Goal: Obtain resource: Download file/media

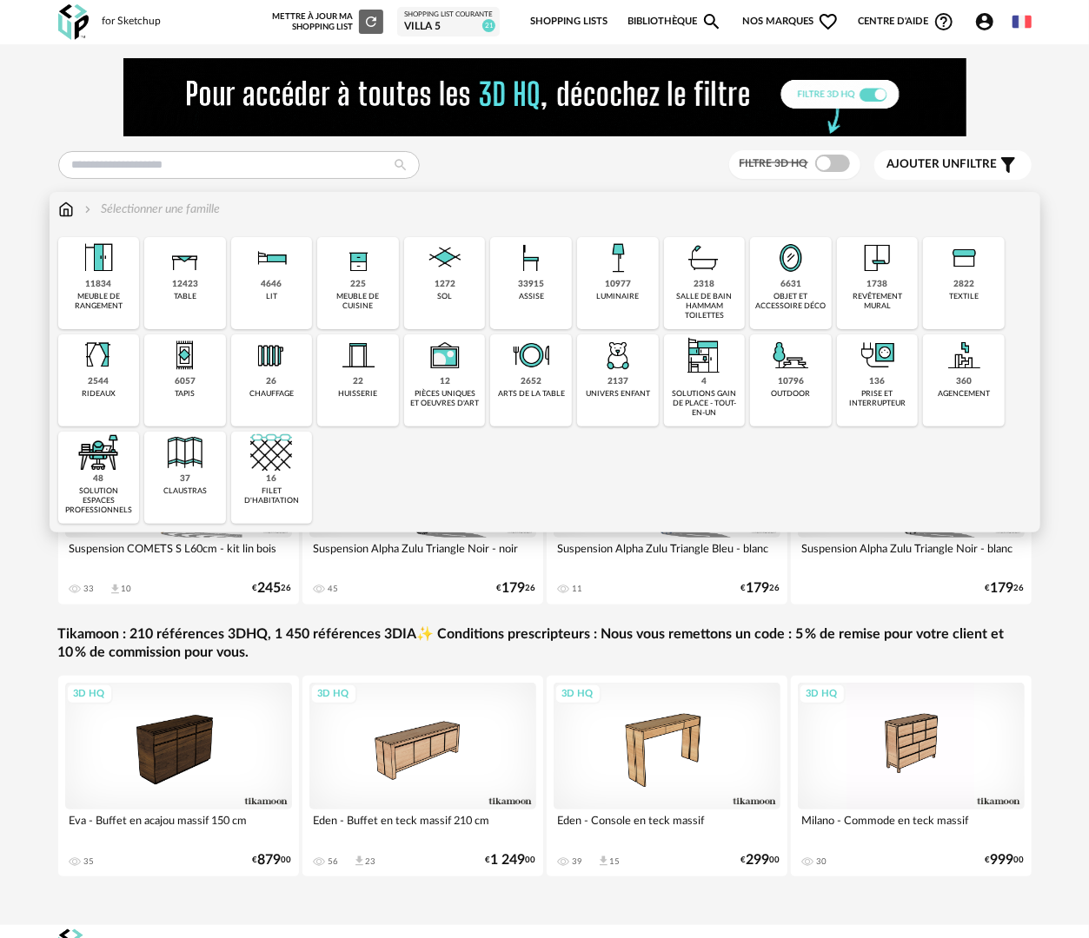
click at [700, 290] on div "2318 salle de bain hammam toilettes" at bounding box center [705, 283] width 82 height 92
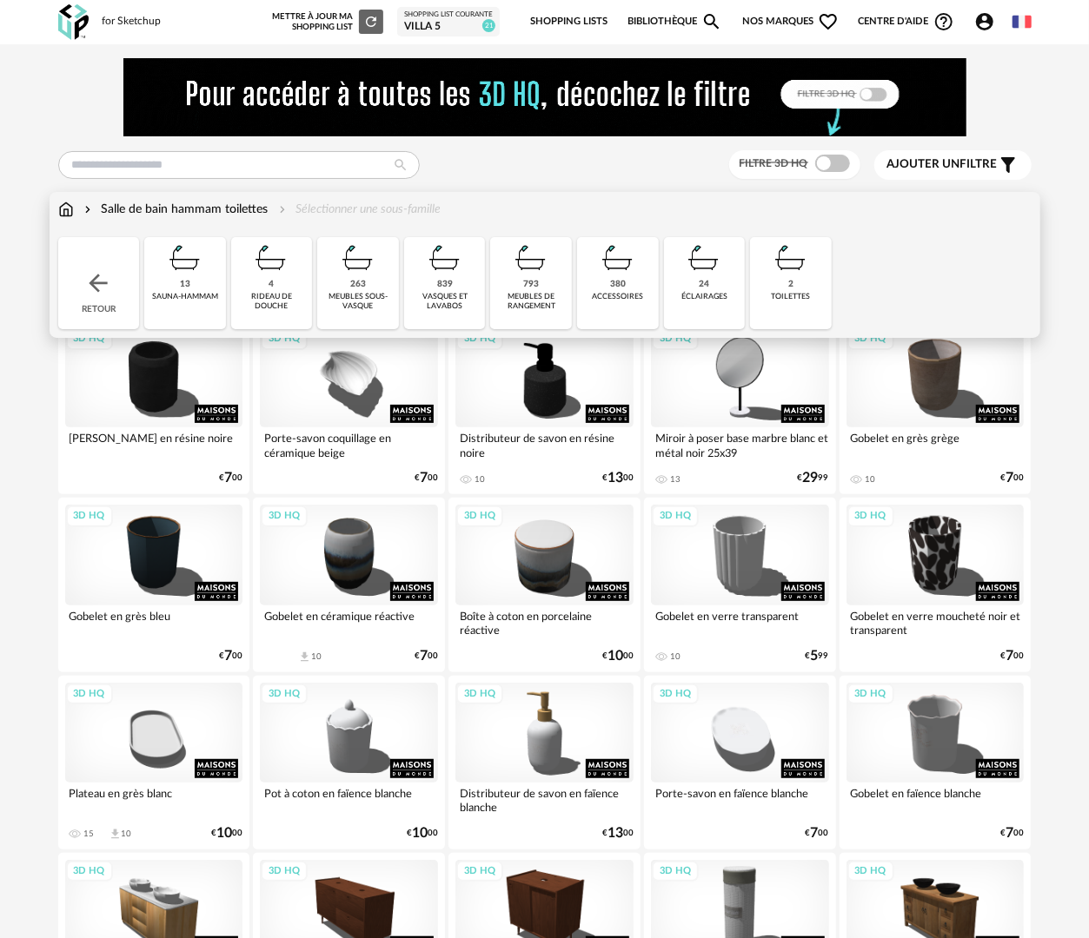
click at [540, 314] on div "793 meubles de rangement" at bounding box center [531, 283] width 82 height 92
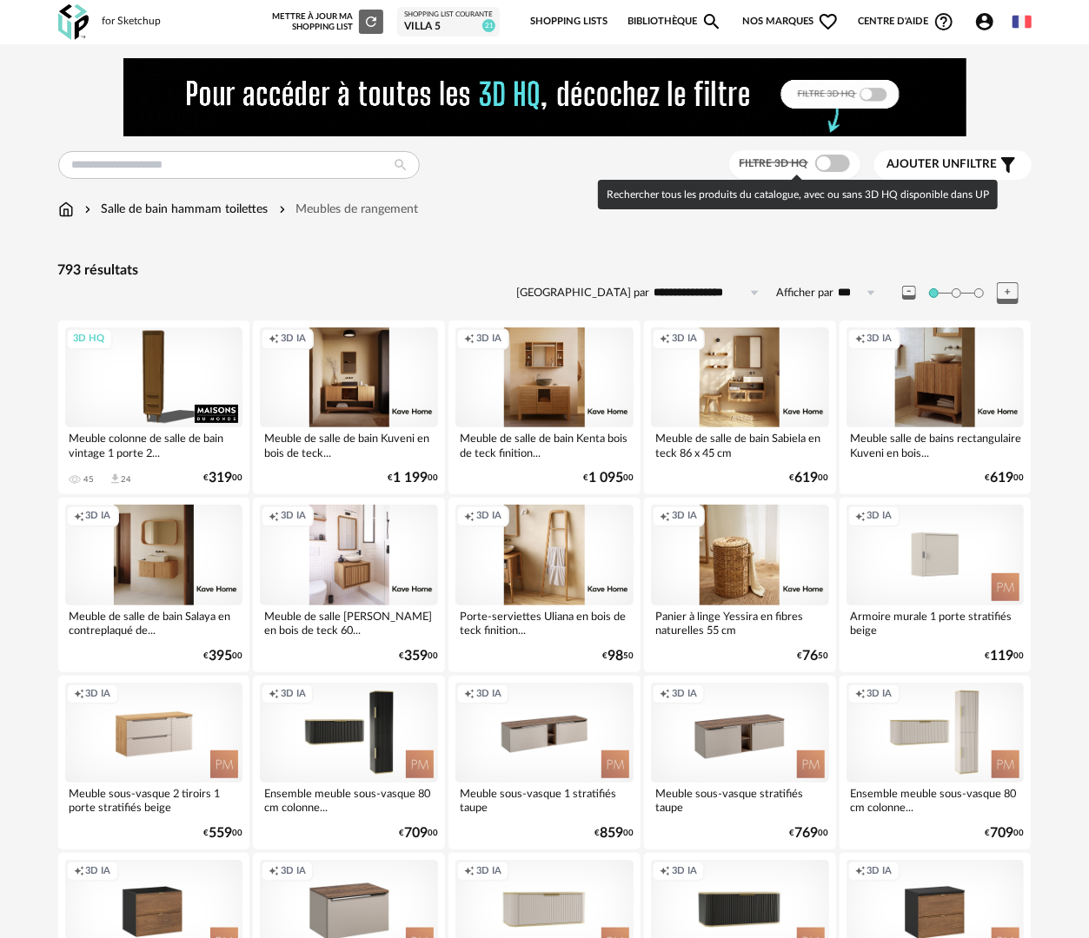
click at [836, 164] on span at bounding box center [832, 163] width 35 height 17
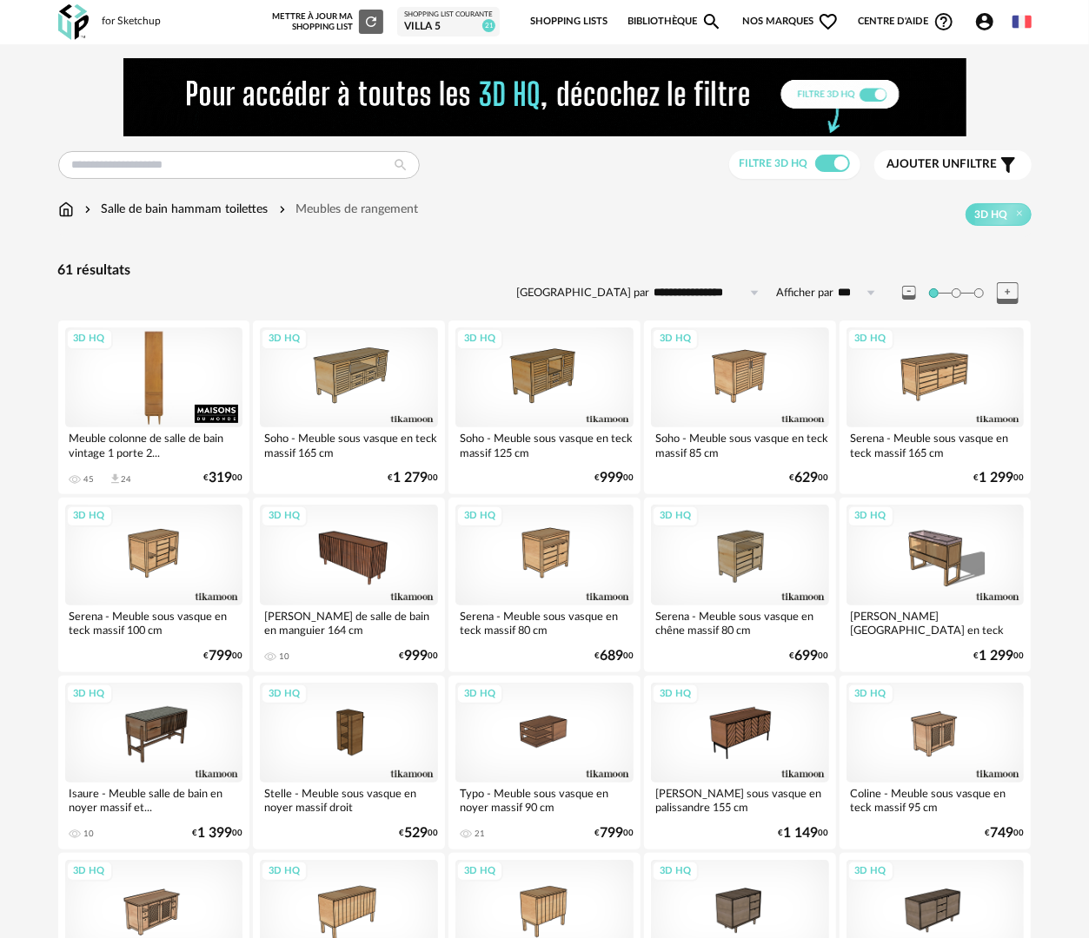
click at [149, 414] on div "3D HQ" at bounding box center [154, 378] width 178 height 100
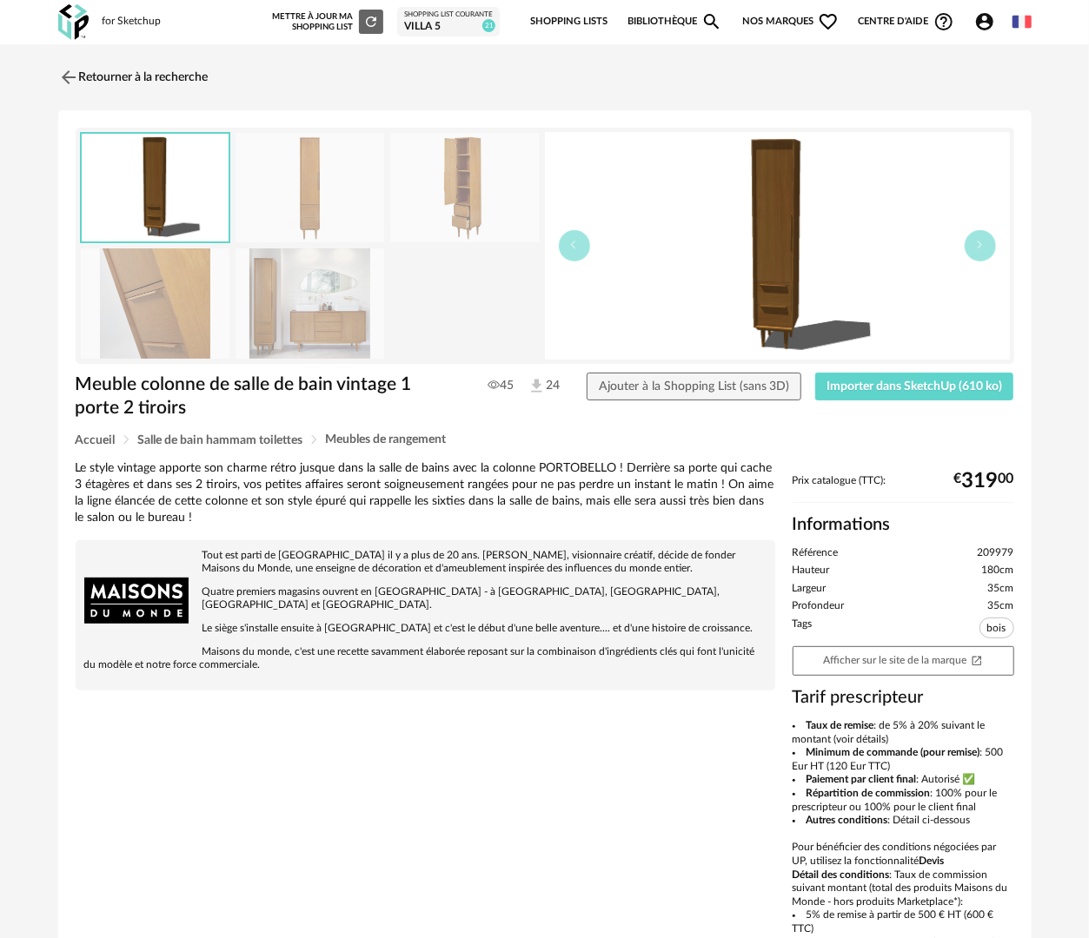
click at [318, 297] on img at bounding box center [309, 304] width 149 height 110
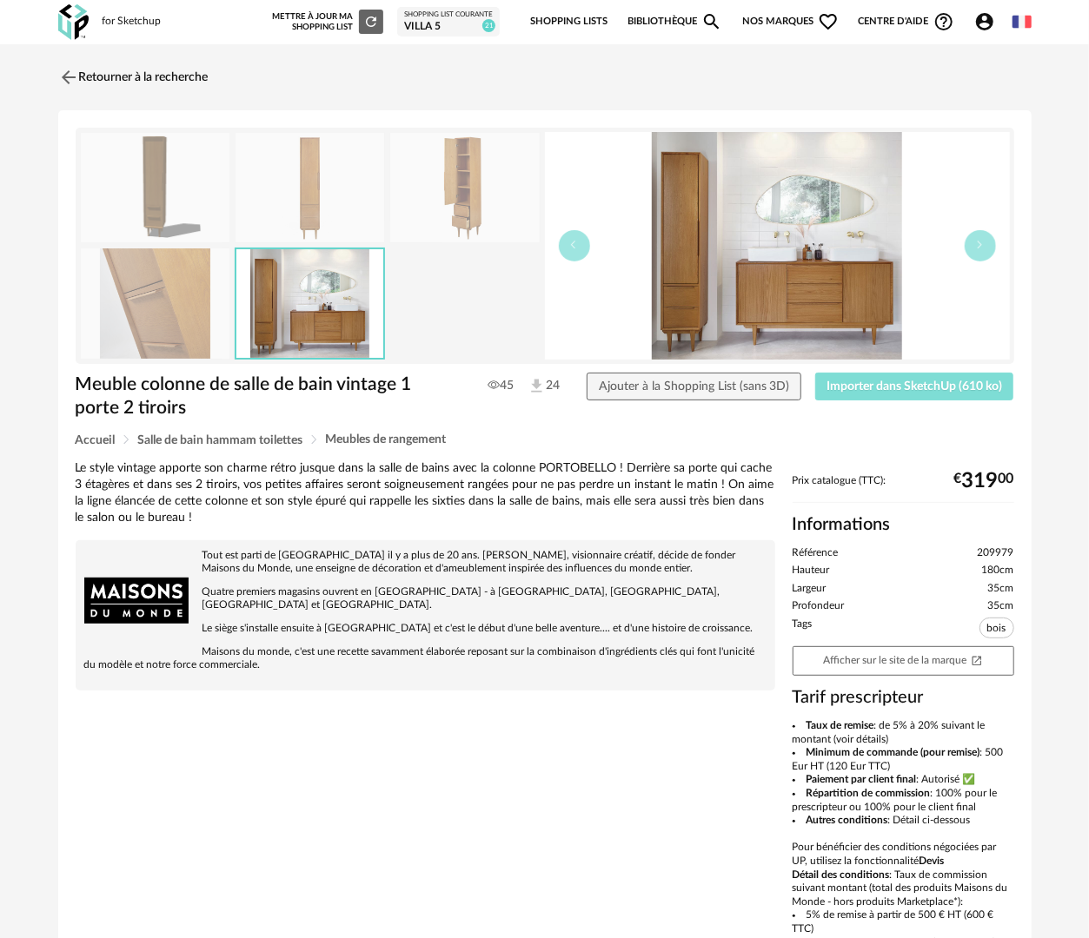
click at [885, 386] on span "Importer dans SketchUp (610 ko)" at bounding box center [914, 387] width 176 height 12
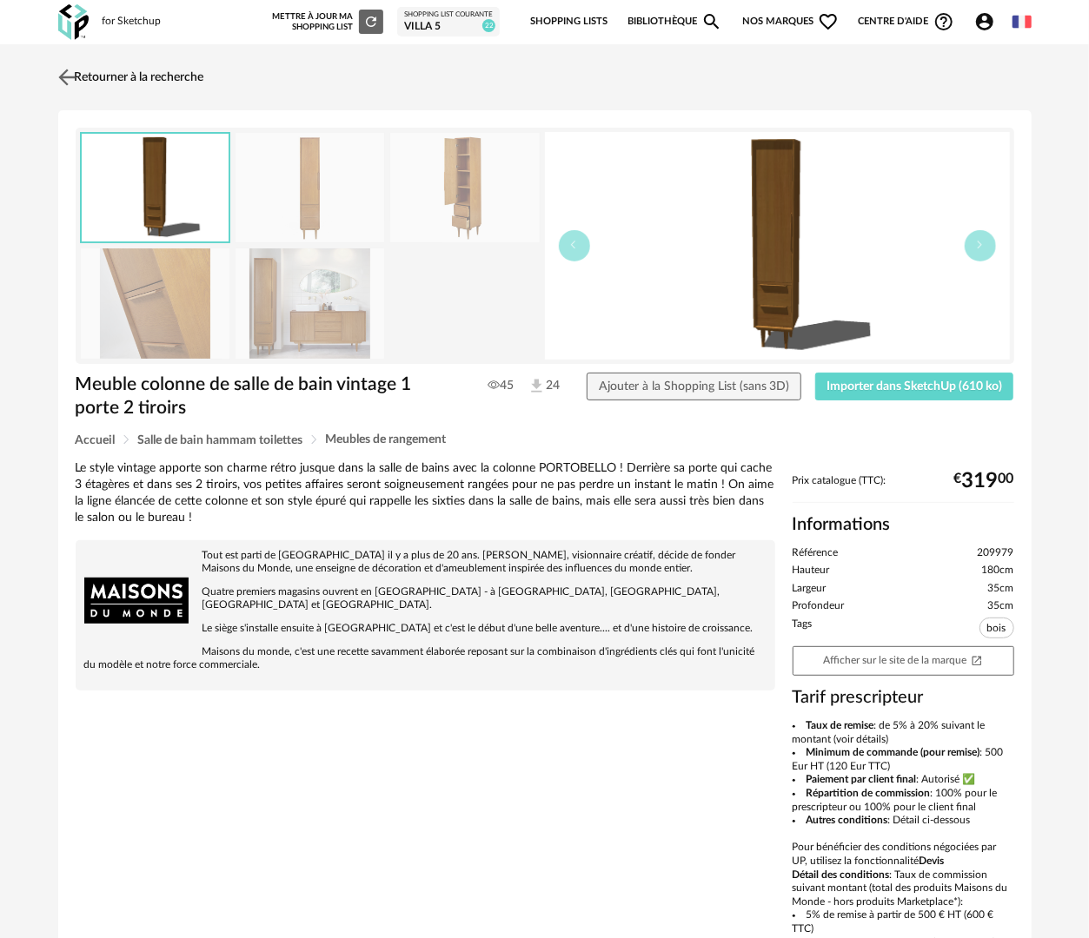
click at [161, 76] on link "Retourner à la recherche" at bounding box center [129, 77] width 150 height 38
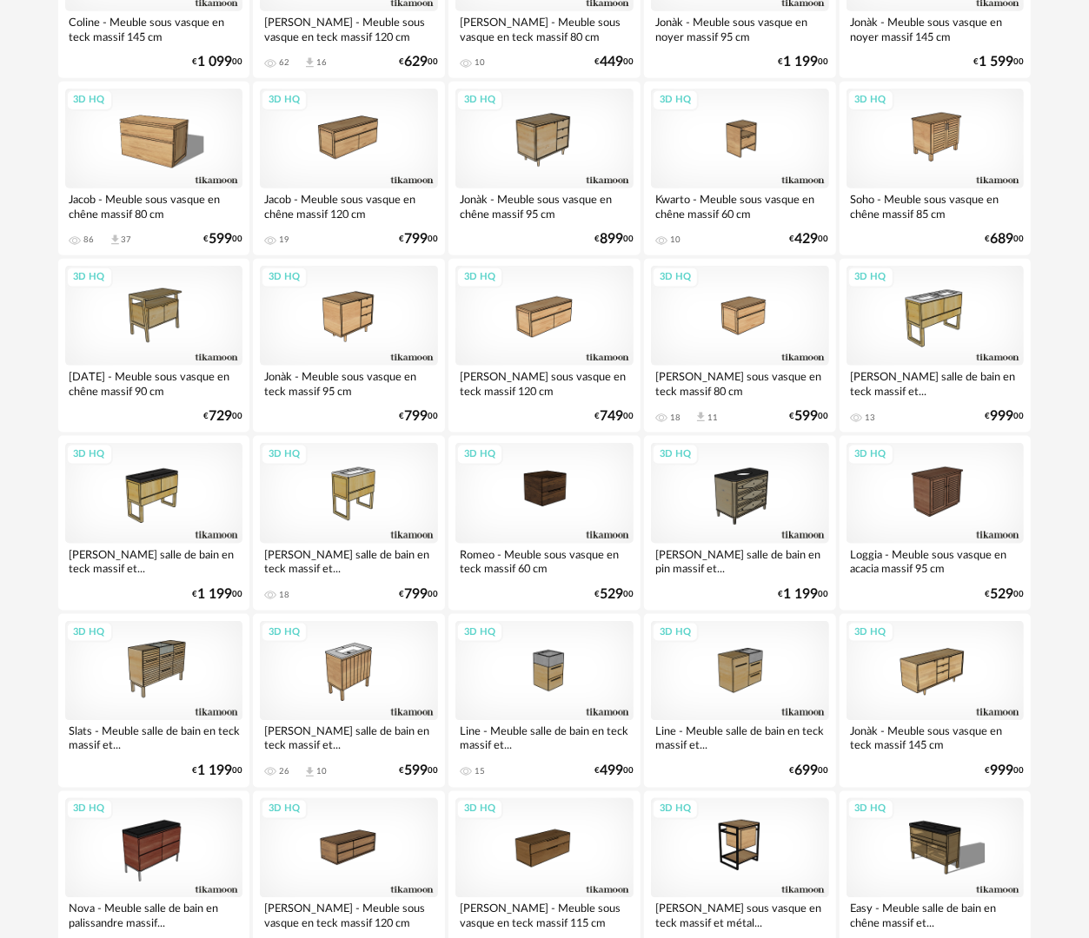
scroll to position [949, 0]
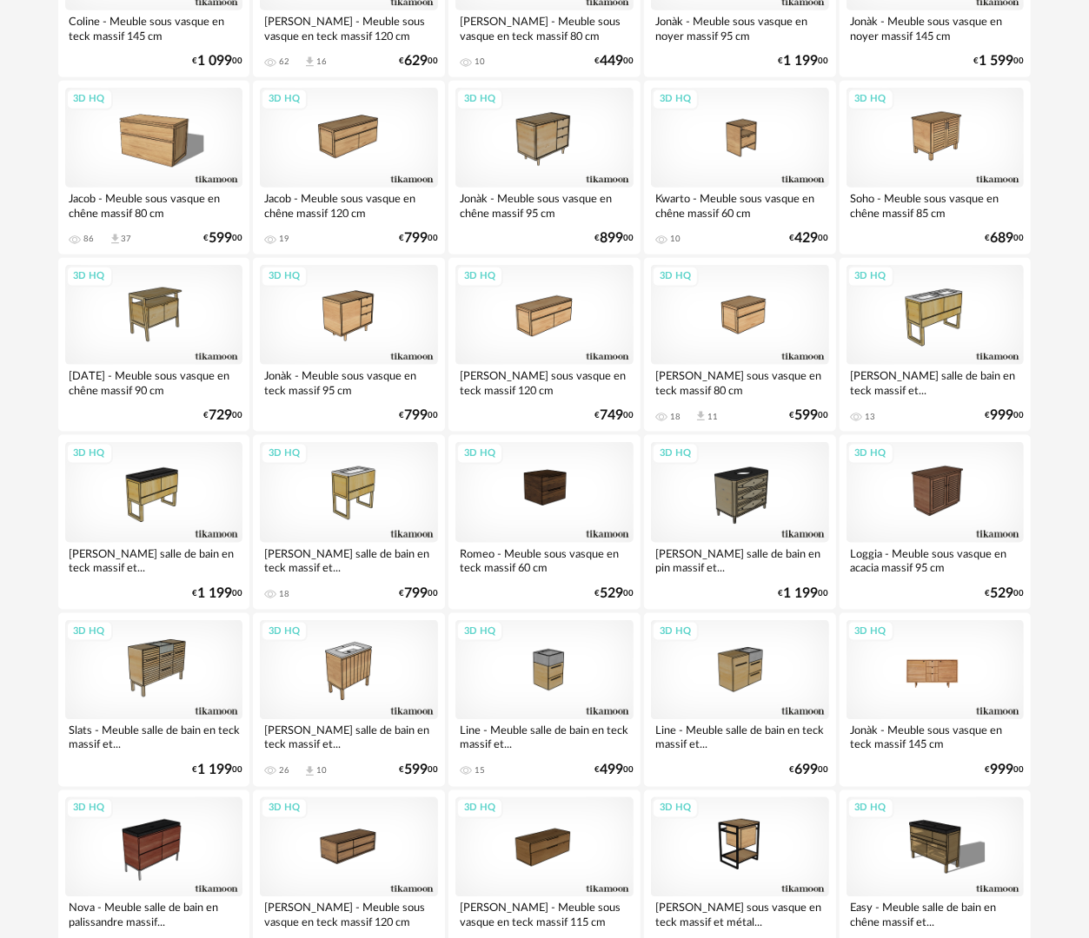
click at [945, 683] on div "3D HQ" at bounding box center [935, 670] width 178 height 100
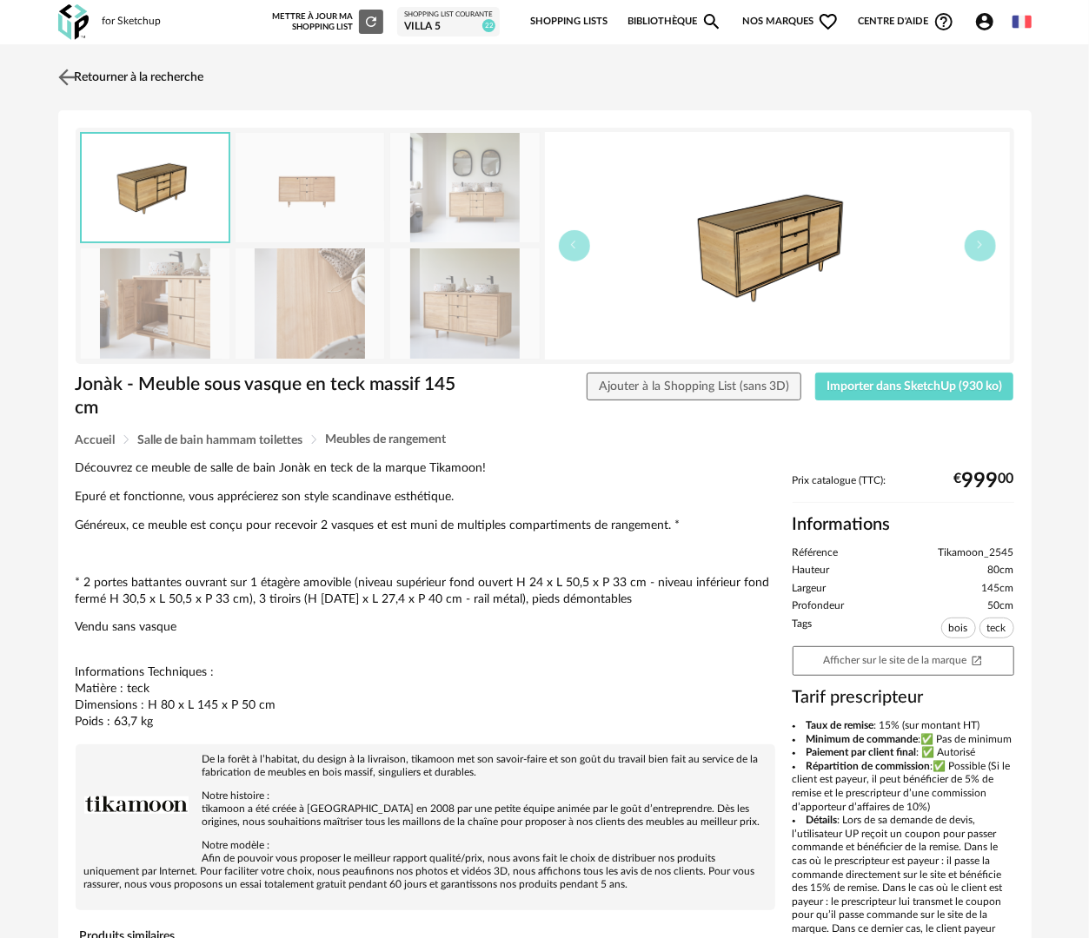
click at [174, 75] on link "Retourner à la recherche" at bounding box center [129, 77] width 150 height 38
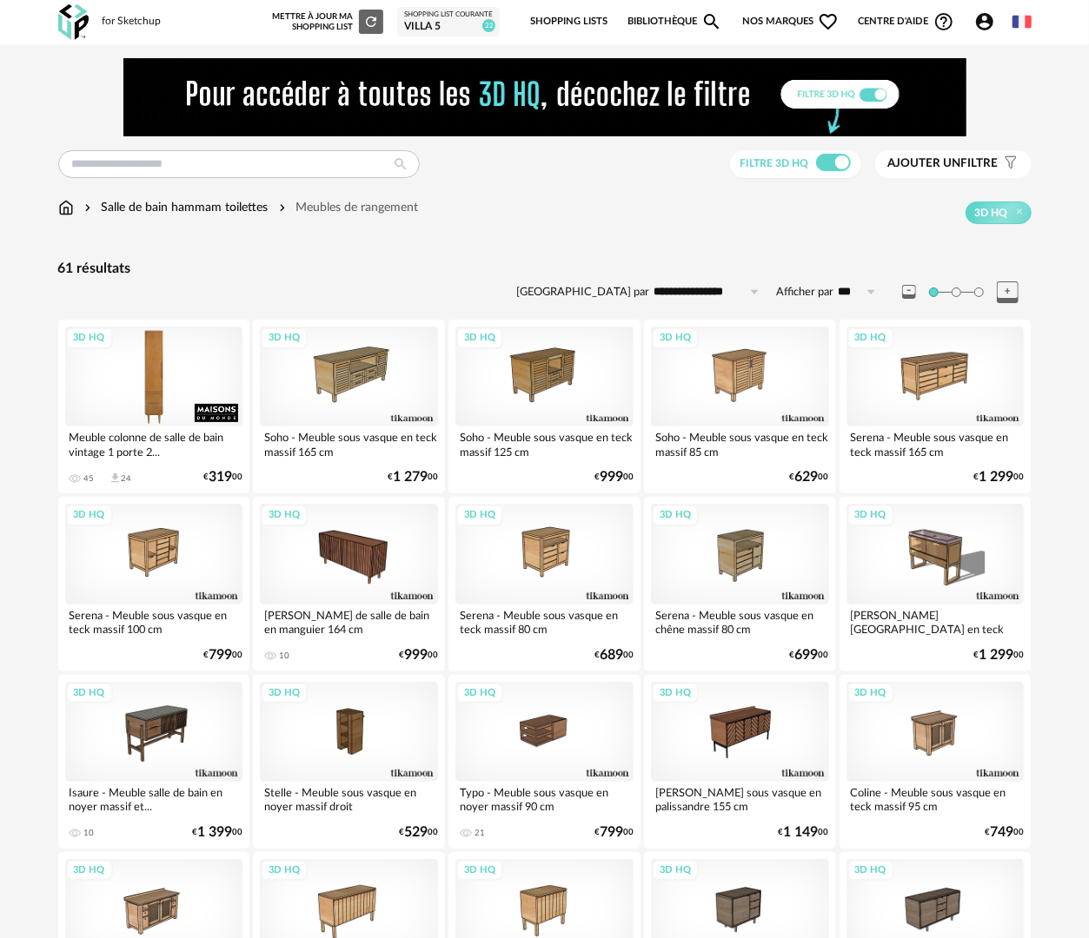
click at [172, 359] on div "3D HQ" at bounding box center [154, 377] width 178 height 100
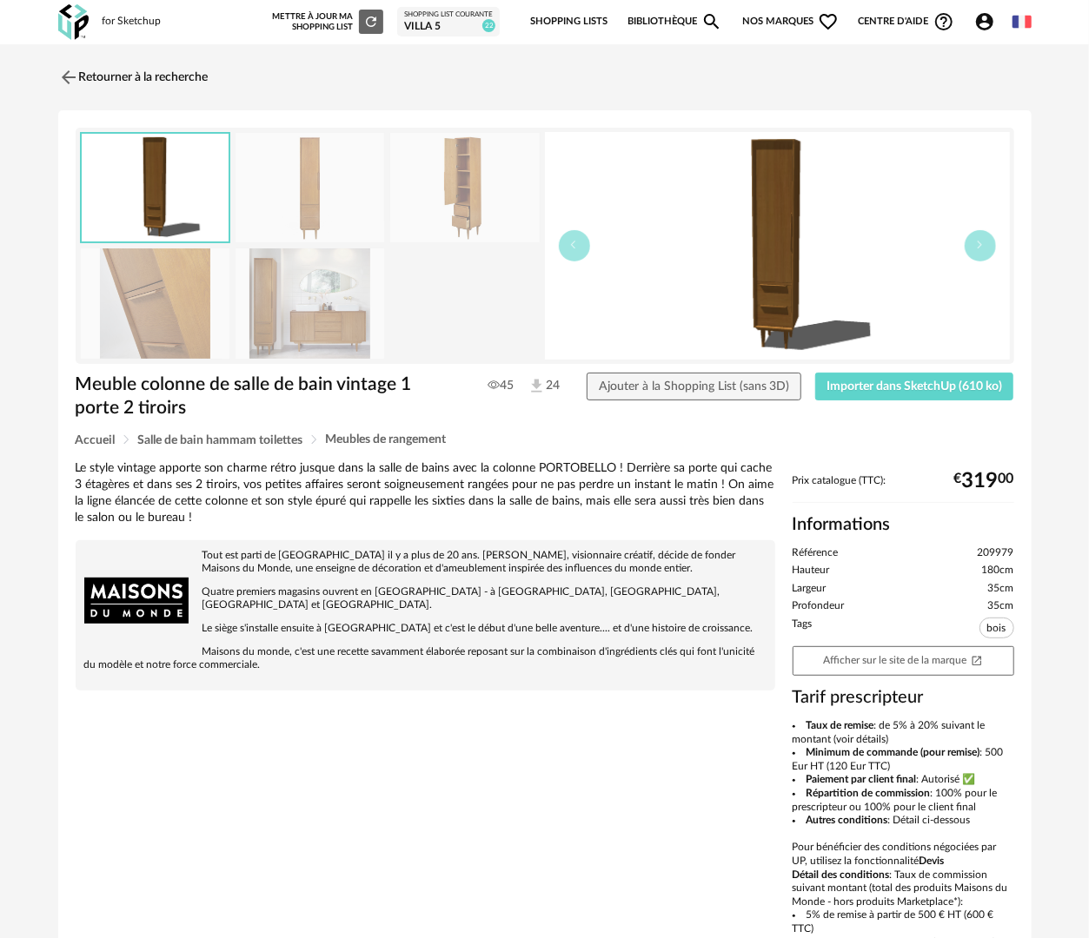
click at [297, 315] on img at bounding box center [309, 304] width 149 height 110
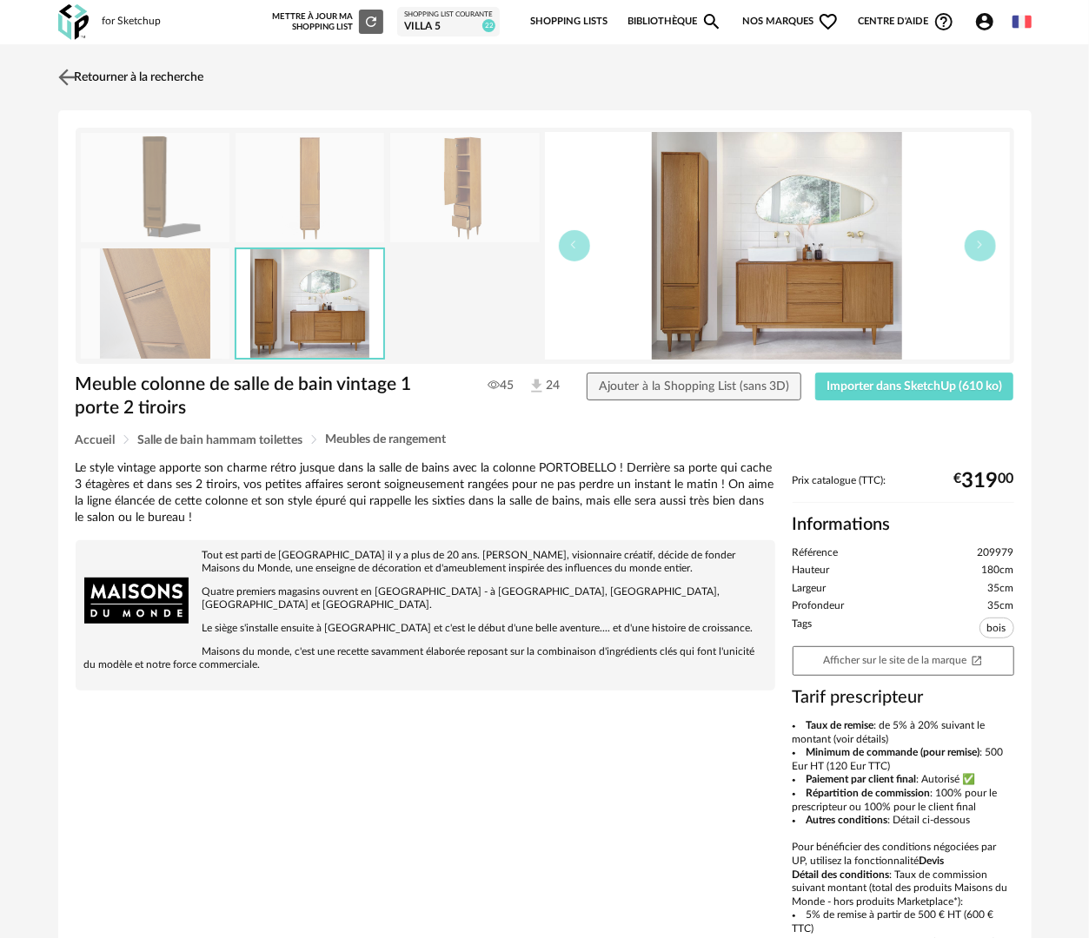
click at [166, 79] on link "Retourner à la recherche" at bounding box center [129, 77] width 150 height 38
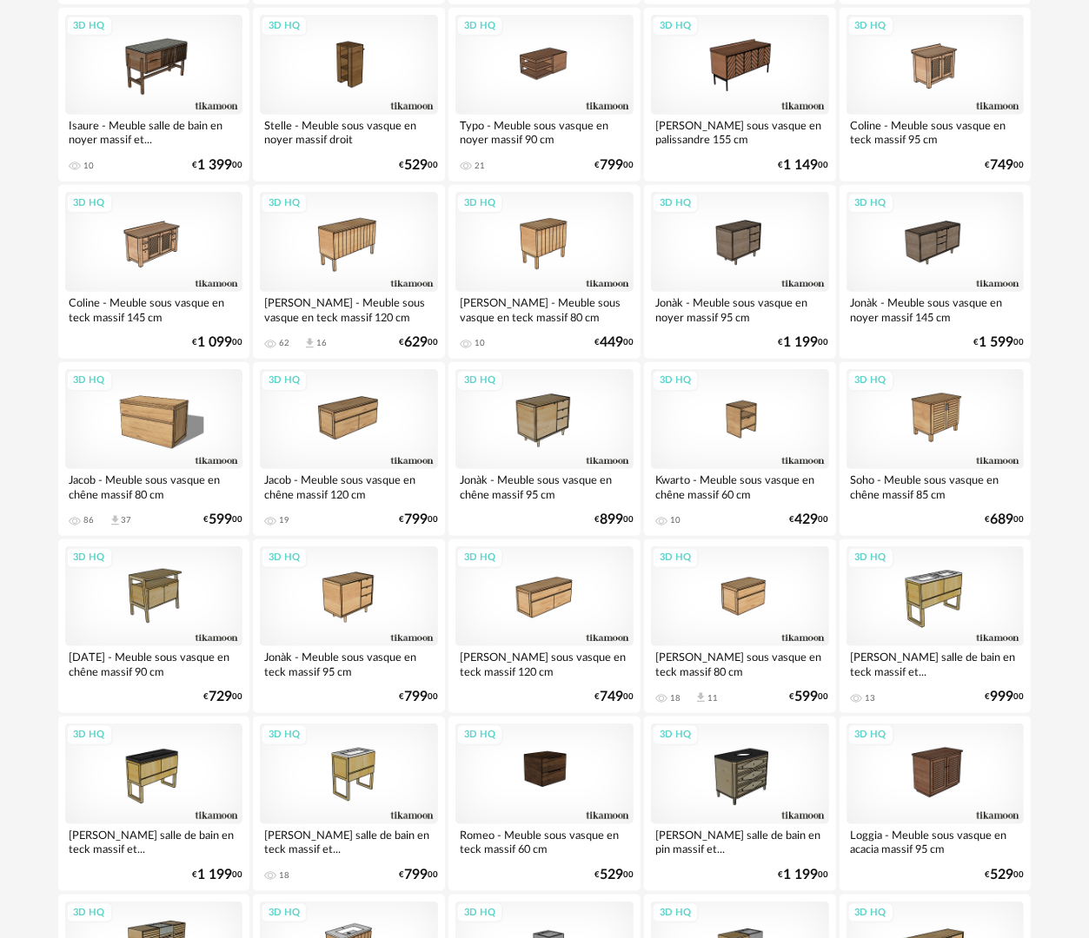
scroll to position [668, 0]
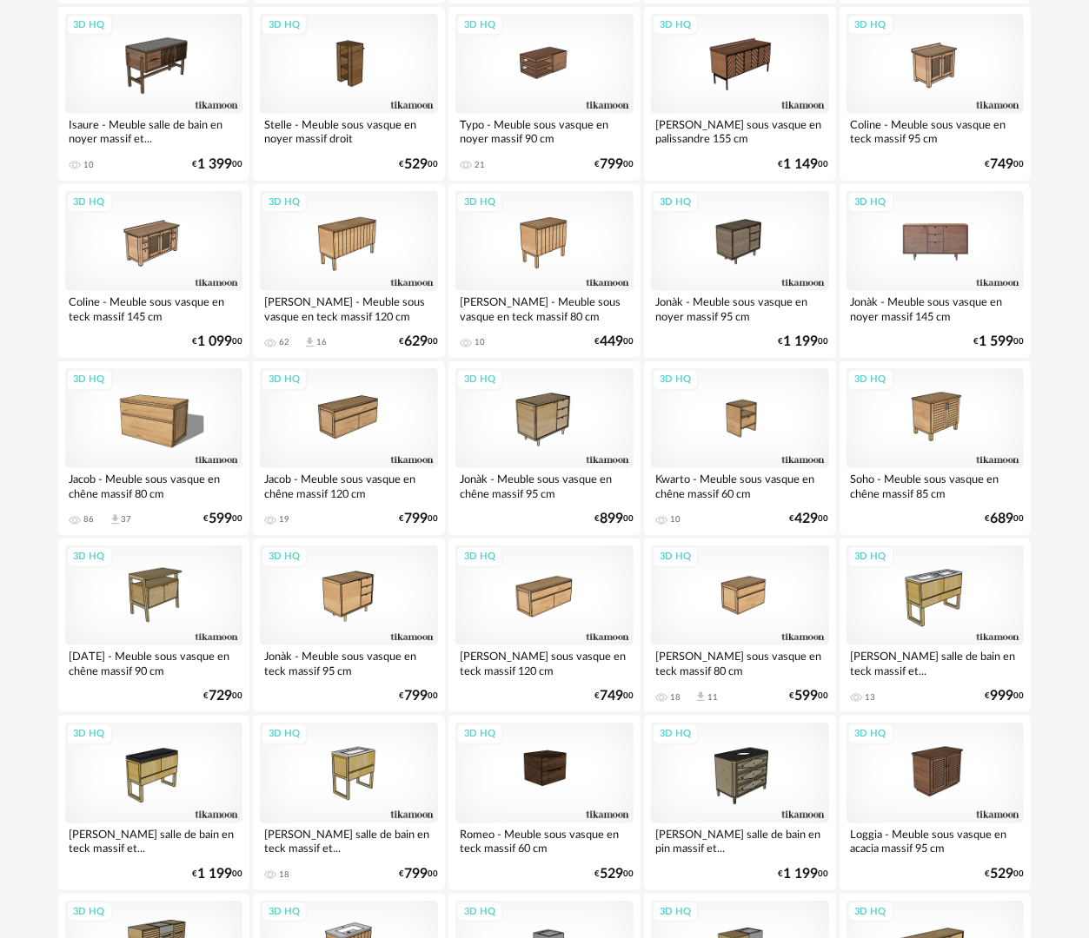
click at [951, 248] on div "3D HQ" at bounding box center [935, 241] width 178 height 100
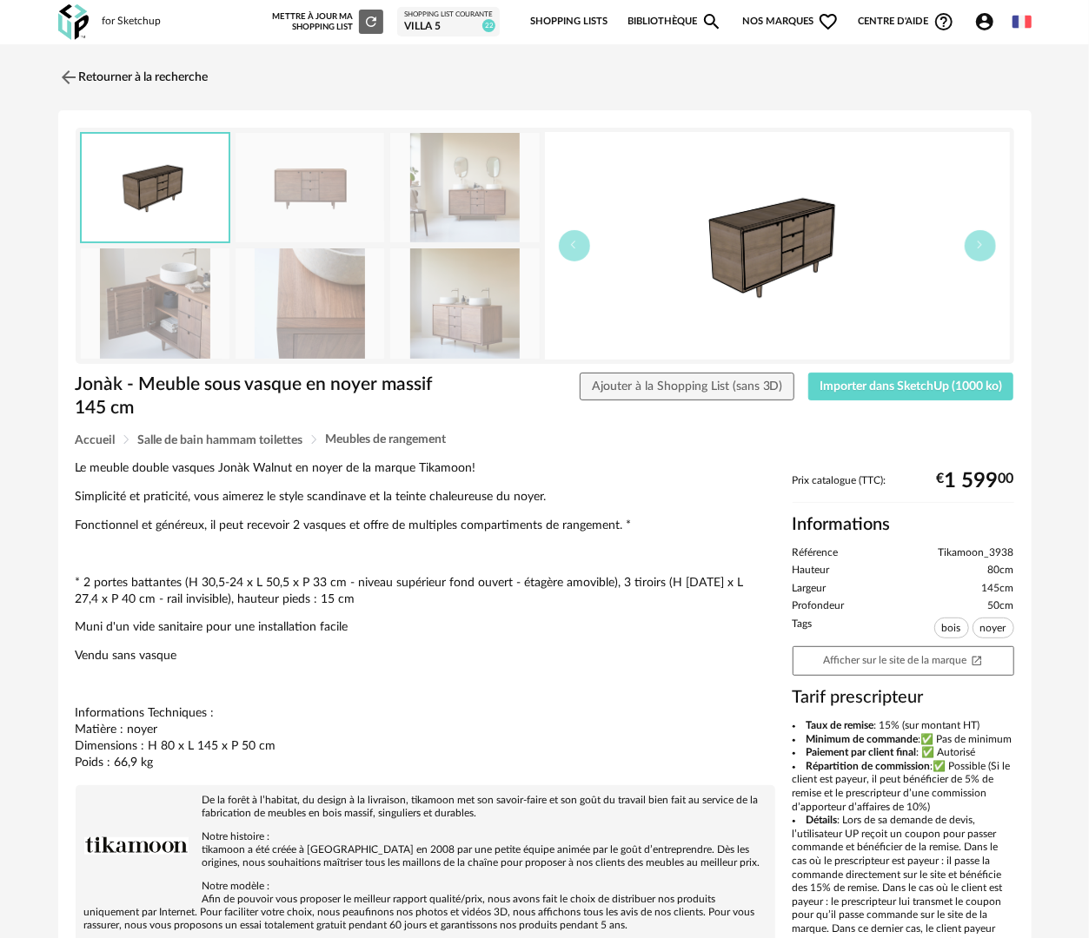
click at [488, 328] on img at bounding box center [464, 304] width 149 height 110
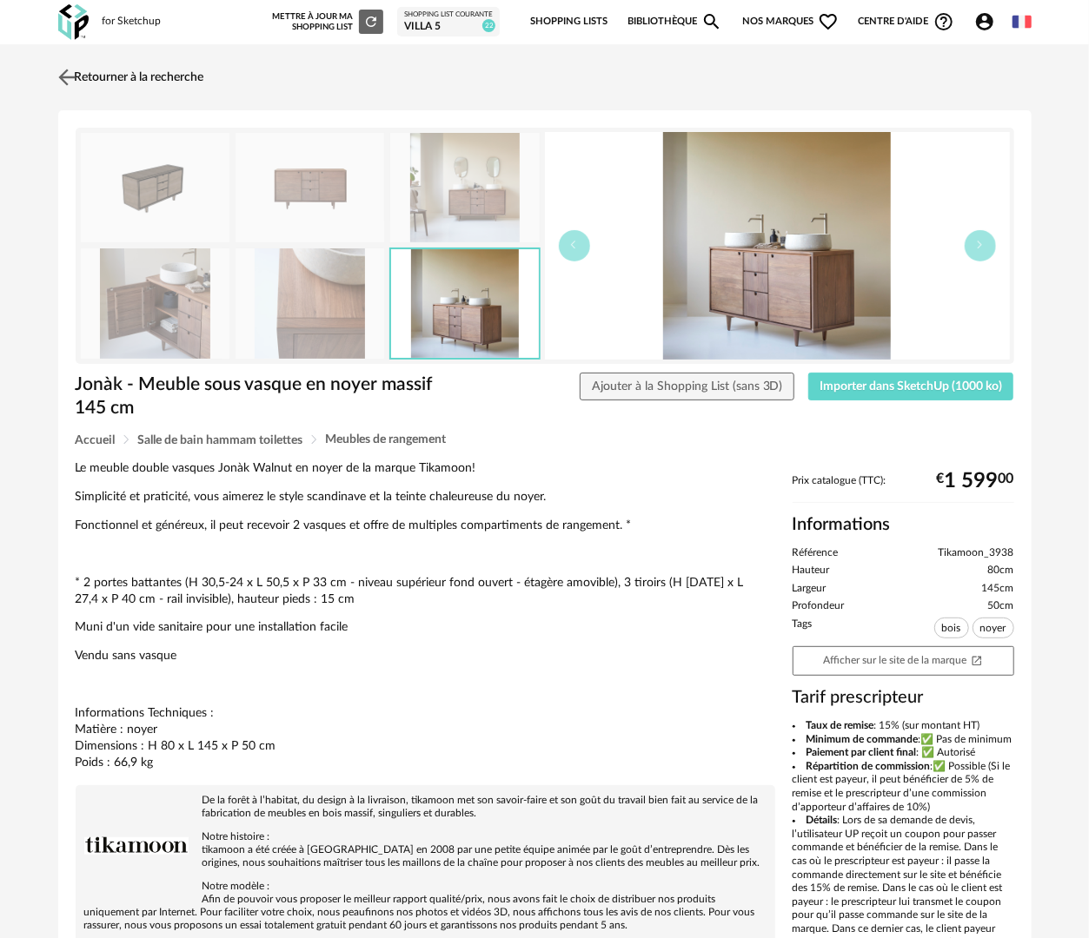
click at [100, 76] on link "Retourner à la recherche" at bounding box center [129, 77] width 150 height 38
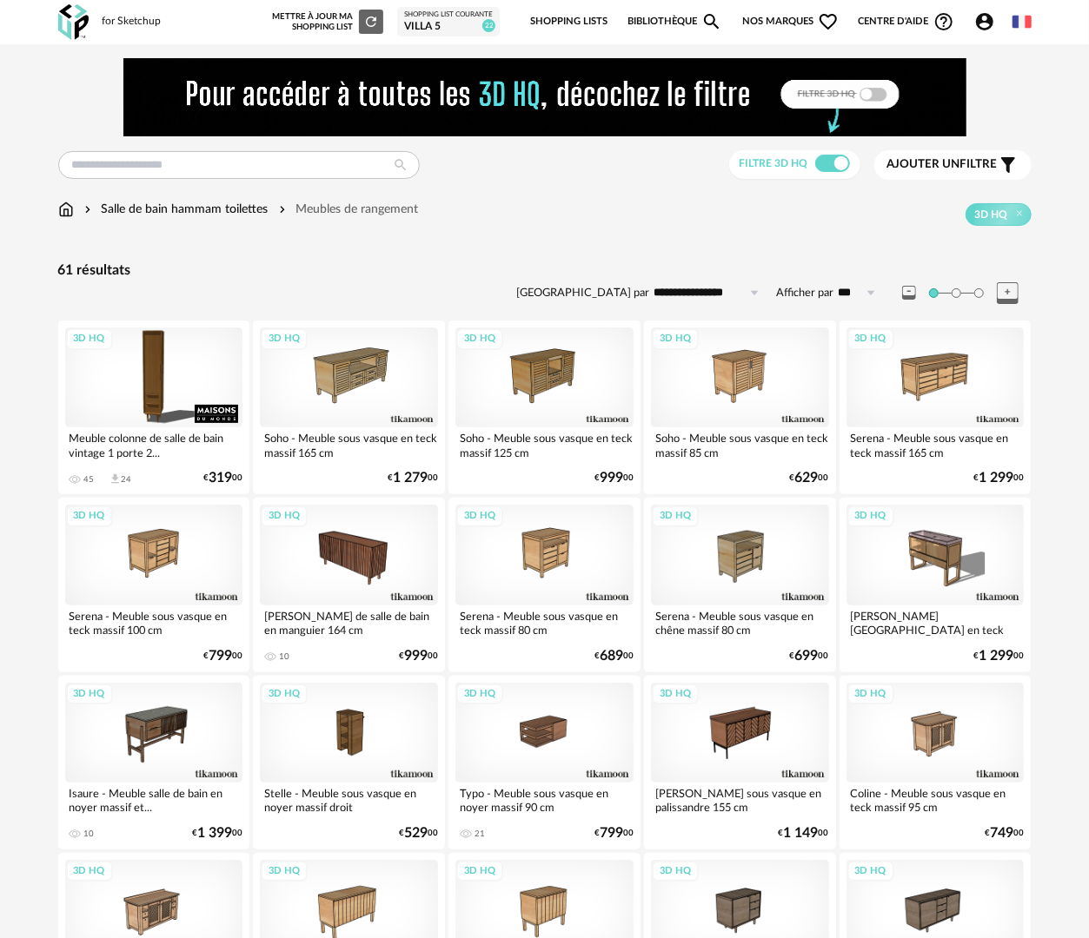
click at [63, 201] on img at bounding box center [66, 209] width 16 height 17
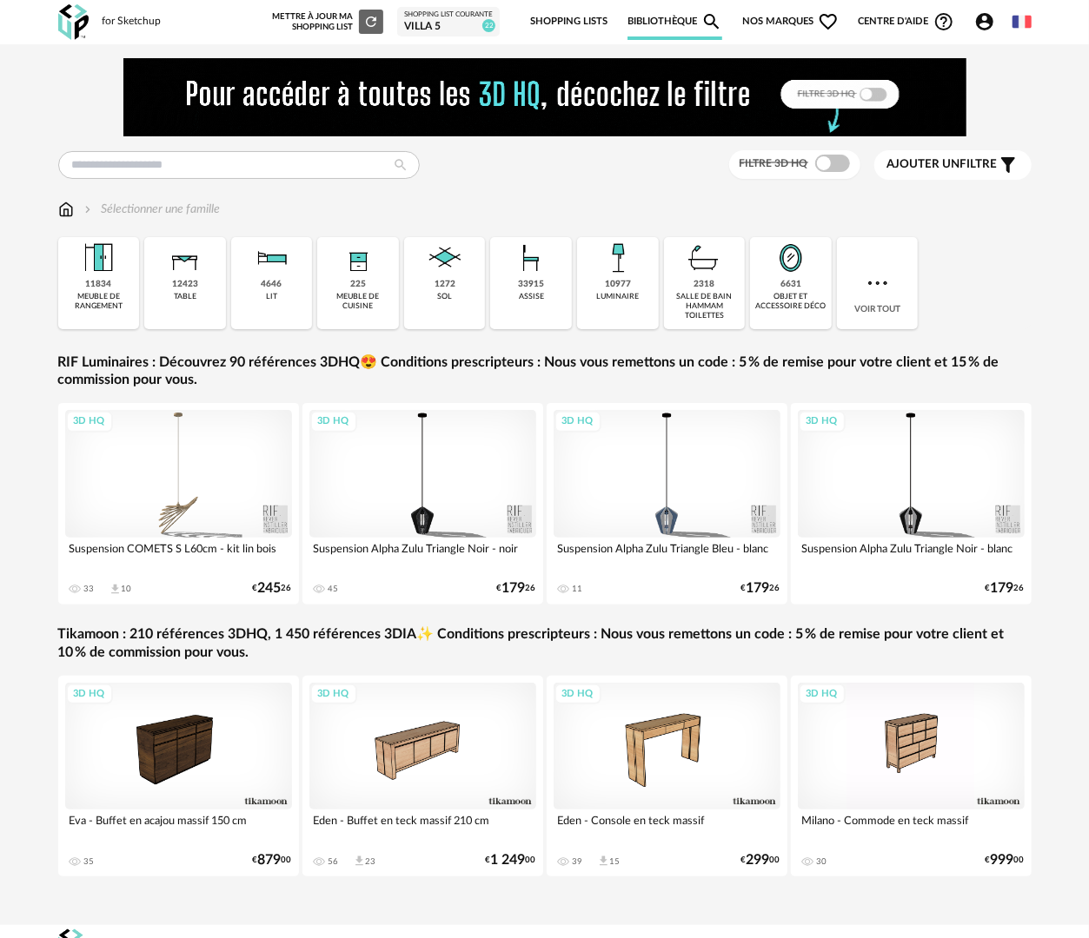
click at [787, 301] on div "objet et accessoire déco" at bounding box center [790, 302] width 71 height 20
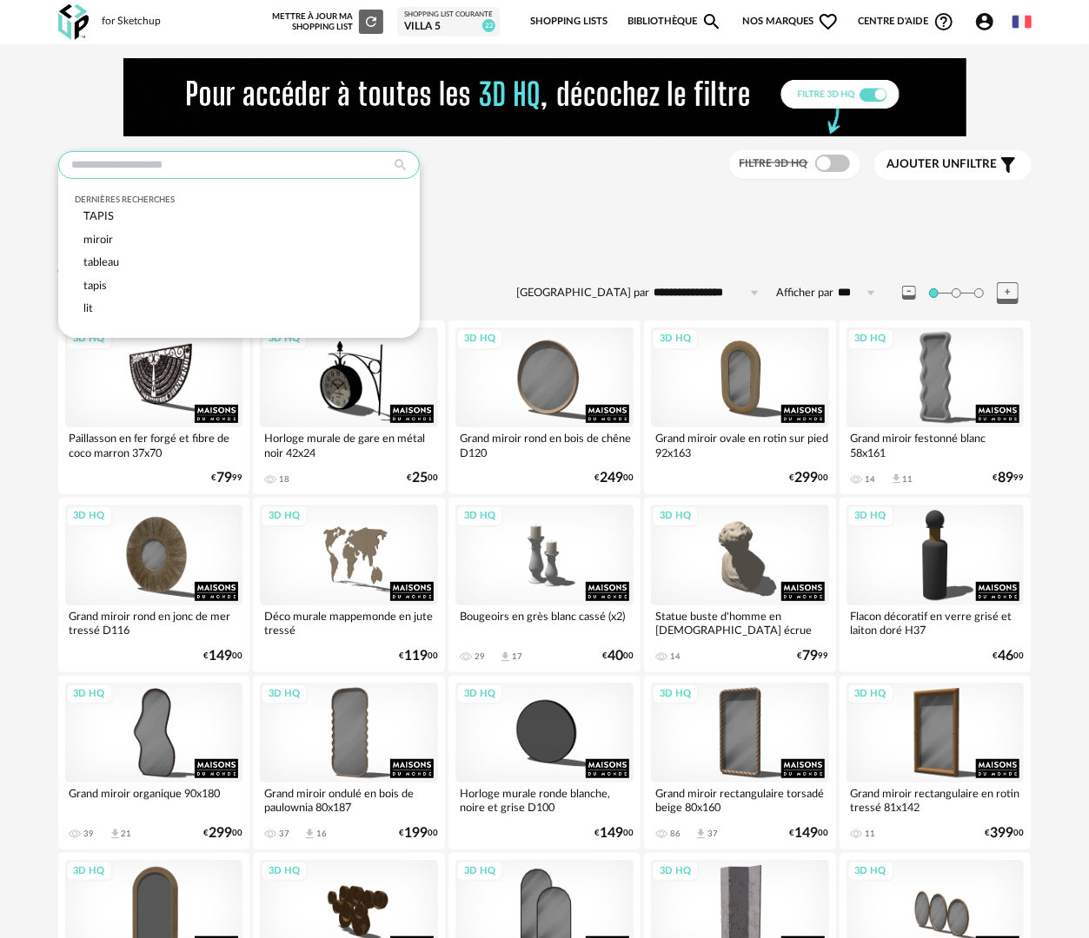
click at [245, 161] on input "text" at bounding box center [238, 165] width 361 height 28
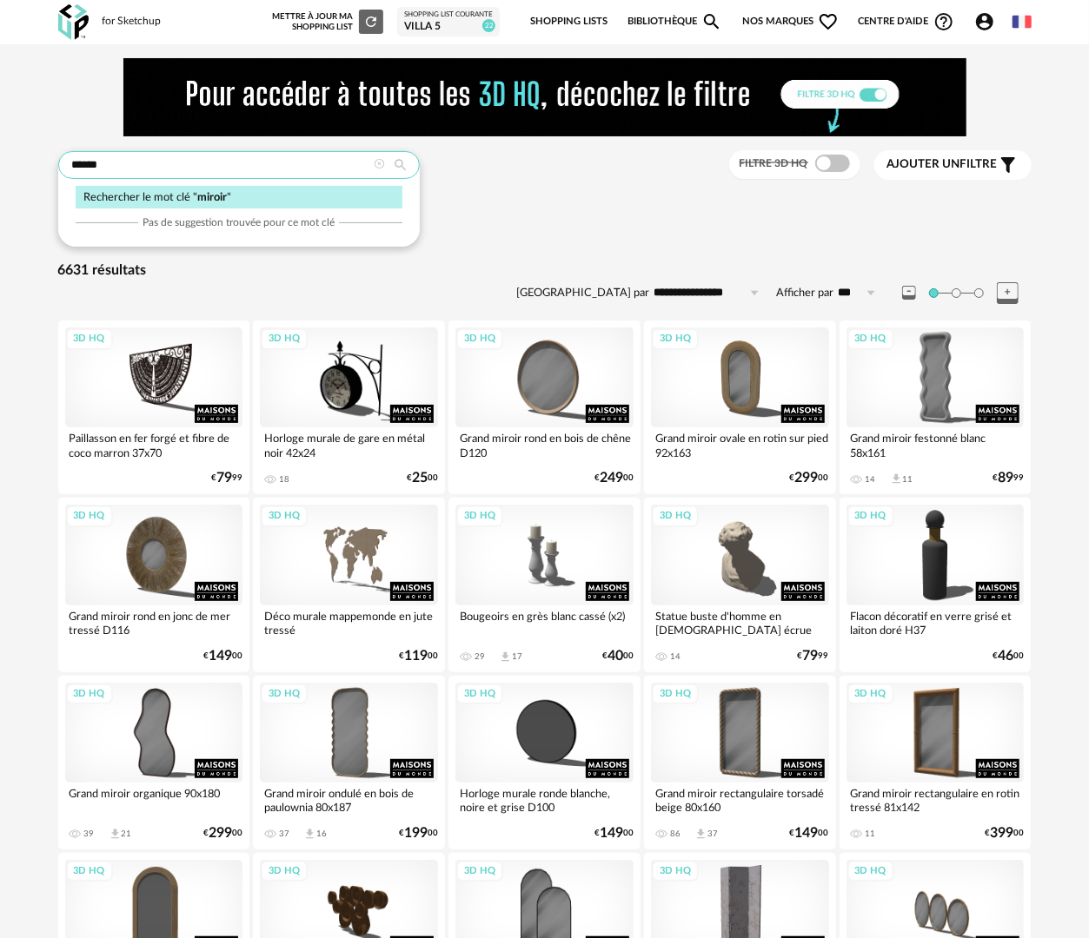
type input "******"
type input "**********"
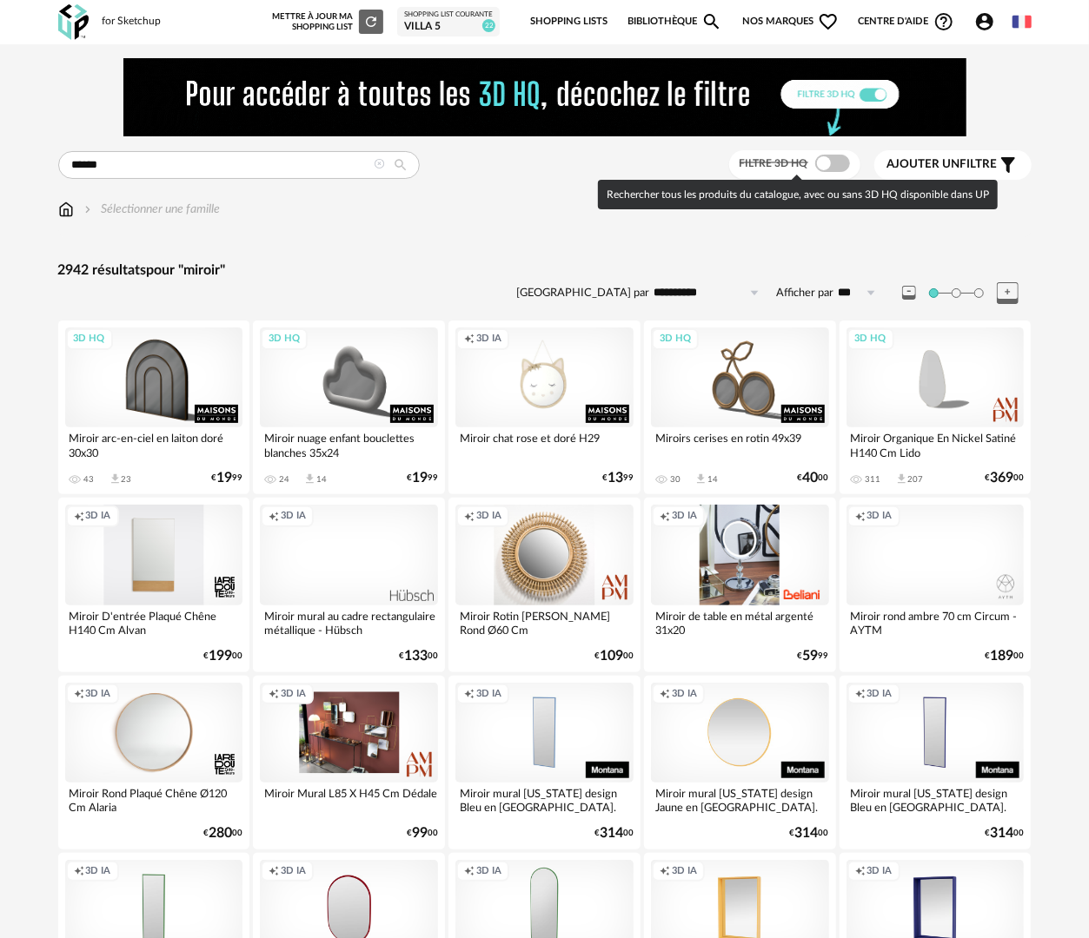
click at [826, 164] on span at bounding box center [832, 163] width 35 height 17
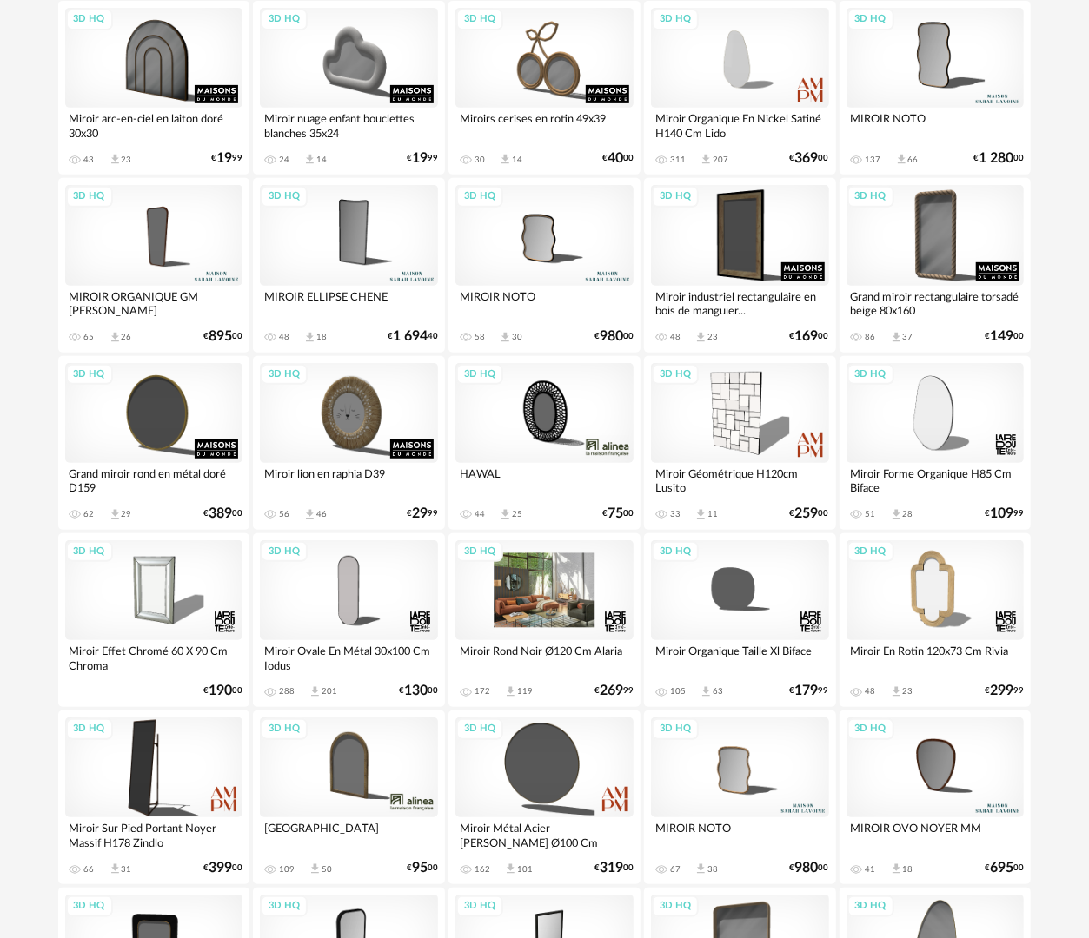
scroll to position [348, 0]
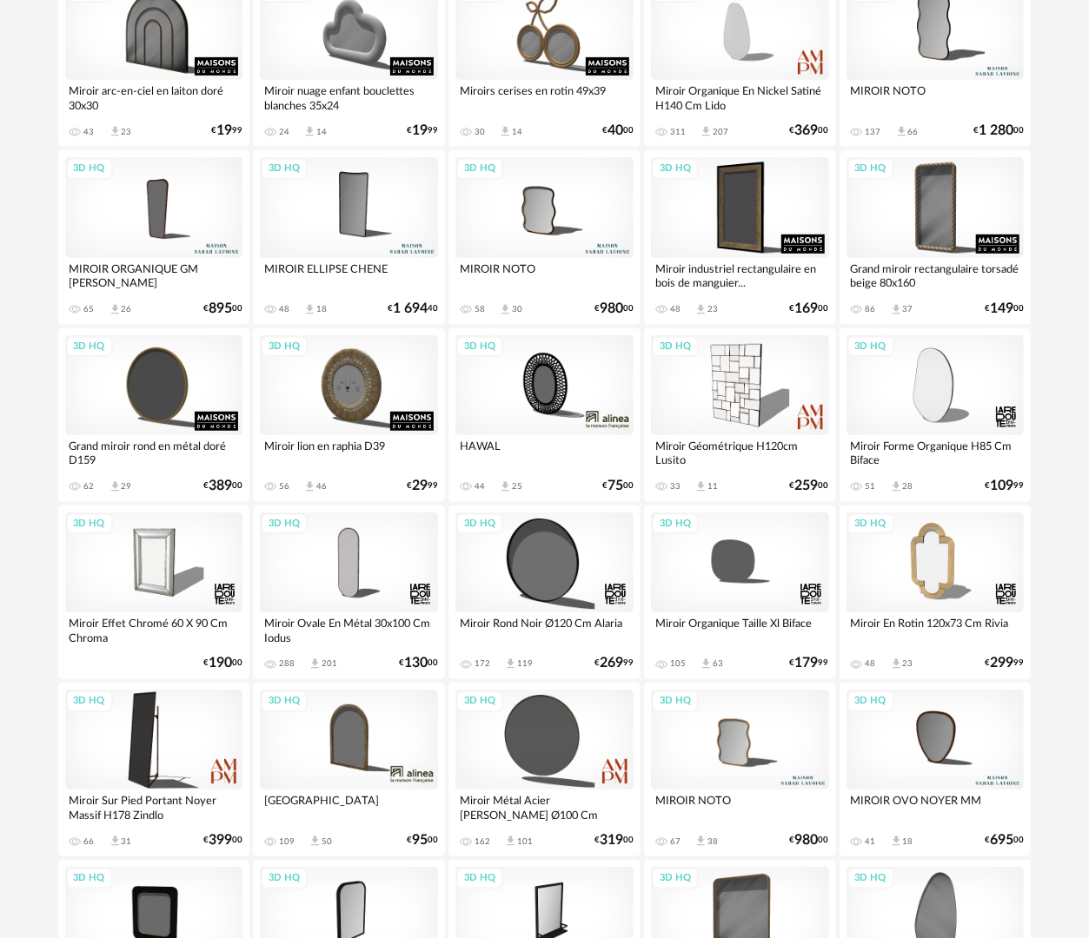
click at [928, 64] on div "3D HQ" at bounding box center [935, 30] width 178 height 100
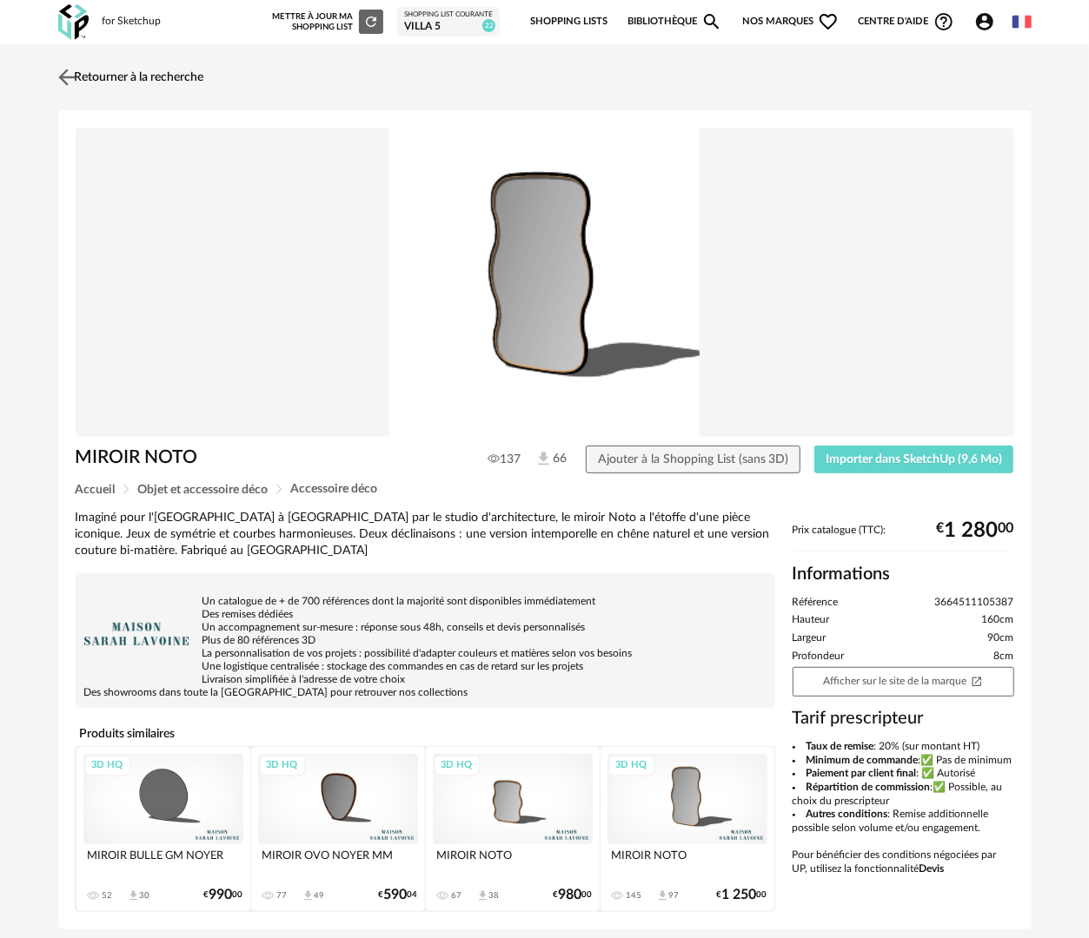
click at [156, 79] on link "Retourner à la recherche" at bounding box center [129, 77] width 150 height 38
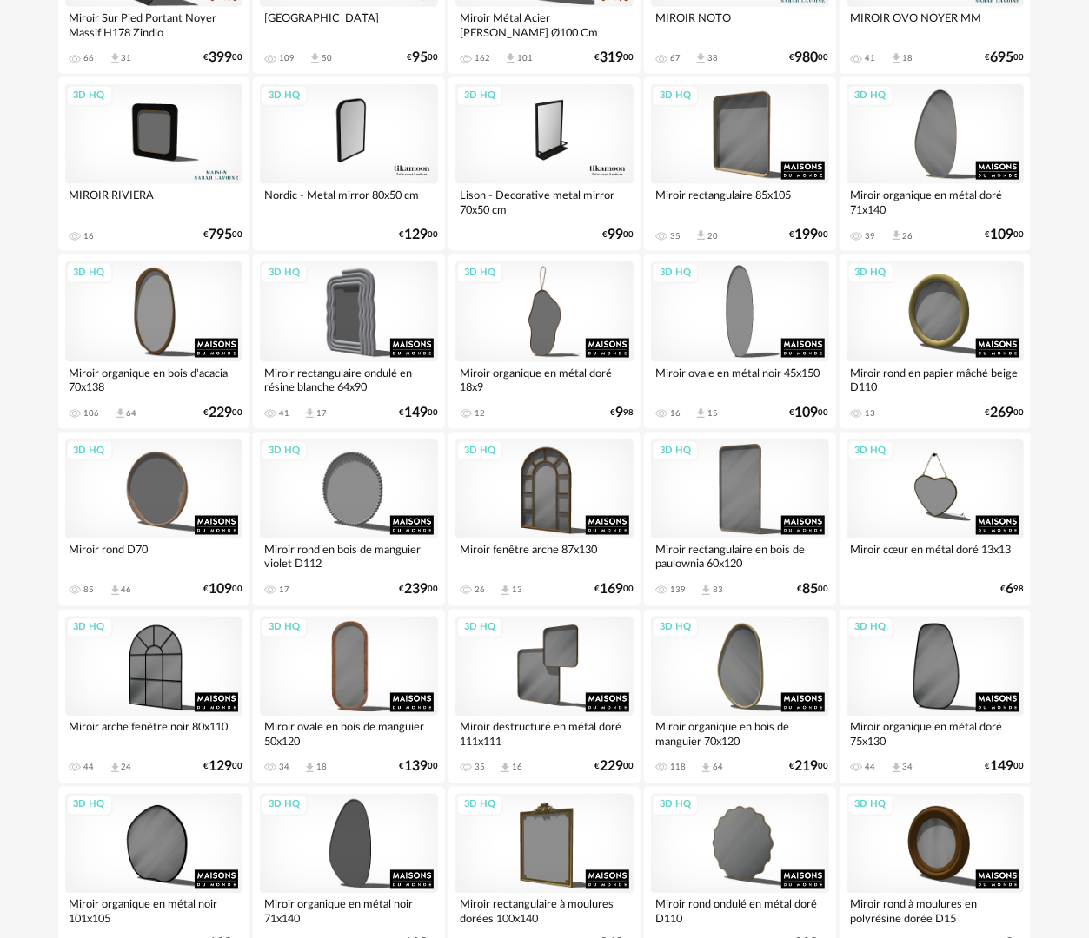
scroll to position [782, 0]
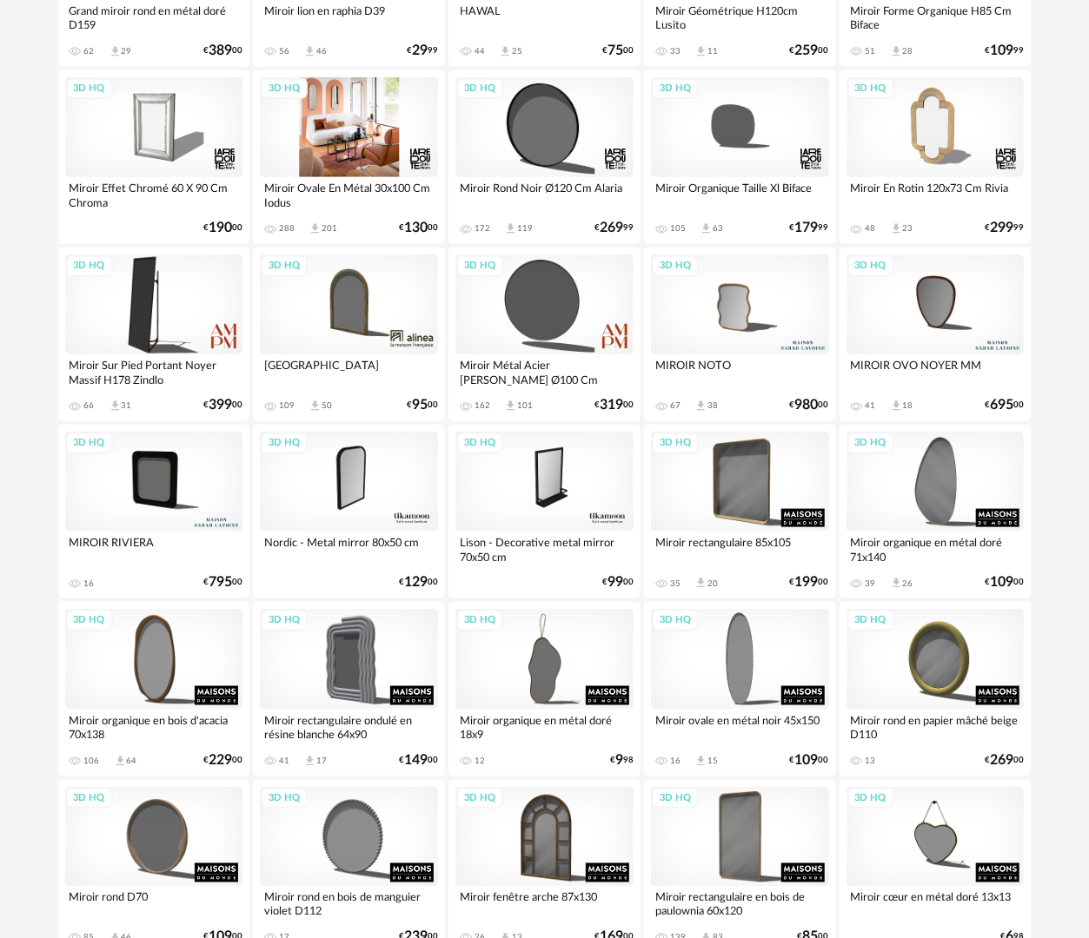
click at [378, 139] on div "3D HQ" at bounding box center [349, 127] width 178 height 100
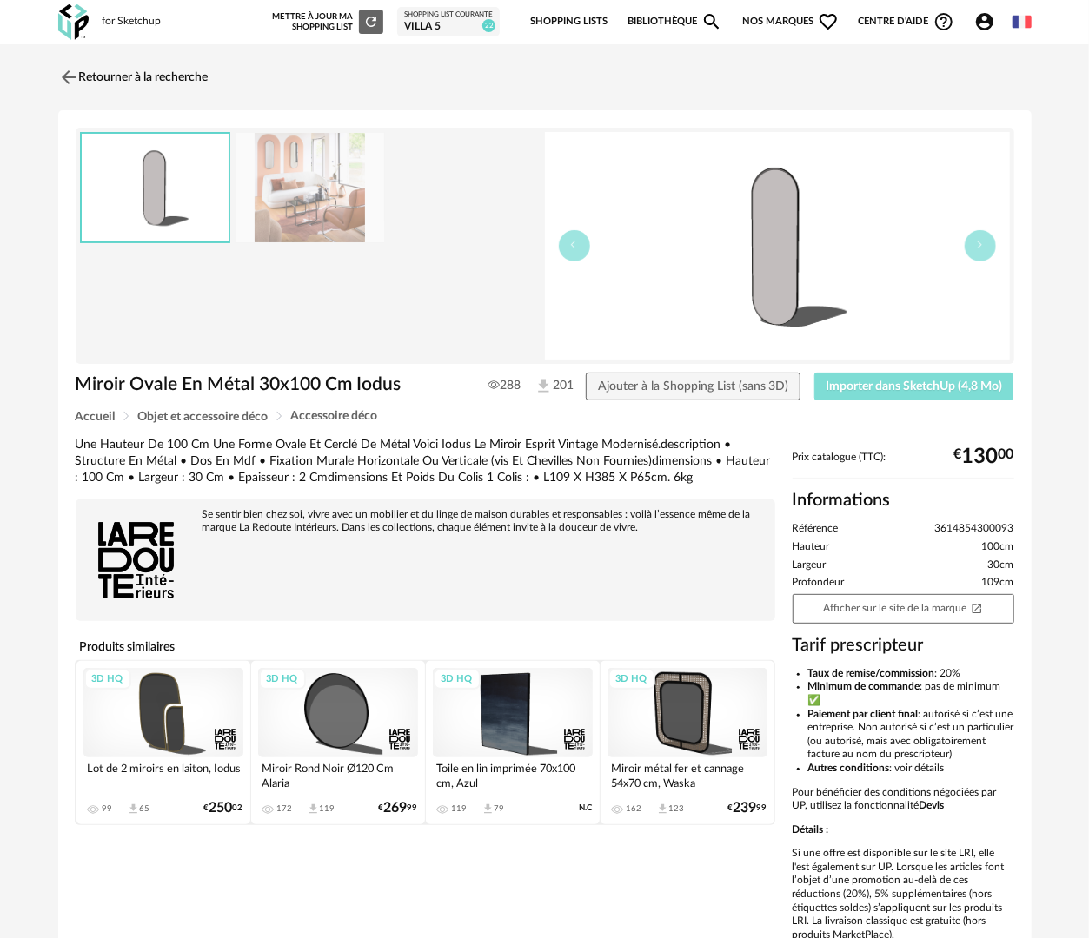
drag, startPoint x: 848, startPoint y: 389, endPoint x: 897, endPoint y: 315, distance: 89.2
click at [848, 388] on span "Importer dans SketchUp (4,8 Mo)" at bounding box center [914, 387] width 176 height 12
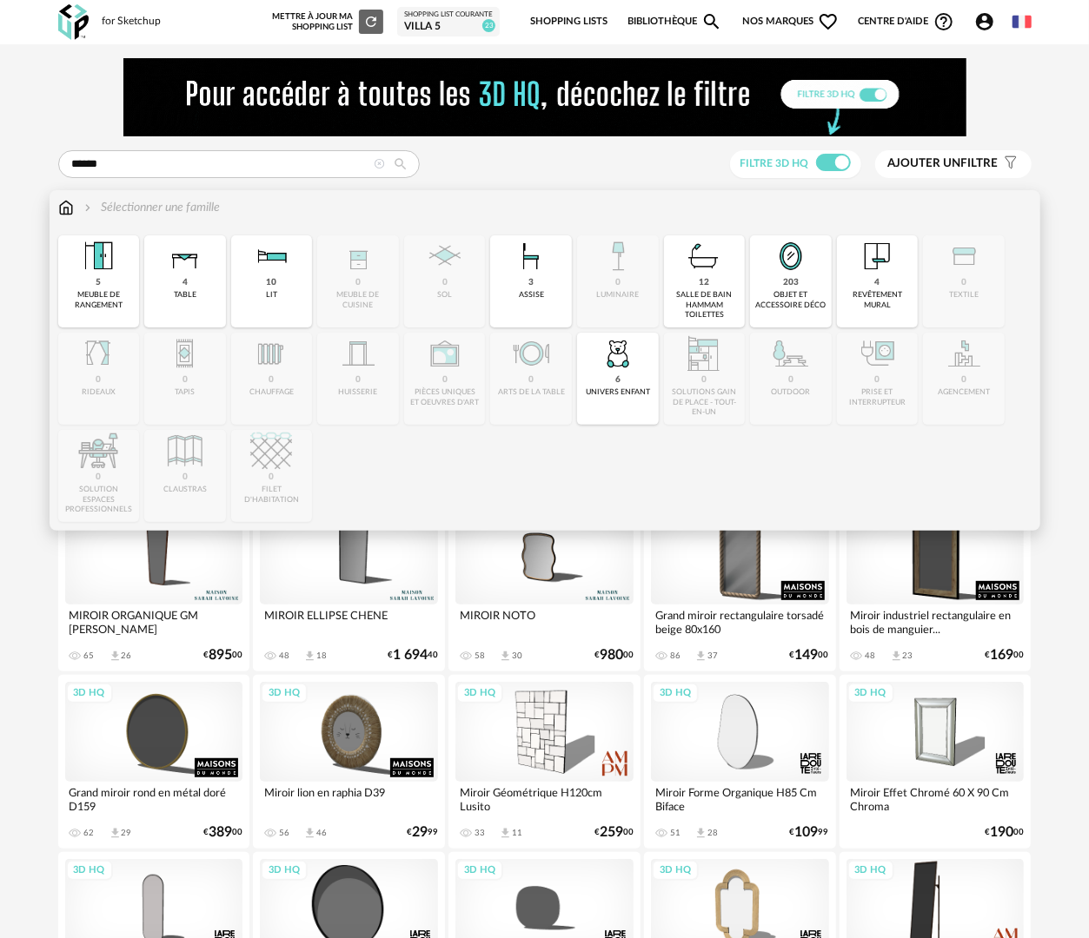
click at [68, 210] on img at bounding box center [66, 207] width 16 height 17
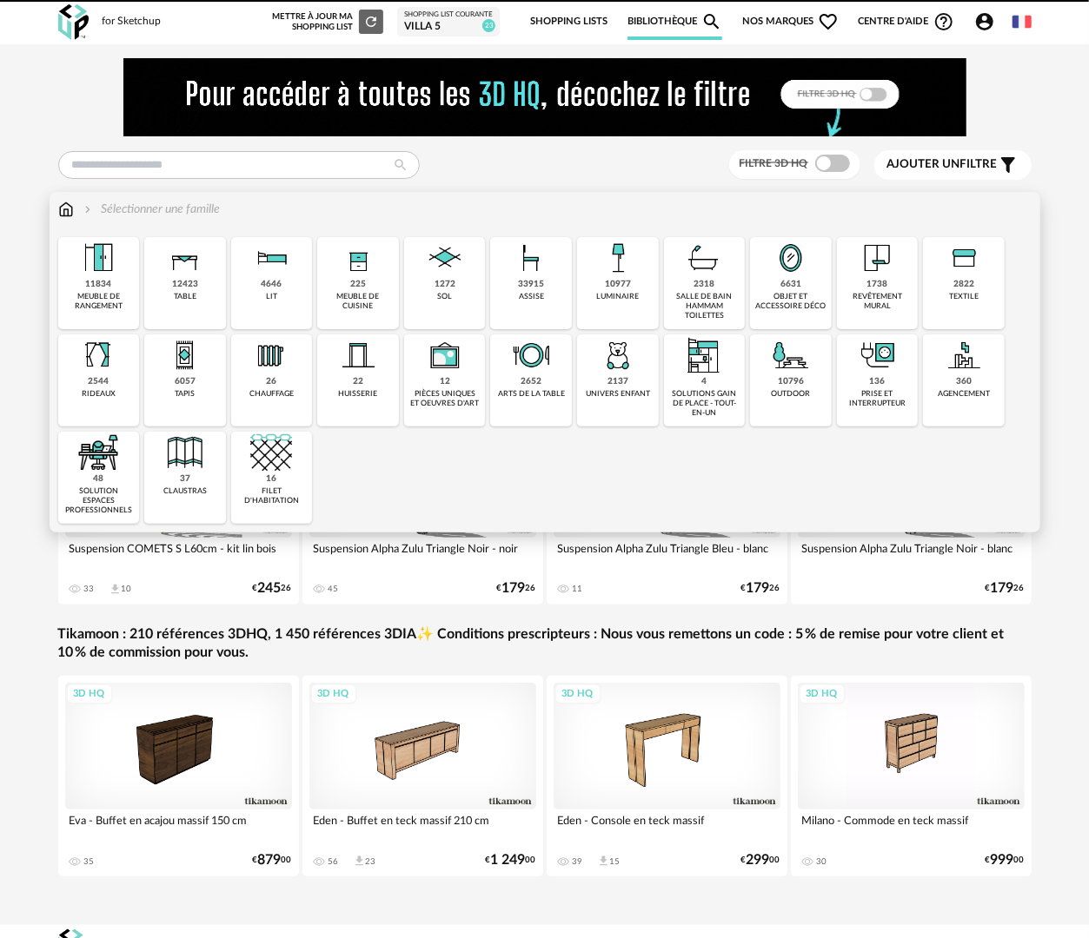
click at [711, 295] on div "salle de bain hammam toilettes" at bounding box center [704, 307] width 71 height 30
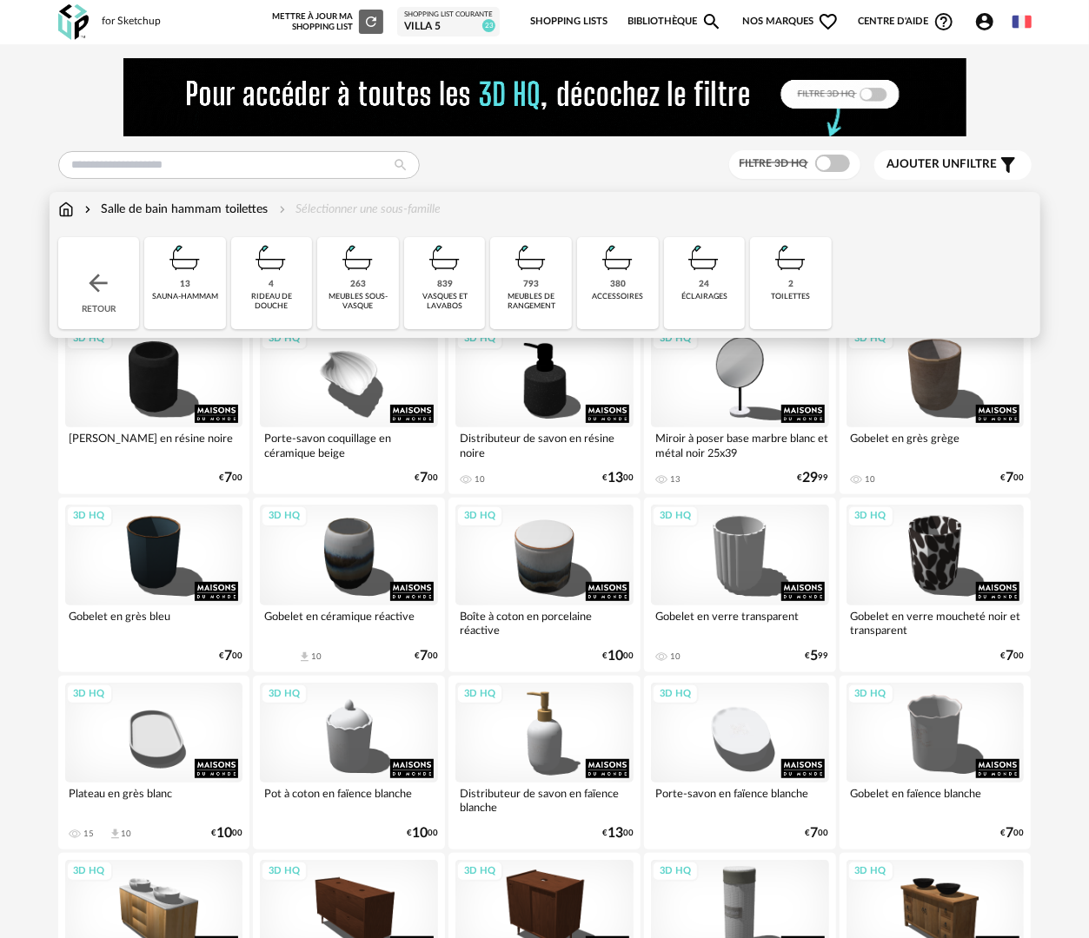
click at [462, 313] on div "839 vasques et lavabos" at bounding box center [445, 283] width 82 height 92
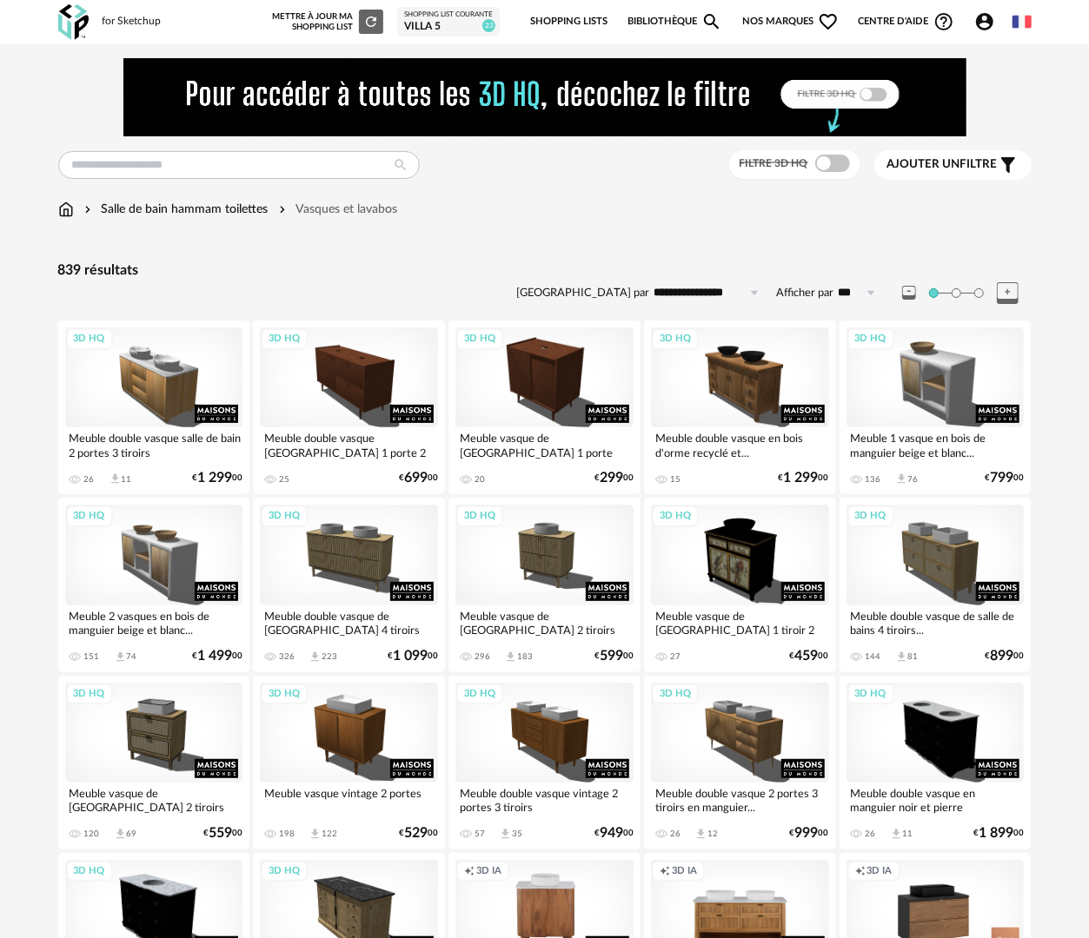
click at [842, 163] on span at bounding box center [832, 163] width 35 height 17
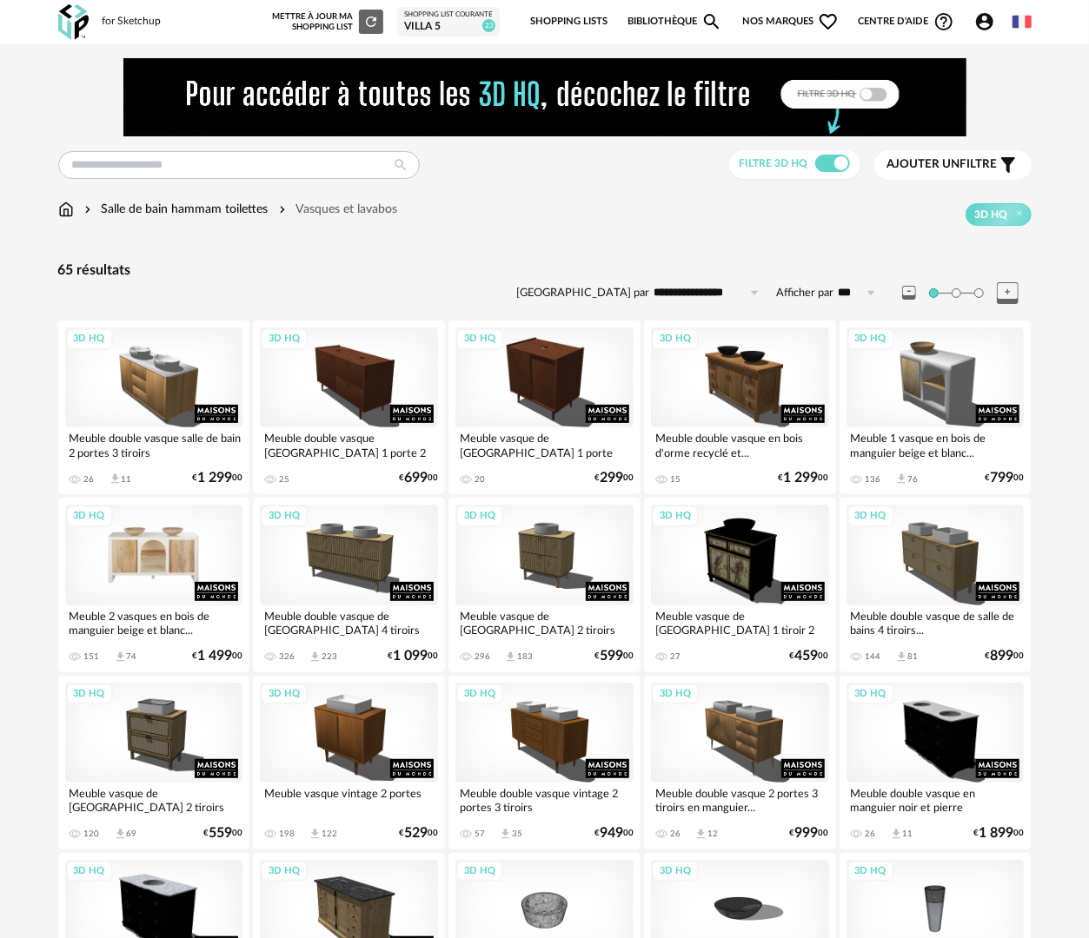
click at [182, 588] on div "3D HQ" at bounding box center [154, 555] width 178 height 100
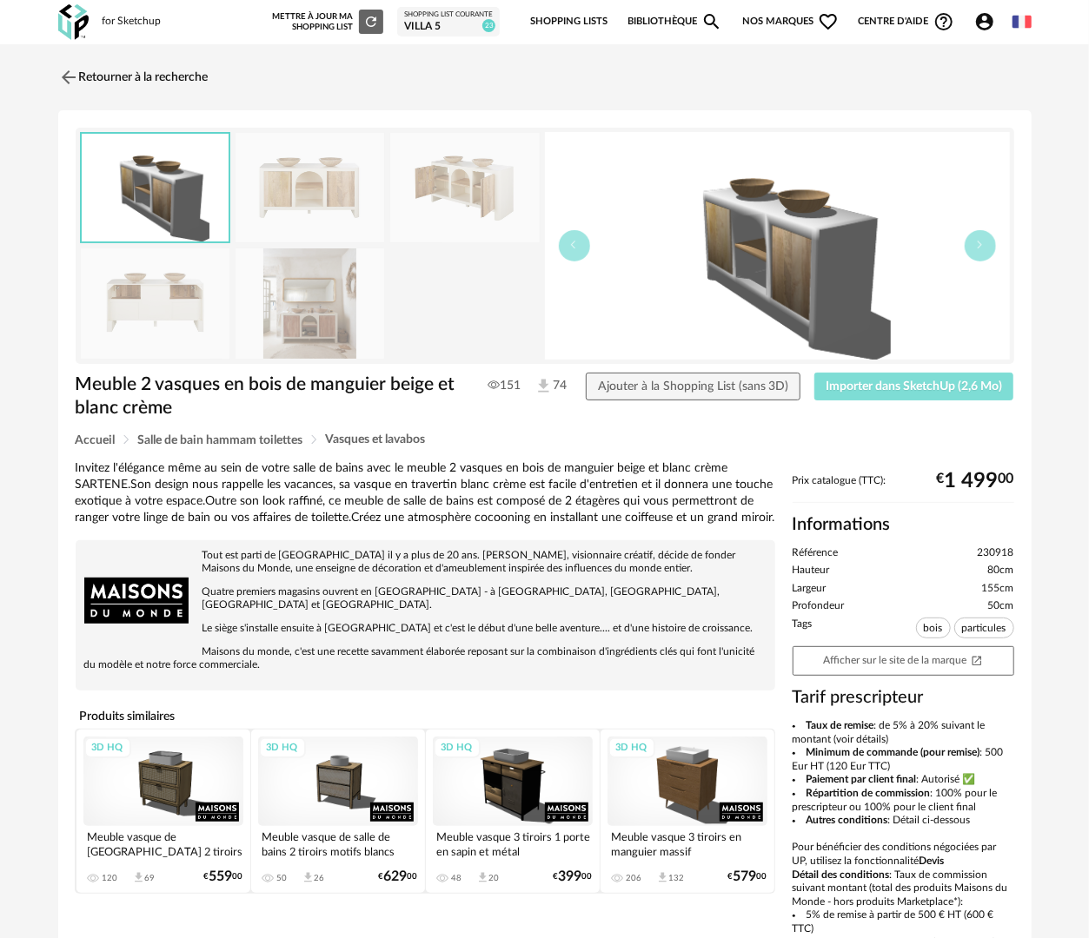
click at [867, 388] on span "Importer dans SketchUp (2,6 Mo)" at bounding box center [914, 387] width 176 height 12
click at [328, 320] on img at bounding box center [309, 304] width 149 height 110
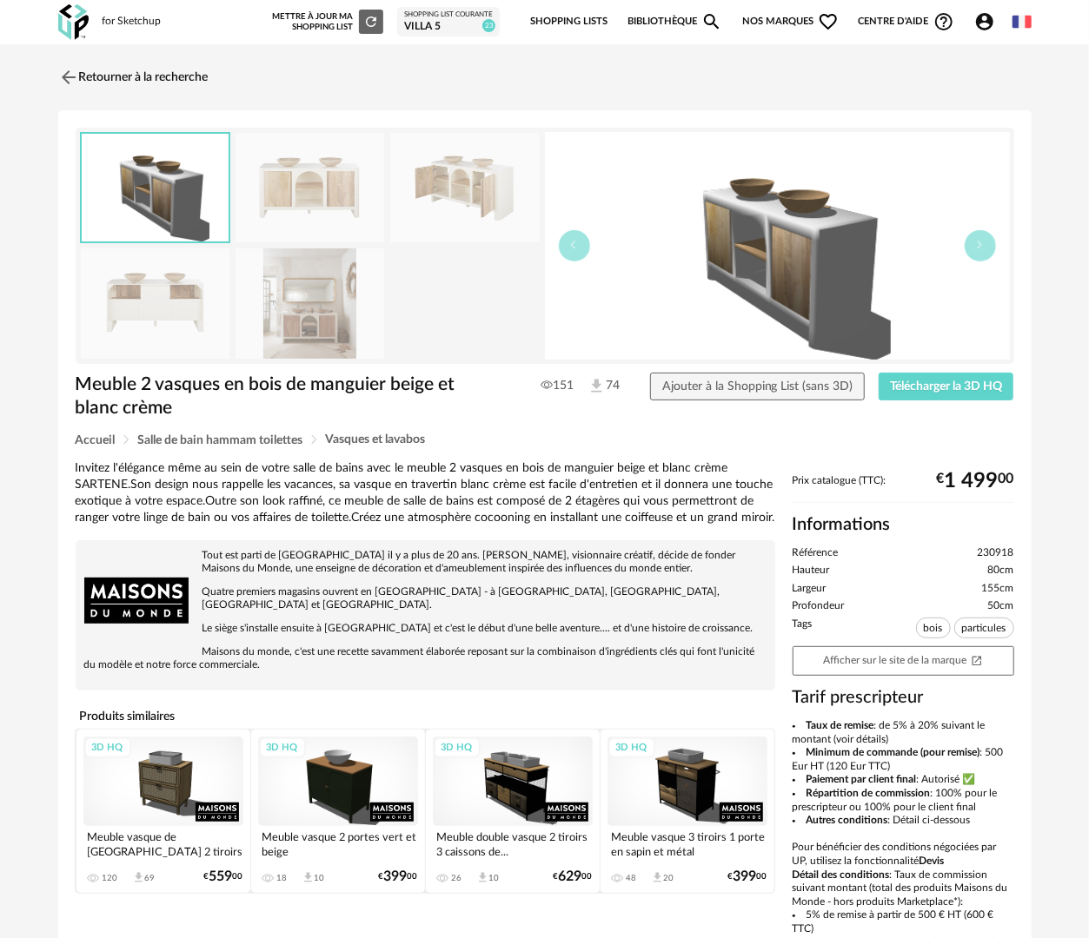
click at [346, 301] on img at bounding box center [309, 304] width 149 height 110
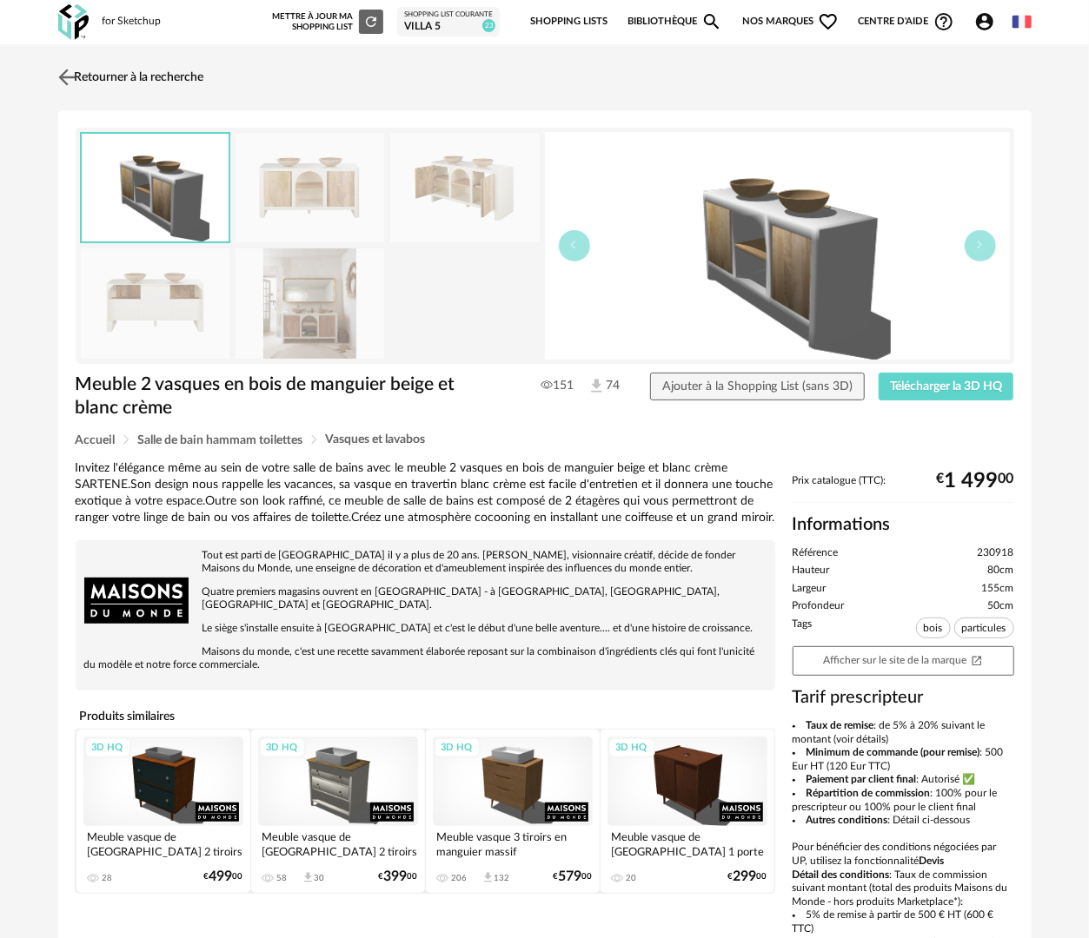
click at [191, 80] on link "Retourner à la recherche" at bounding box center [129, 77] width 150 height 38
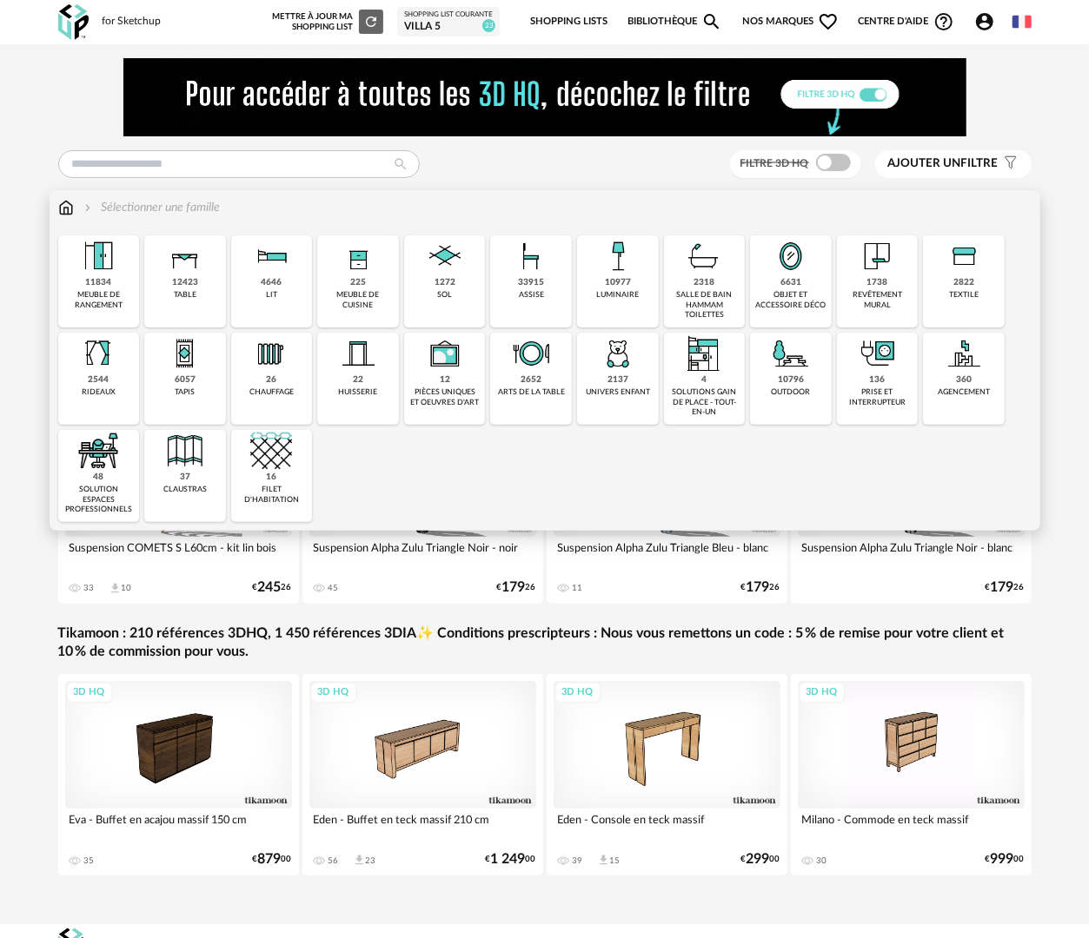
drag, startPoint x: 779, startPoint y: 294, endPoint x: 769, endPoint y: 295, distance: 10.6
click at [776, 294] on div "objet et accessoire déco" at bounding box center [790, 300] width 71 height 20
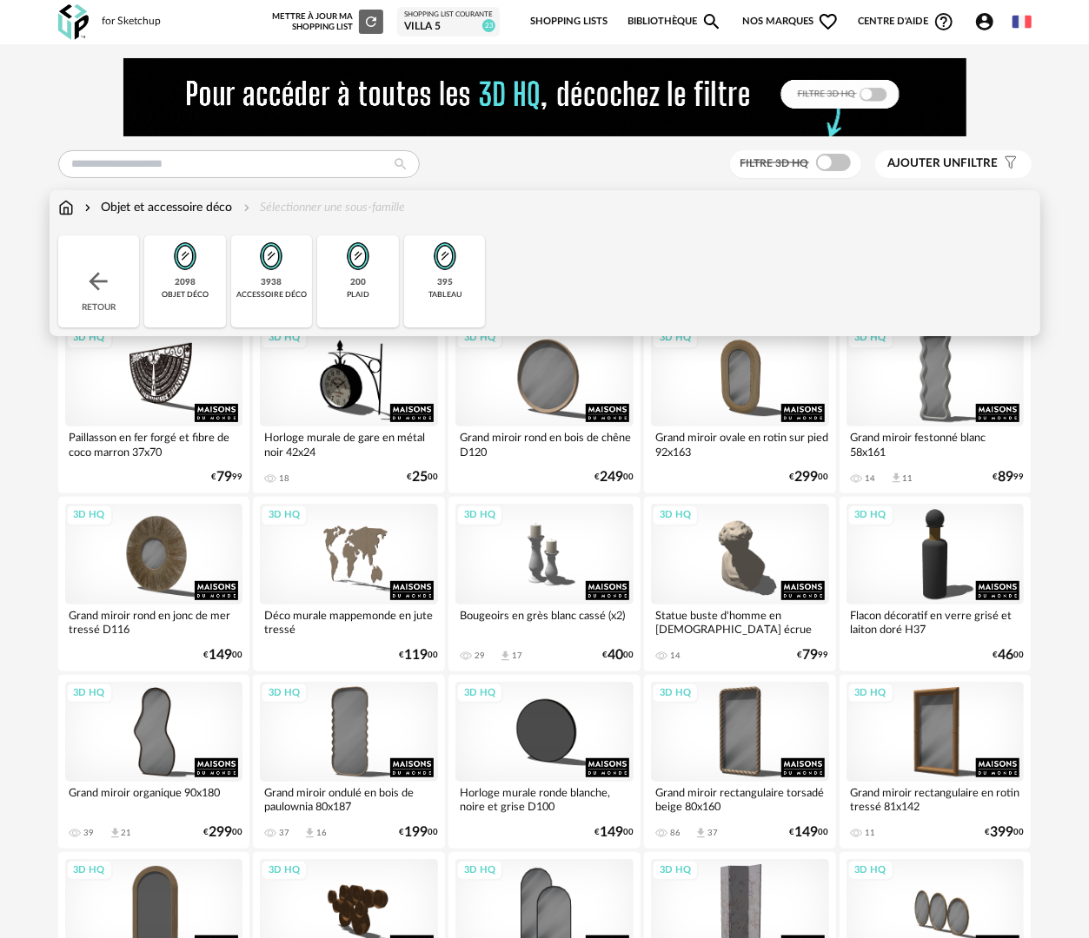
click at [108, 255] on div "Retour" at bounding box center [99, 281] width 82 height 92
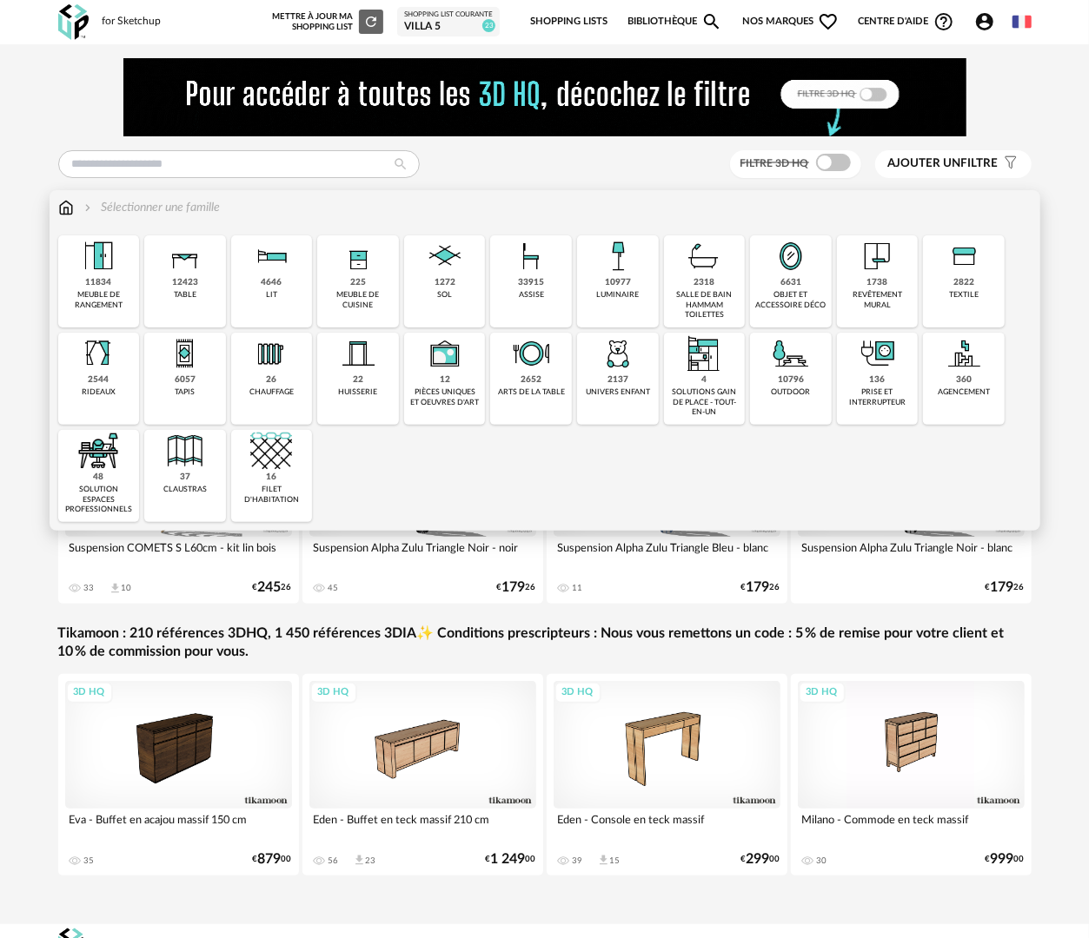
click at [189, 381] on div "6057" at bounding box center [185, 380] width 21 height 11
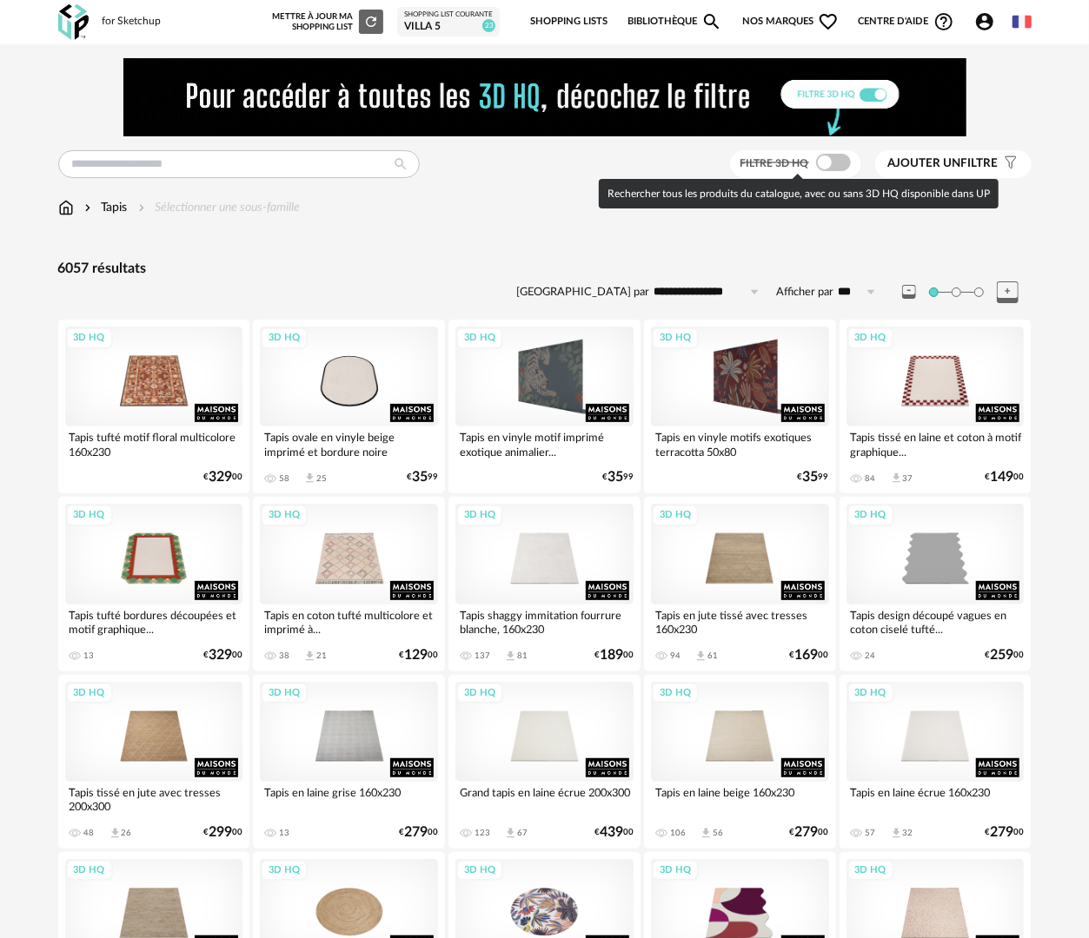
click at [843, 165] on span at bounding box center [833, 162] width 35 height 17
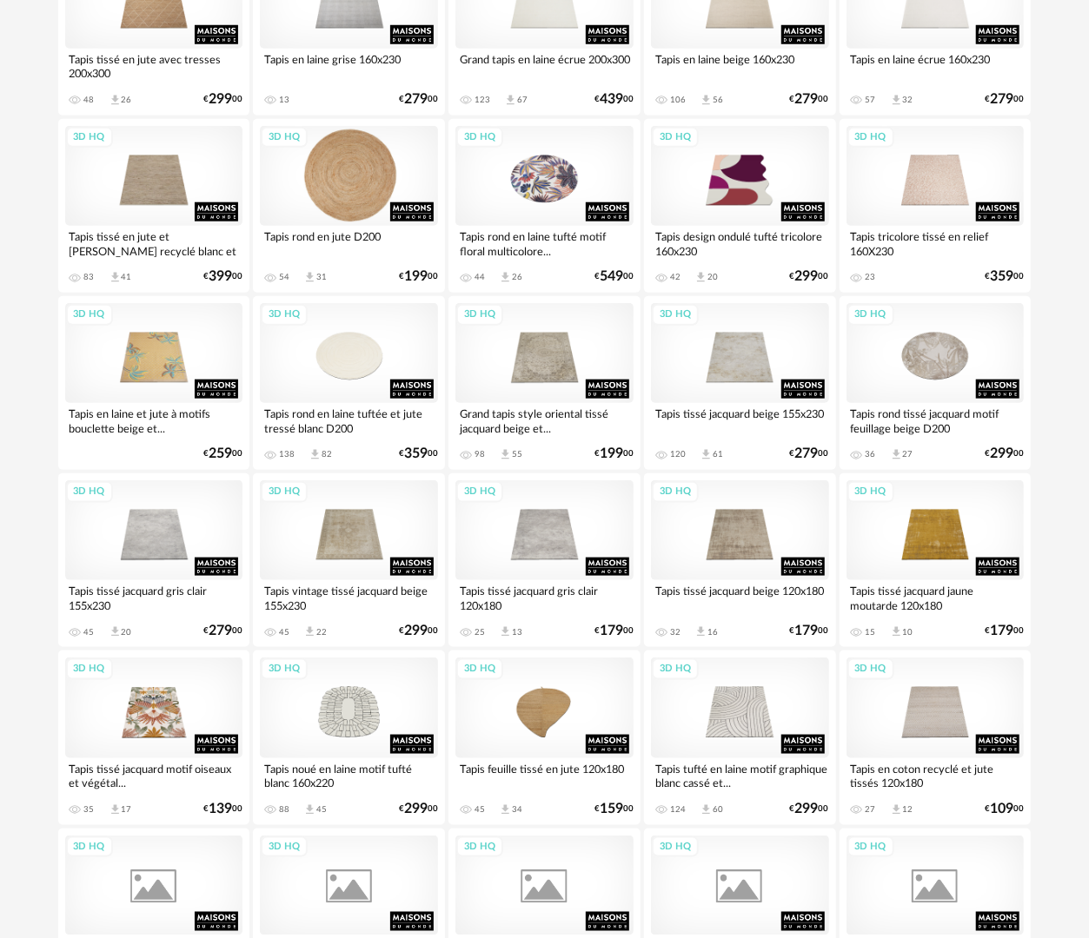
scroll to position [782, 0]
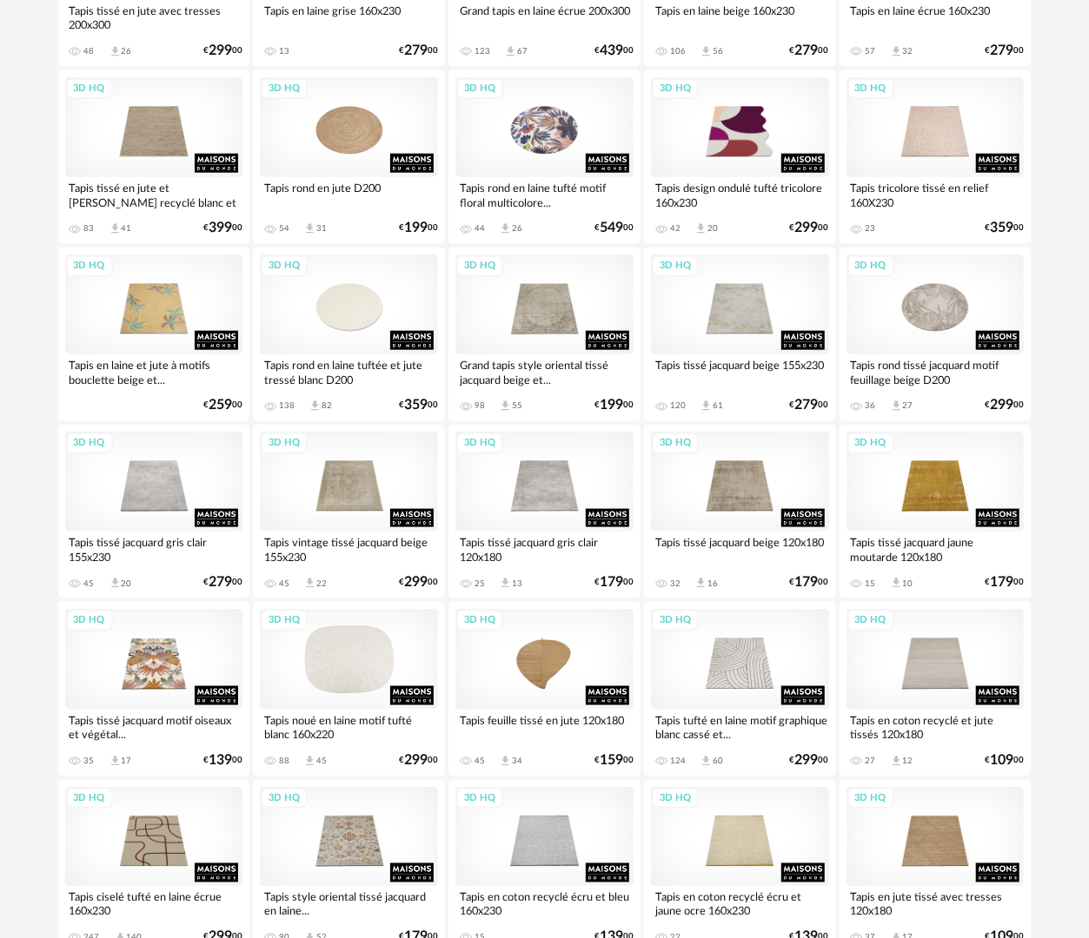
click at [367, 677] on div "3D HQ" at bounding box center [349, 659] width 178 height 100
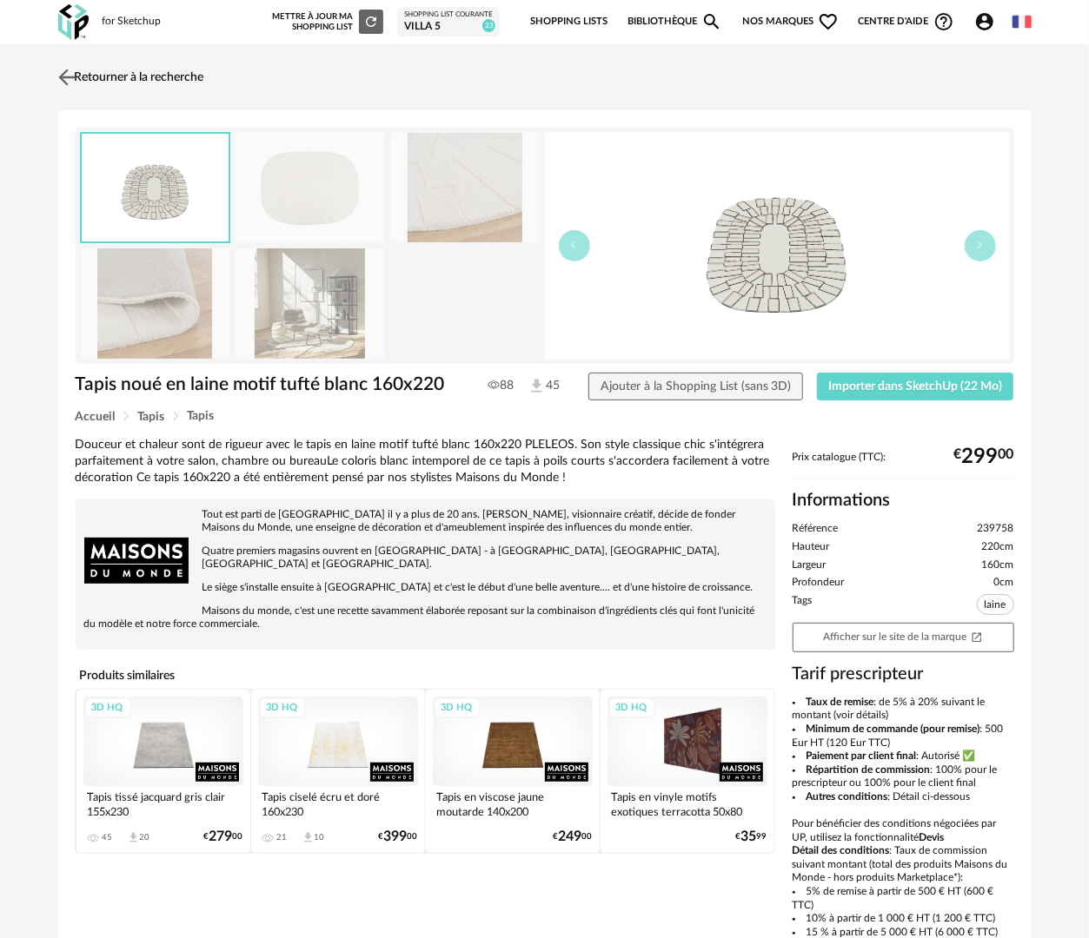
click at [87, 65] on link "Retourner à la recherche" at bounding box center [129, 77] width 150 height 38
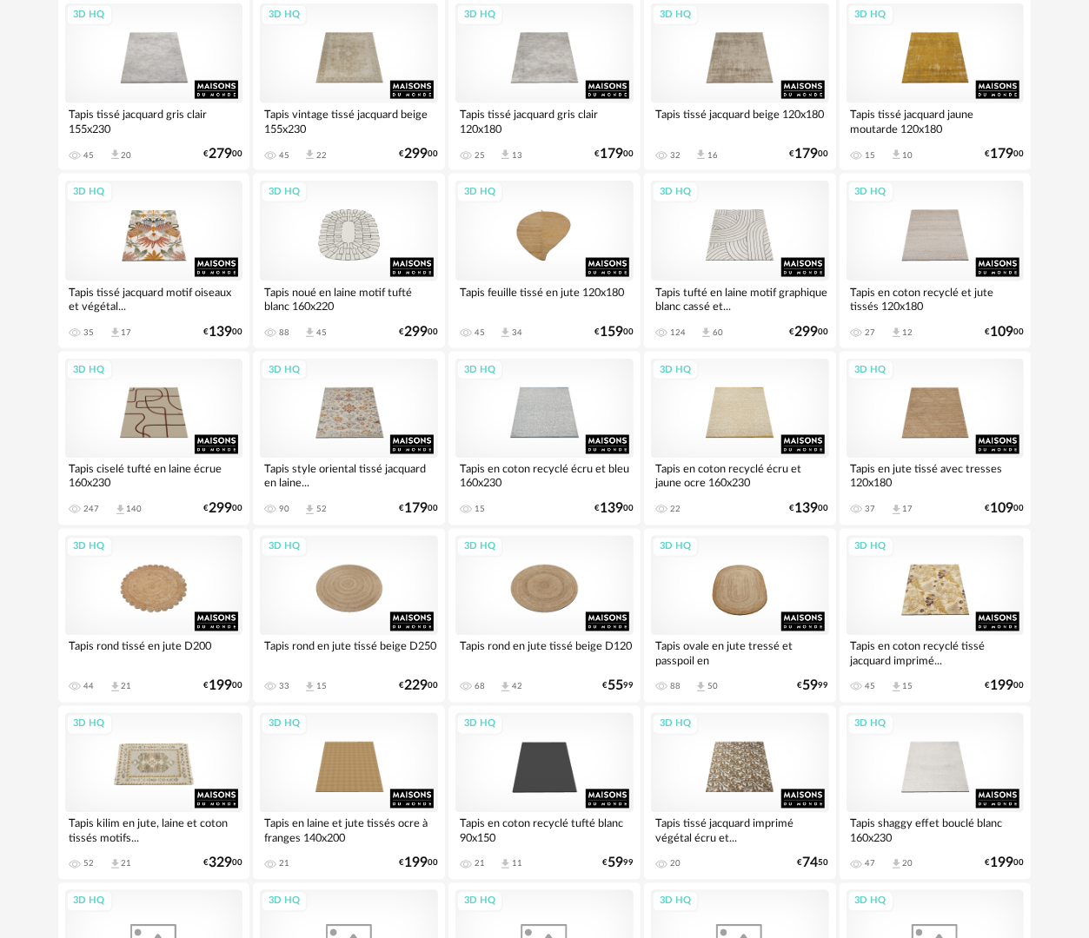
scroll to position [1217, 0]
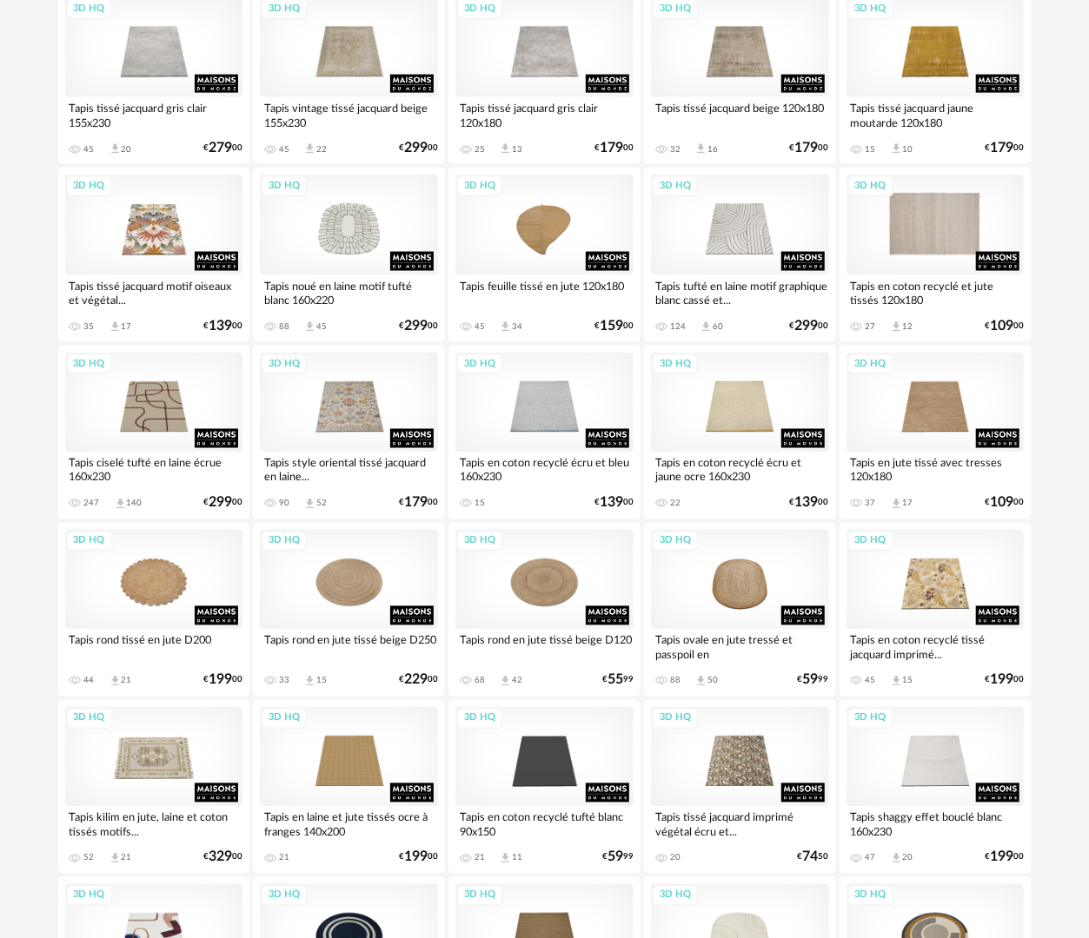
click at [956, 243] on div "3D HQ" at bounding box center [935, 225] width 178 height 100
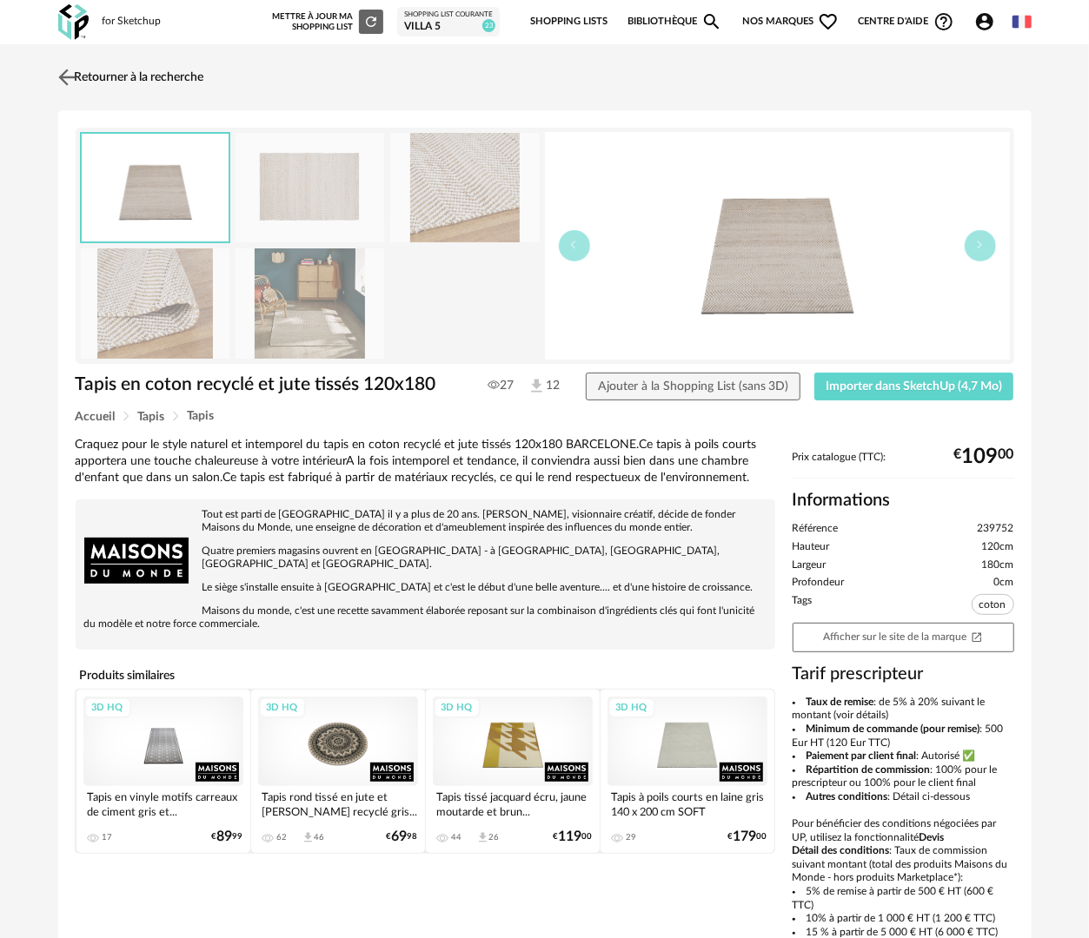
click at [97, 82] on link "Retourner à la recherche" at bounding box center [129, 77] width 150 height 38
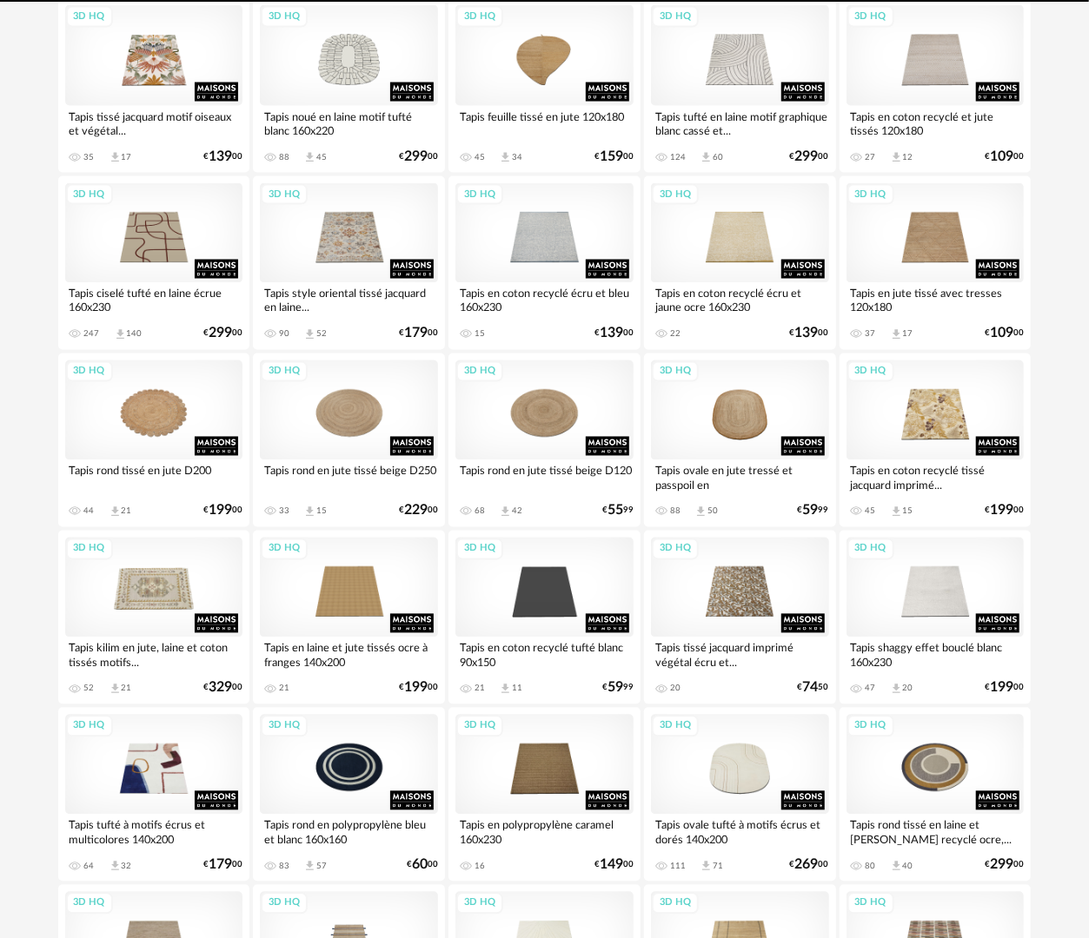
scroll to position [1651, 0]
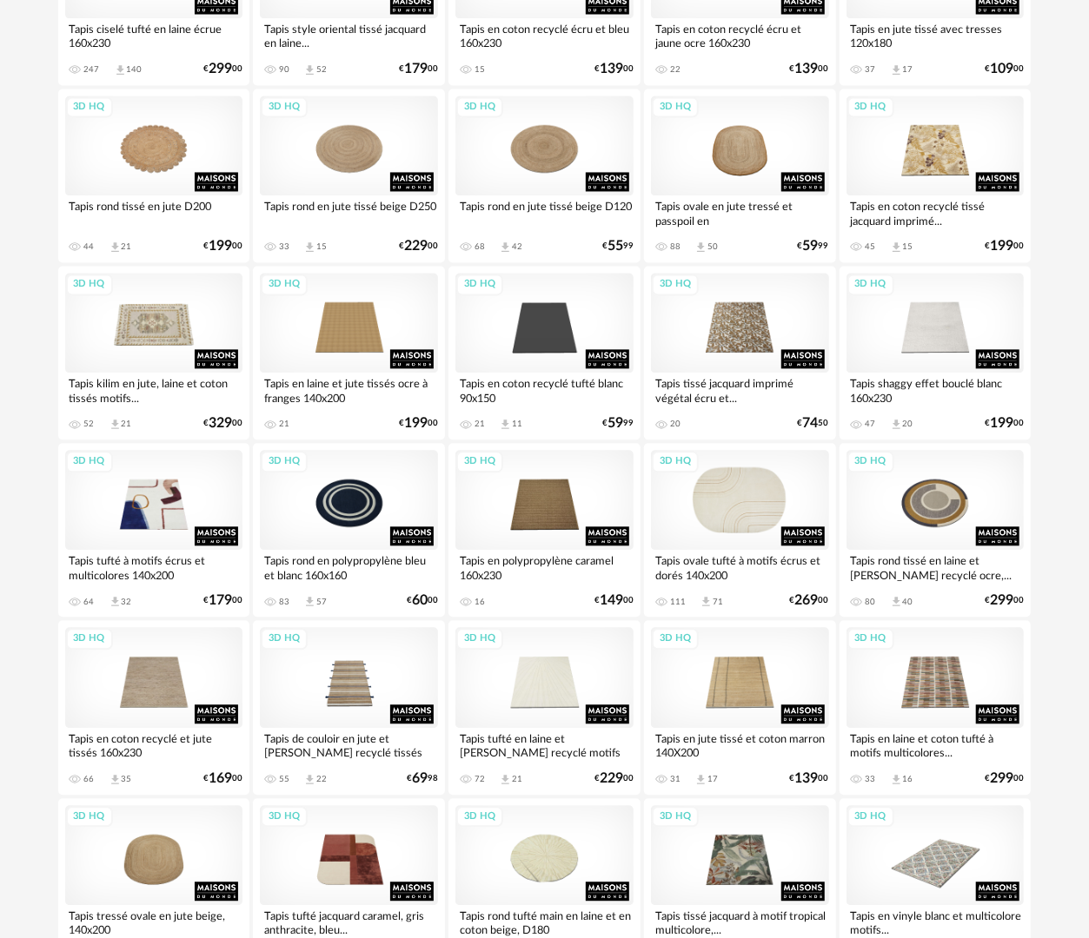
click at [758, 510] on div "3D HQ" at bounding box center [740, 500] width 178 height 100
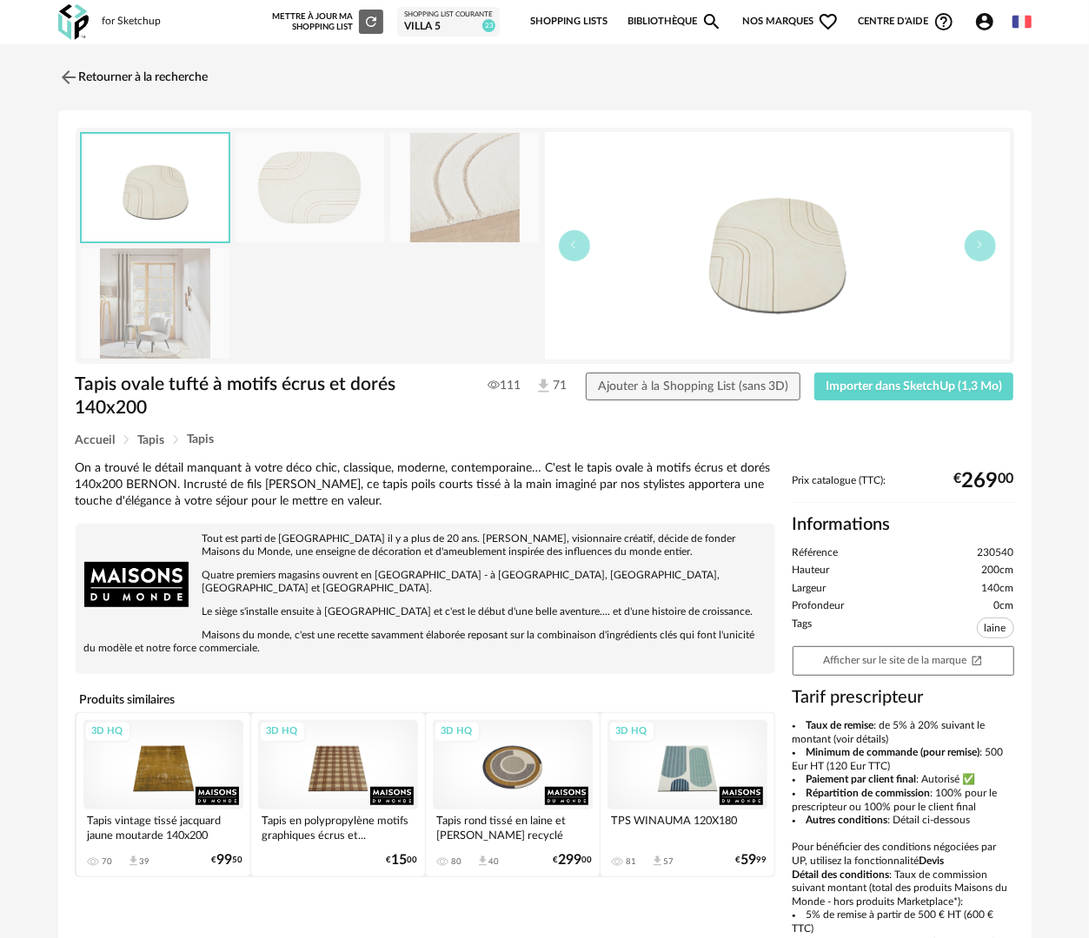
click at [162, 335] on img at bounding box center [155, 304] width 149 height 110
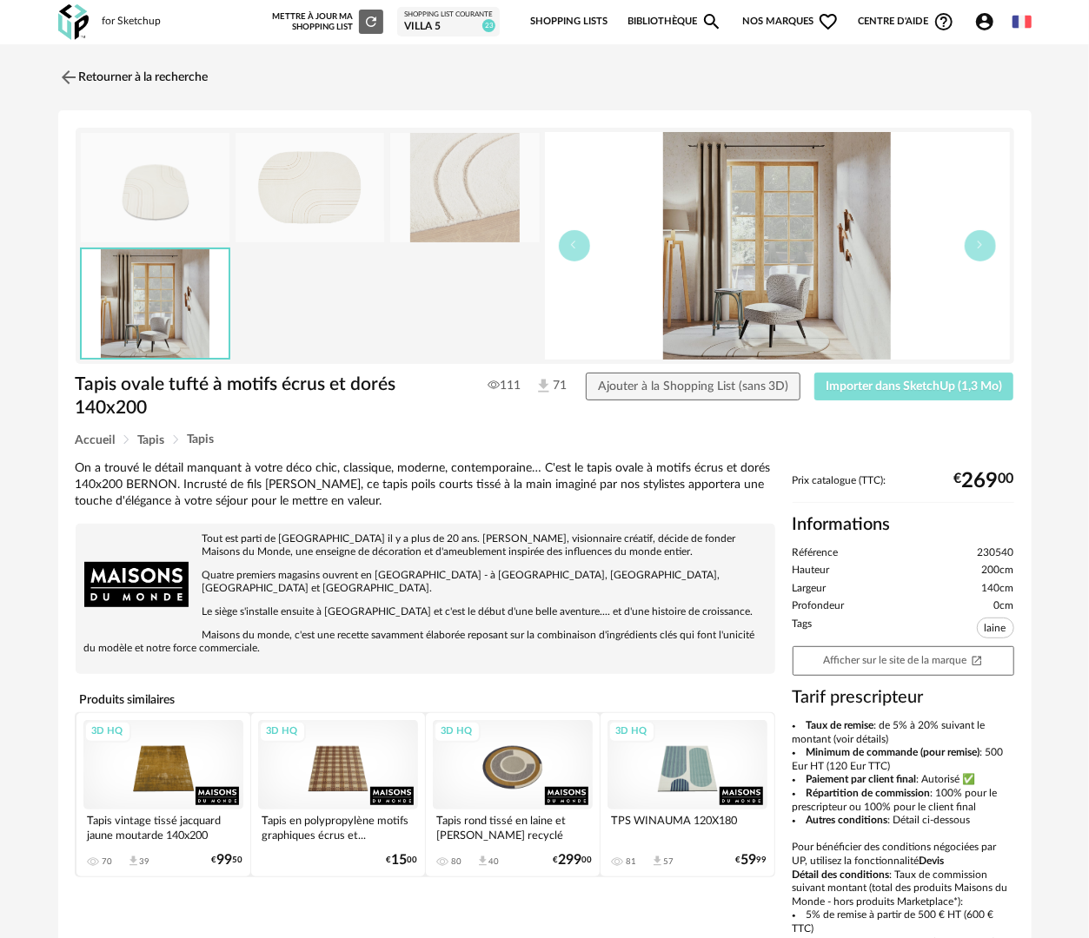
click at [931, 386] on span "Importer dans SketchUp (1,3 Mo)" at bounding box center [914, 387] width 176 height 12
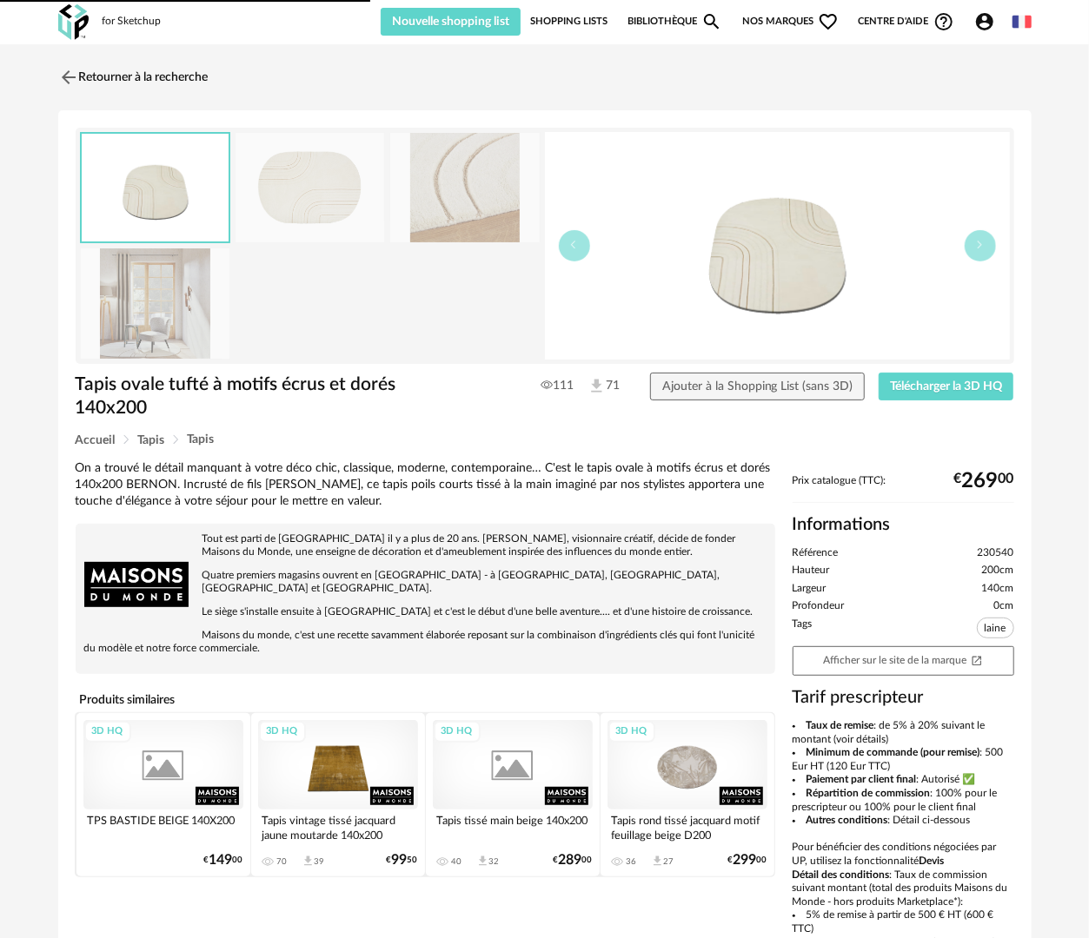
click at [160, 82] on link "Retourner à la recherche" at bounding box center [133, 77] width 150 height 38
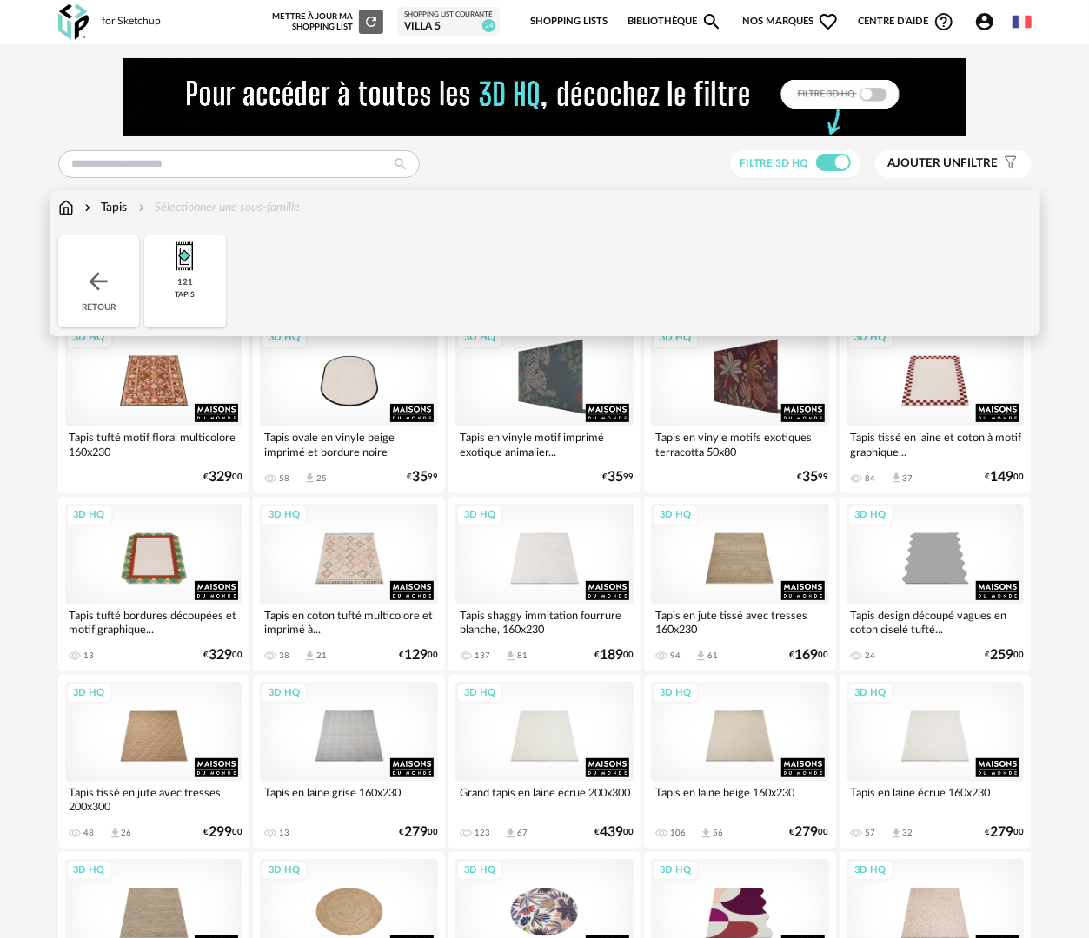
click at [68, 207] on img at bounding box center [66, 207] width 16 height 17
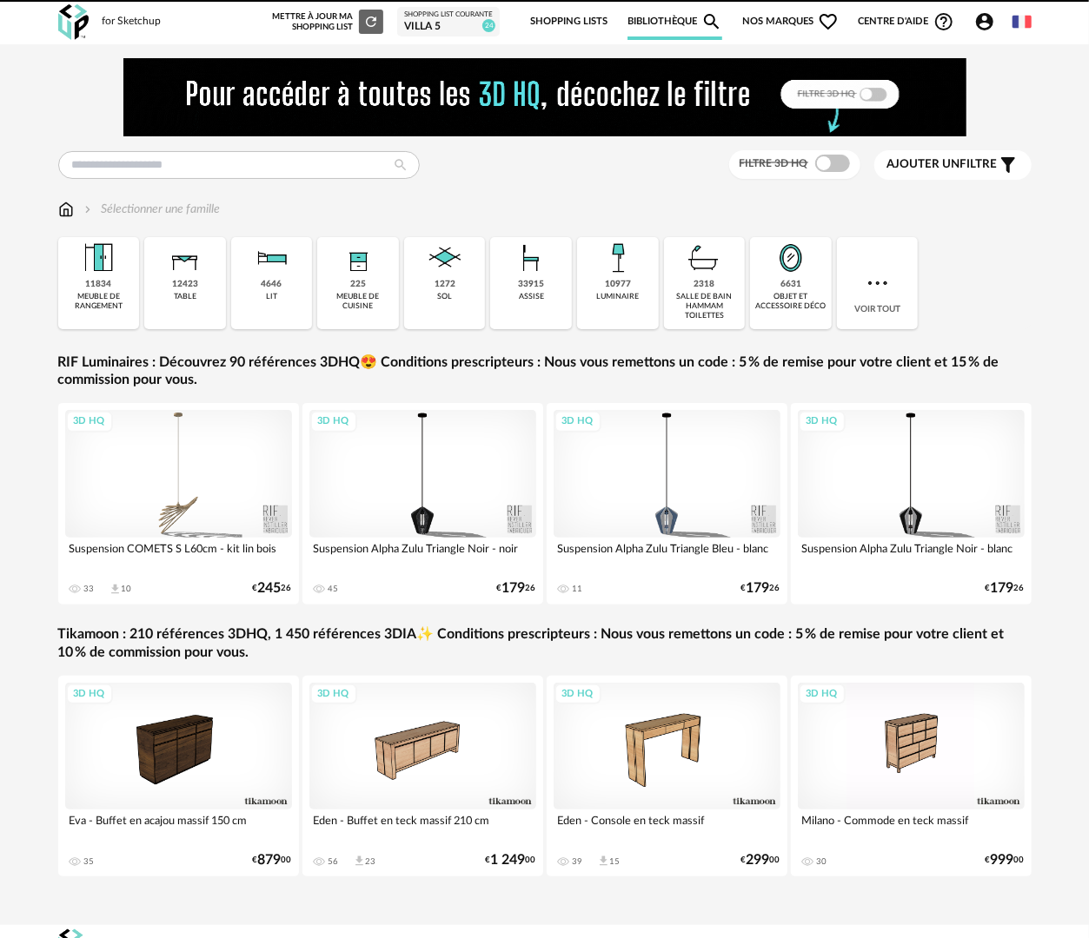
click at [697, 307] on div "salle de bain hammam toilettes" at bounding box center [704, 307] width 71 height 30
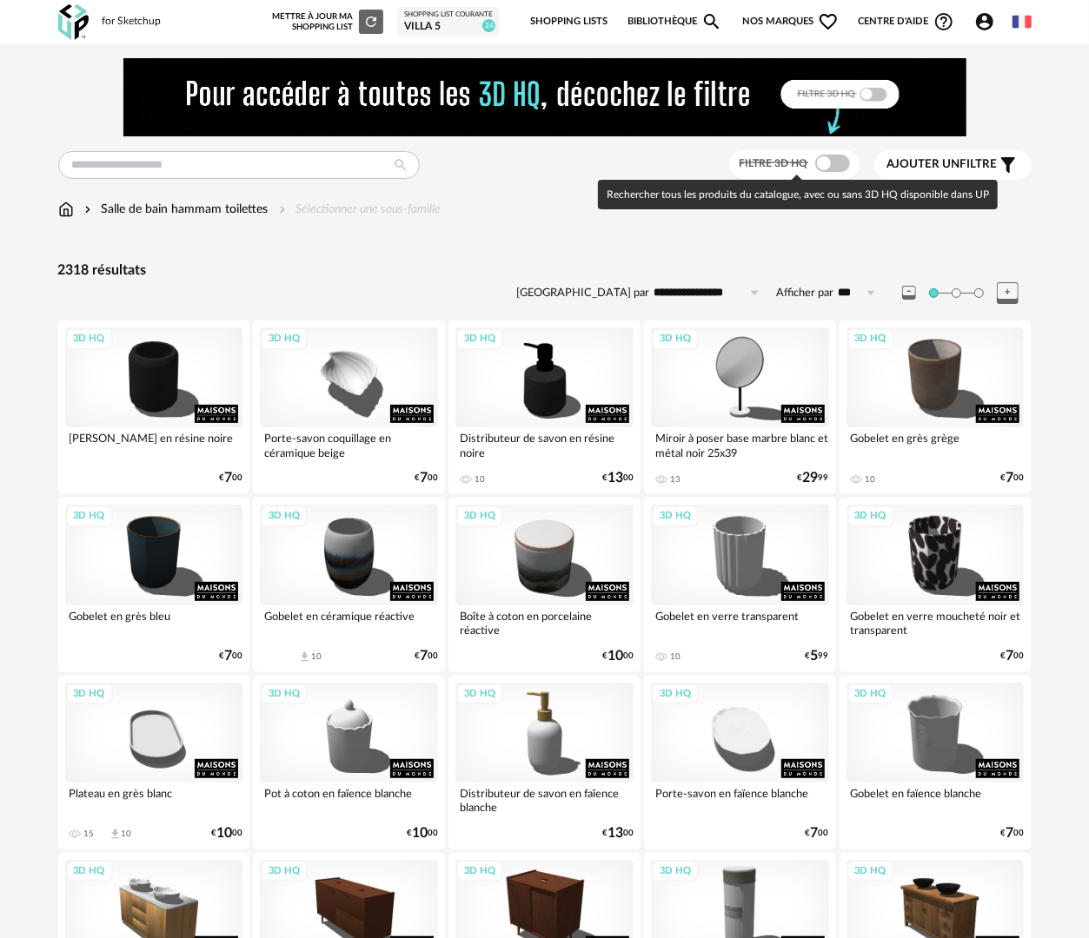
click at [819, 165] on span at bounding box center [832, 163] width 35 height 17
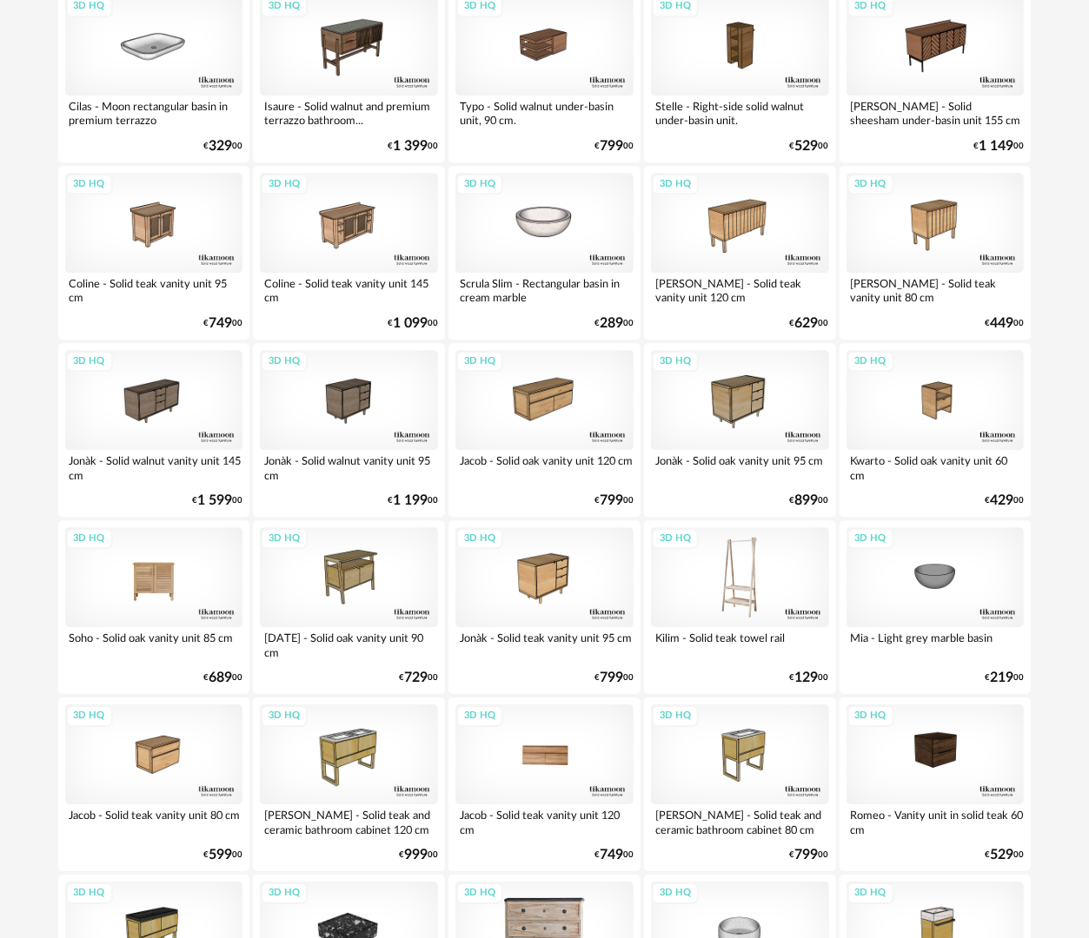
scroll to position [2258, 0]
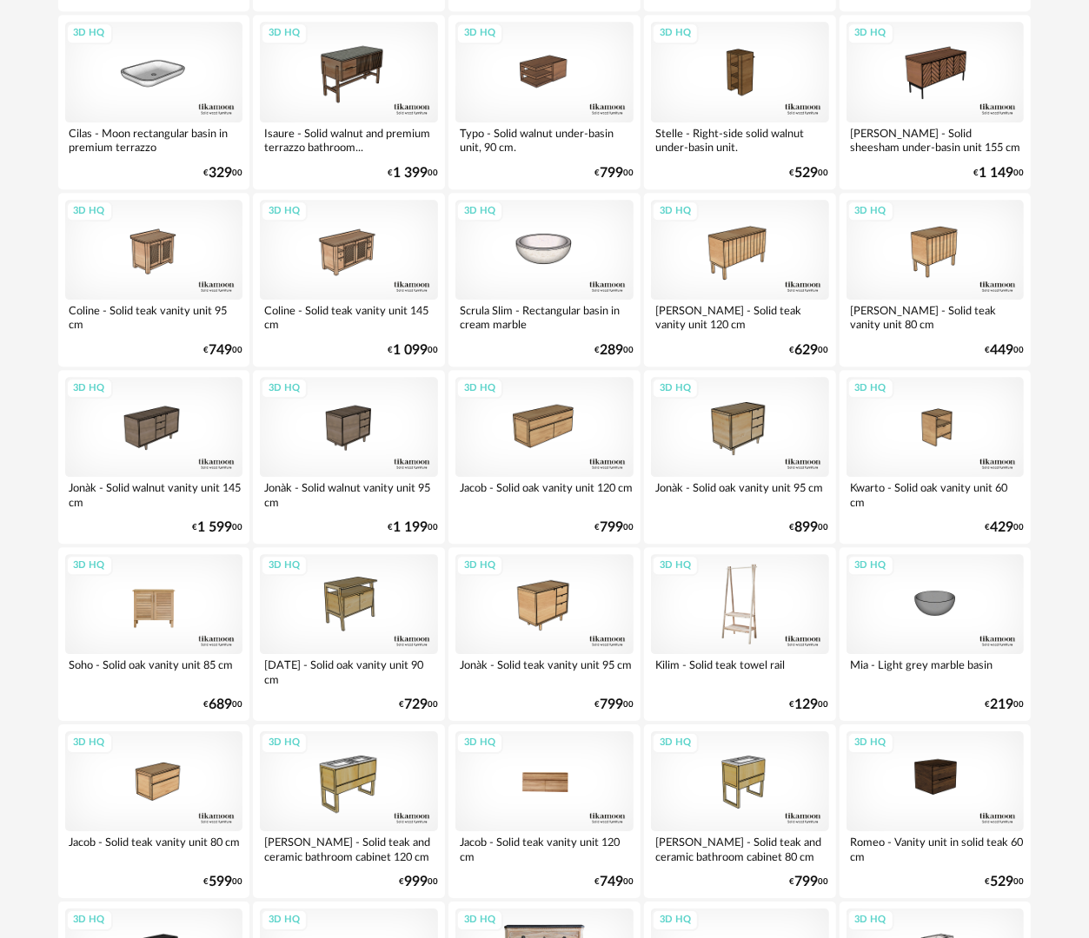
click at [733, 578] on div "3D HQ" at bounding box center [740, 604] width 178 height 100
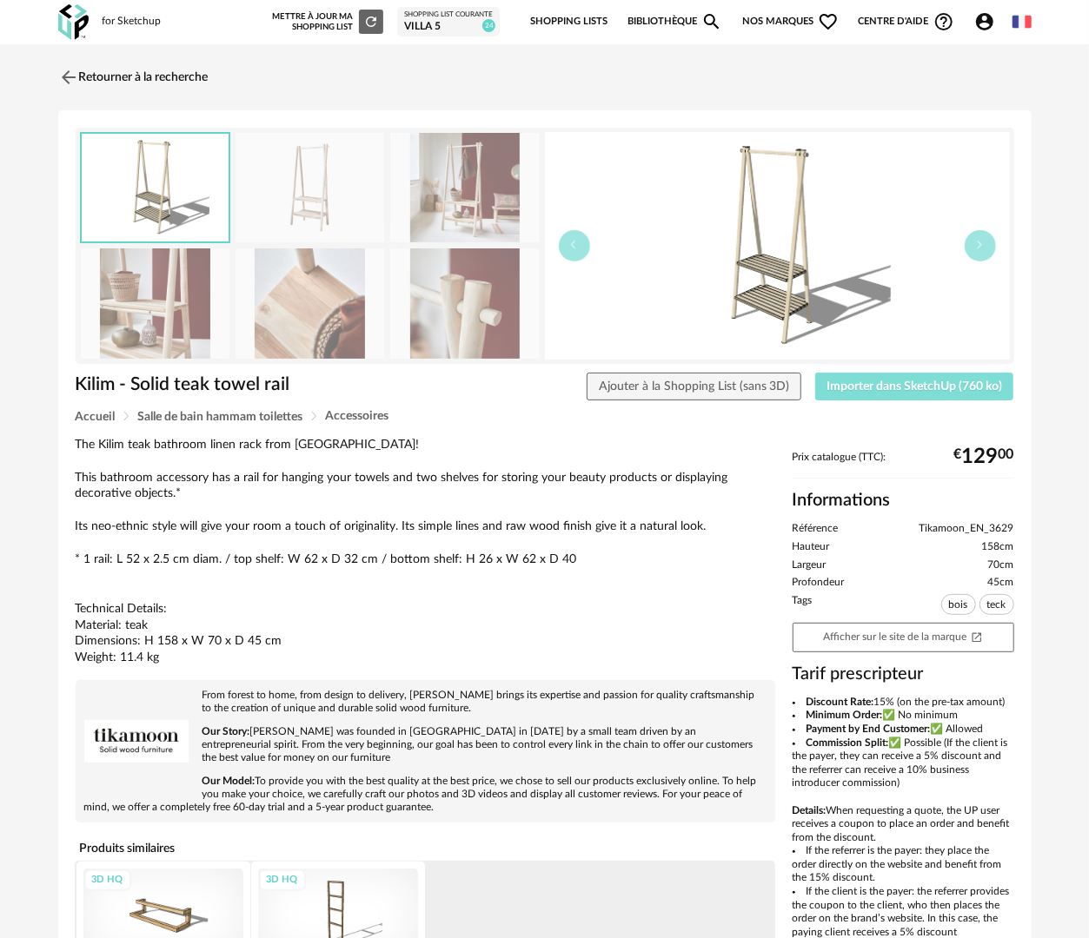
click at [907, 392] on button "Importer dans SketchUp (760 ko)" at bounding box center [914, 387] width 199 height 28
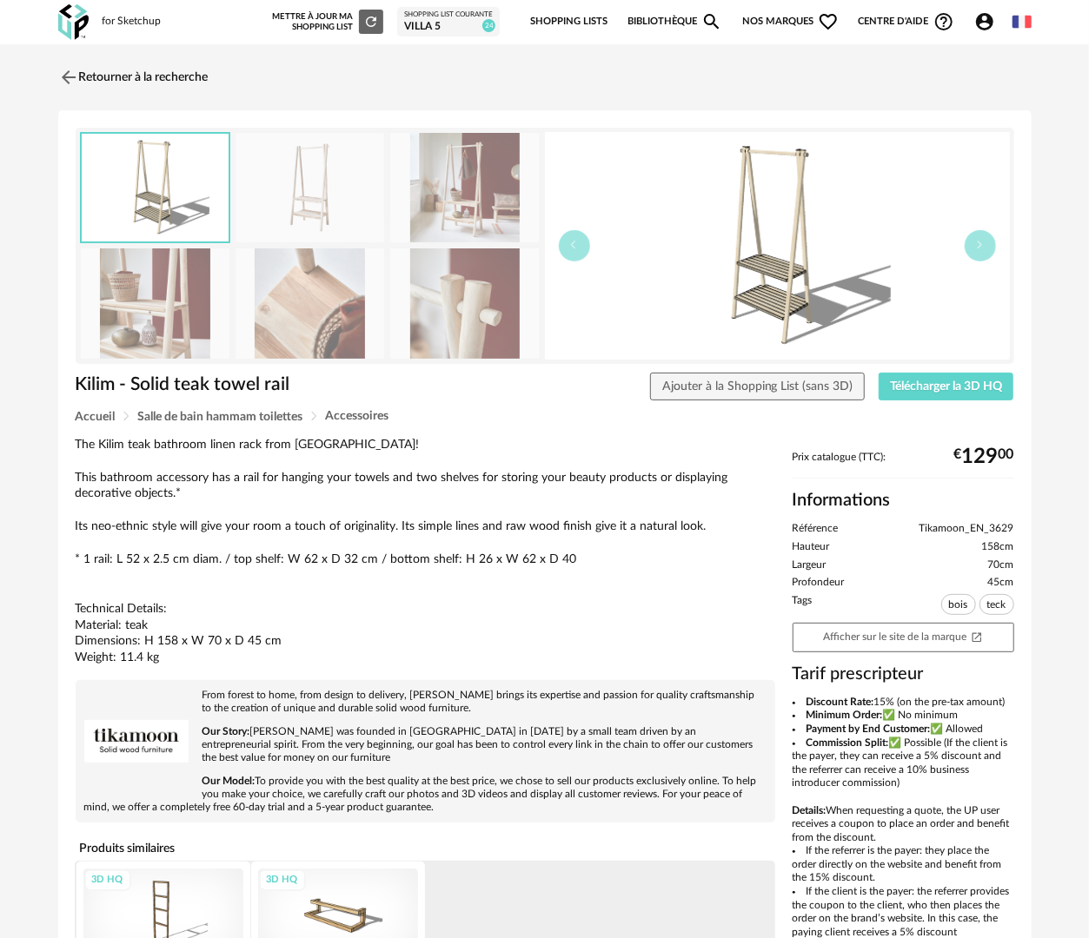
click at [166, 337] on img at bounding box center [155, 304] width 149 height 110
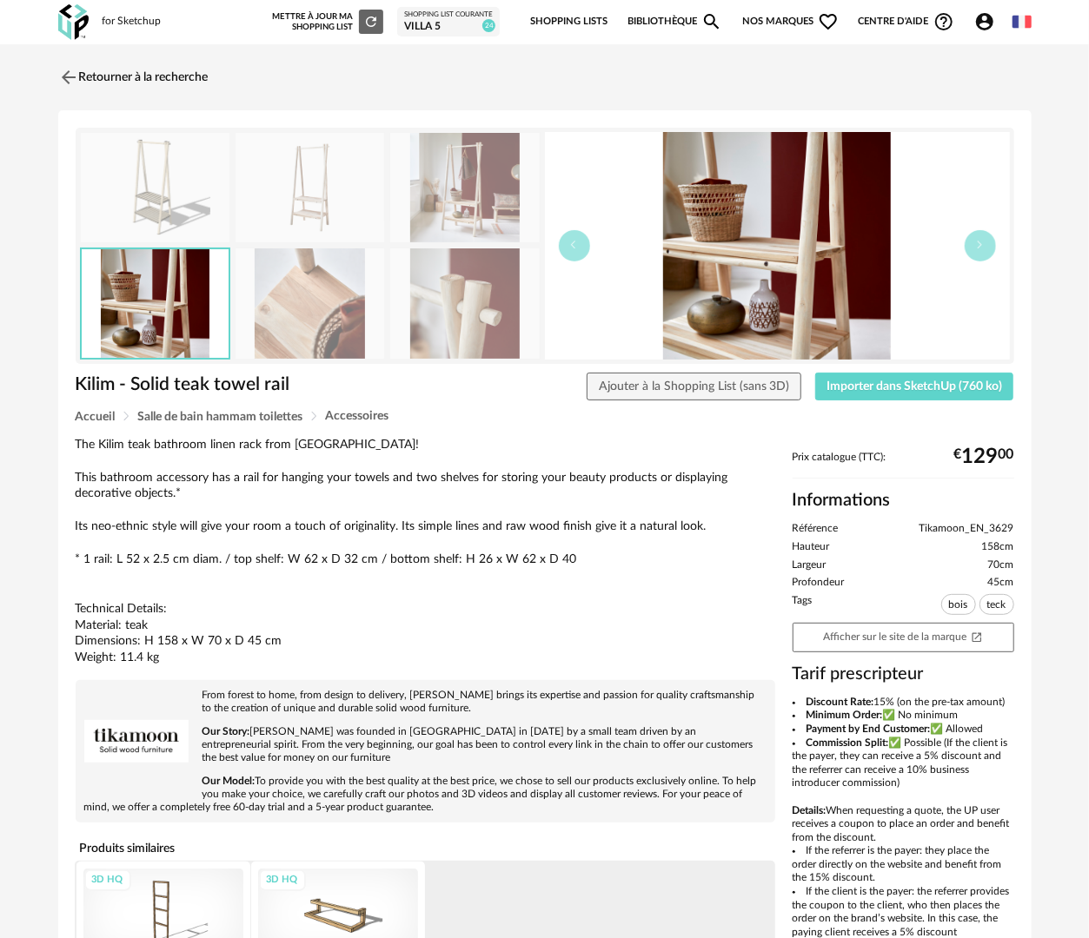
click at [478, 200] on img at bounding box center [464, 188] width 149 height 110
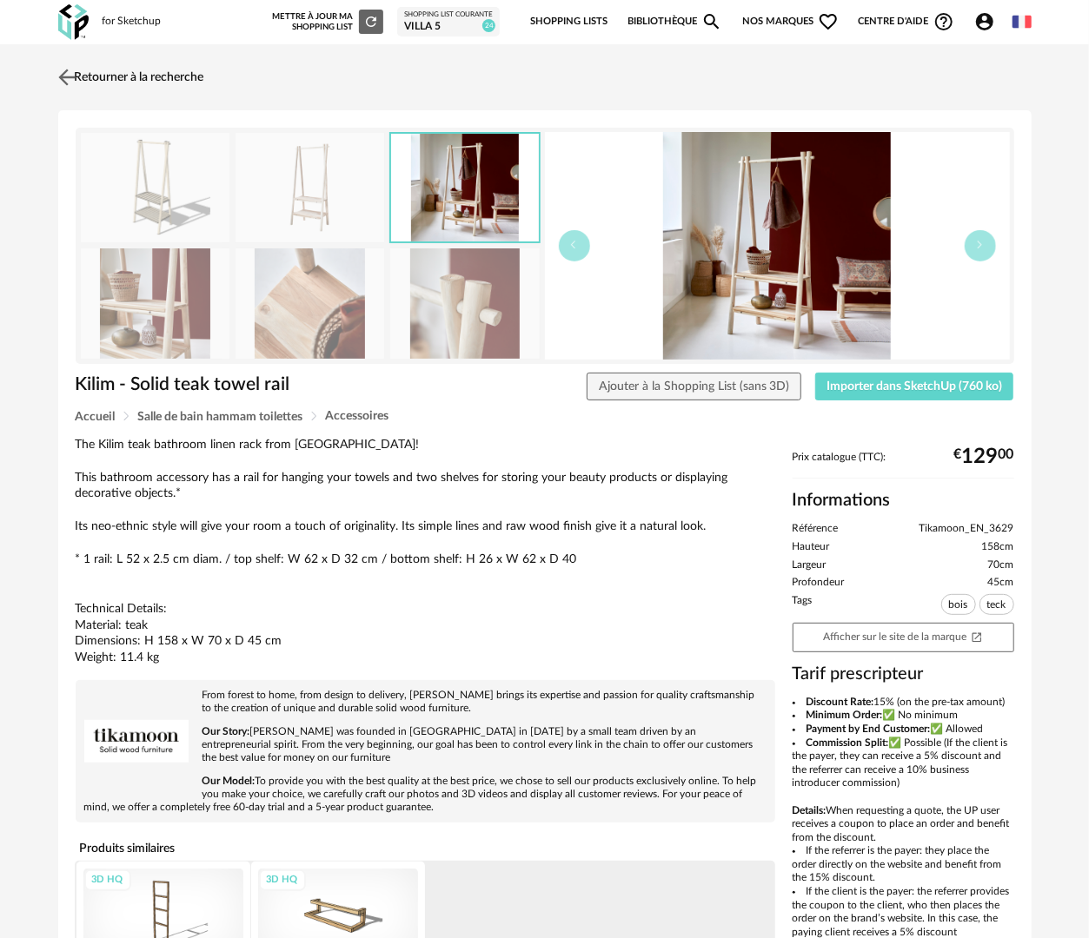
click at [177, 81] on link "Retourner à la recherche" at bounding box center [129, 77] width 150 height 38
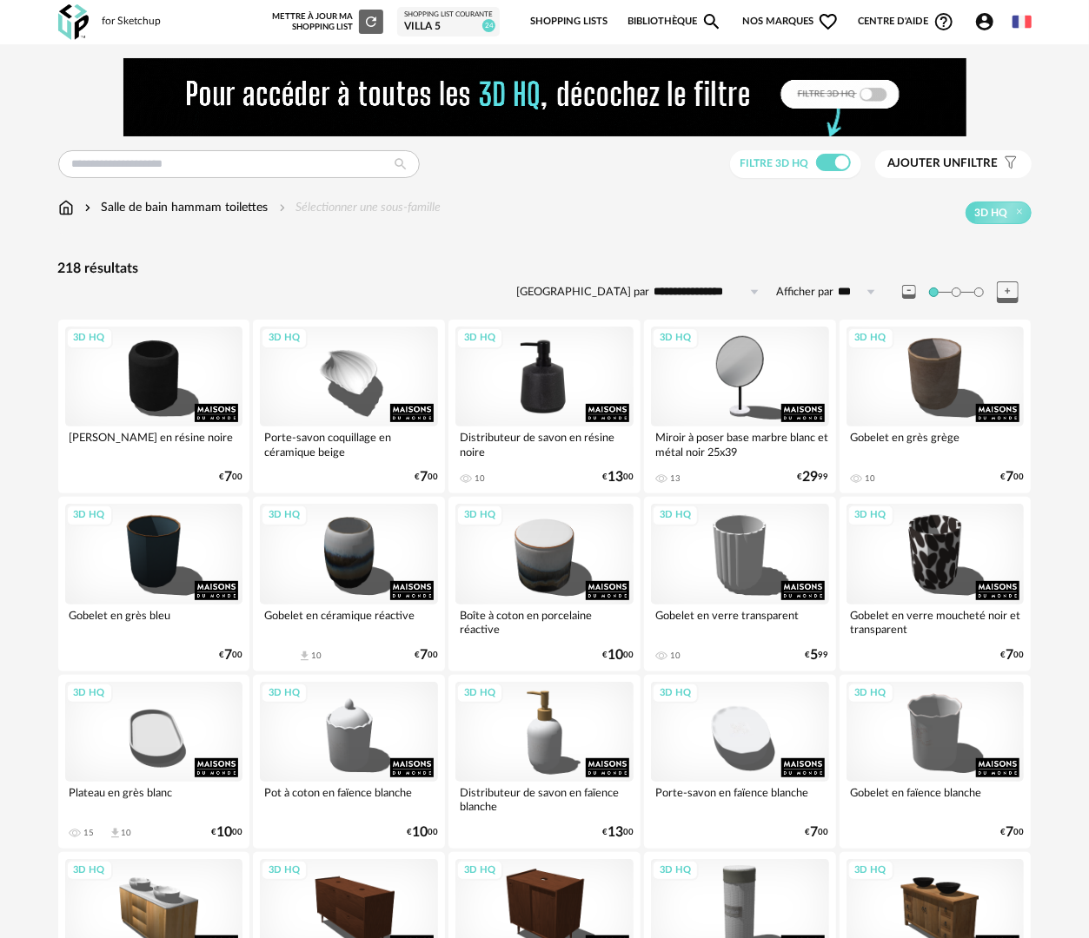
drag, startPoint x: 567, startPoint y: 390, endPoint x: 587, endPoint y: 394, distance: 20.3
click at [567, 390] on div "3D HQ" at bounding box center [544, 377] width 178 height 100
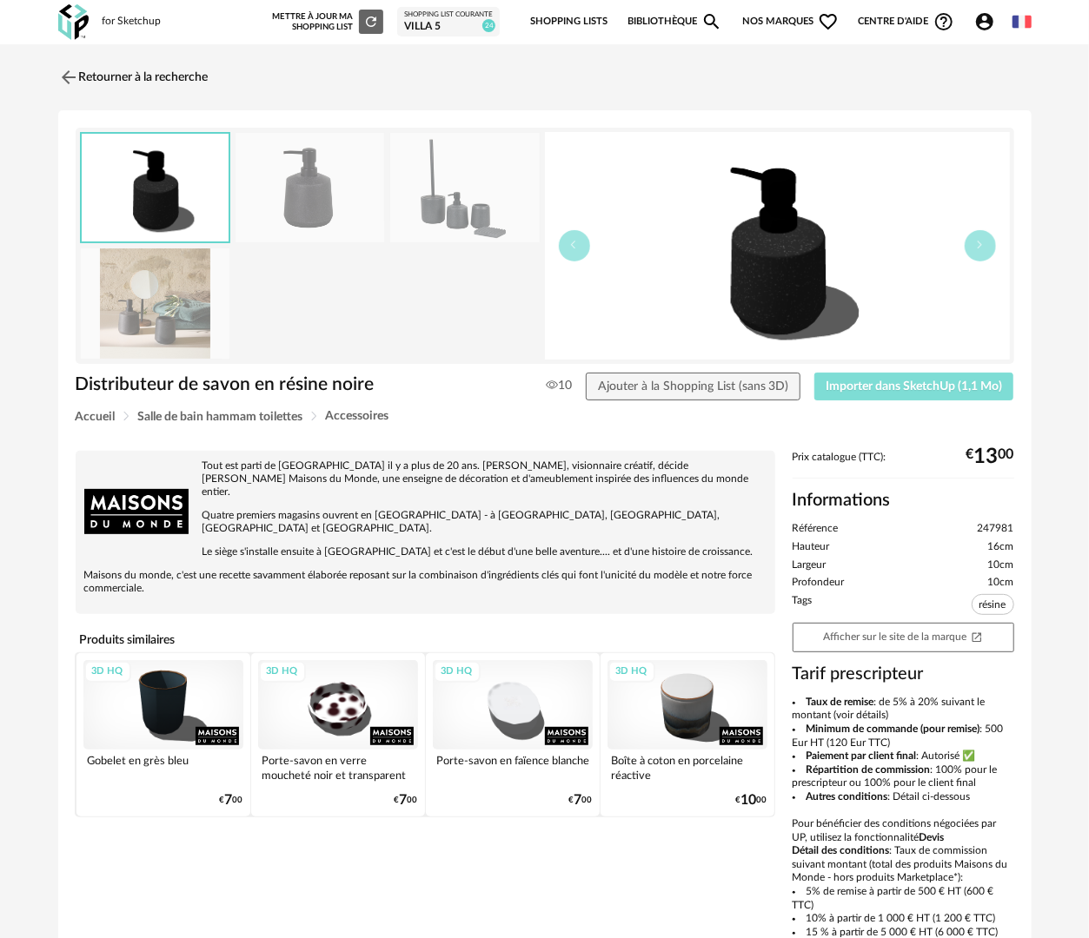
drag, startPoint x: 912, startPoint y: 391, endPoint x: 928, endPoint y: 396, distance: 17.3
click at [912, 390] on span "Importer dans SketchUp (1,1 Mo)" at bounding box center [914, 387] width 176 height 12
click at [149, 64] on link "Retourner à la recherche" at bounding box center [129, 77] width 150 height 38
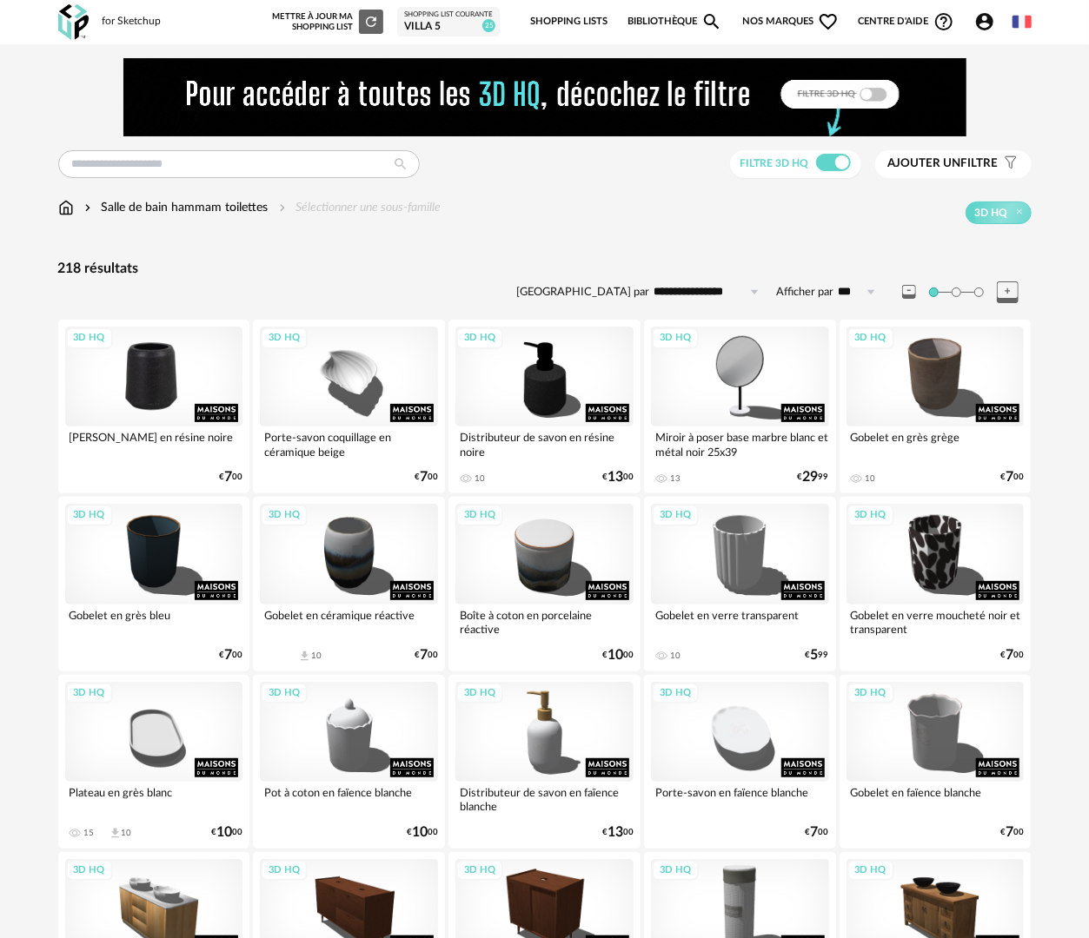
click at [158, 342] on div "3D HQ" at bounding box center [154, 377] width 178 height 100
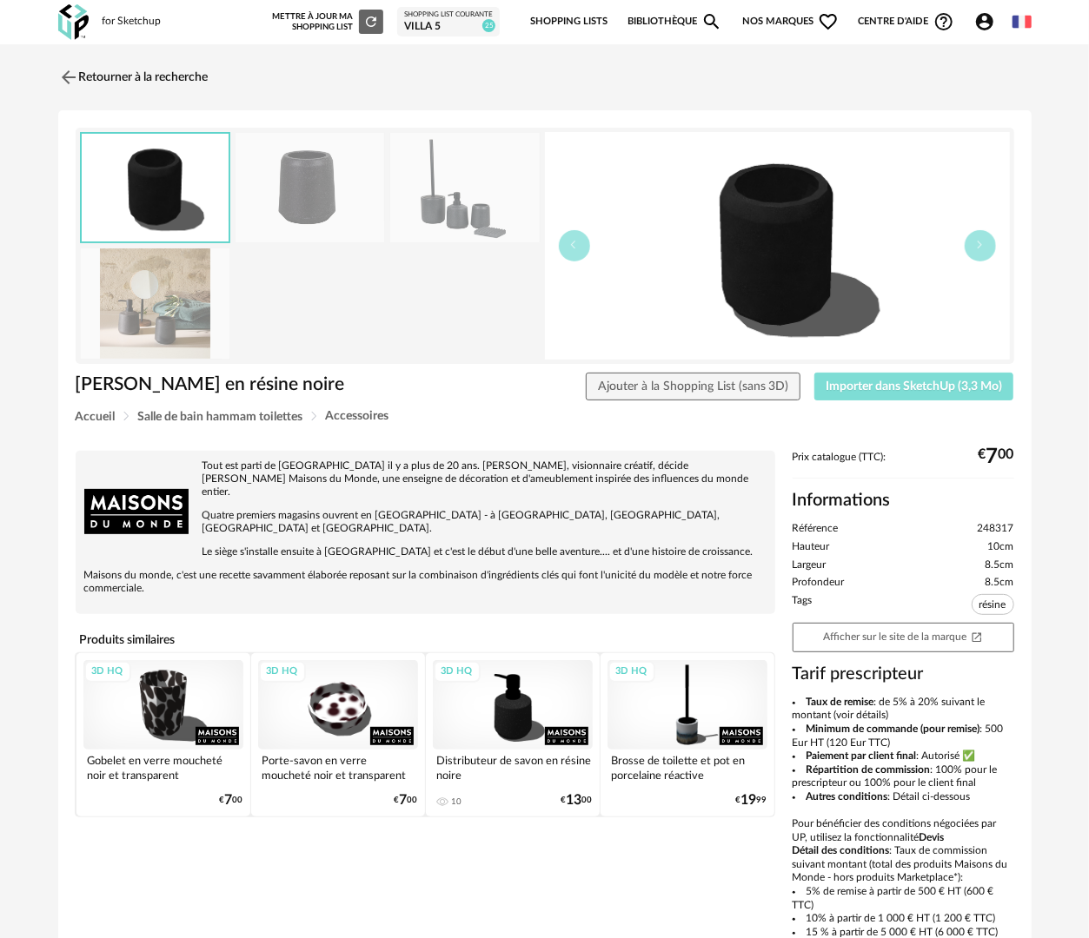
click at [953, 387] on span "Importer dans SketchUp (3,3 Mo)" at bounding box center [914, 387] width 176 height 12
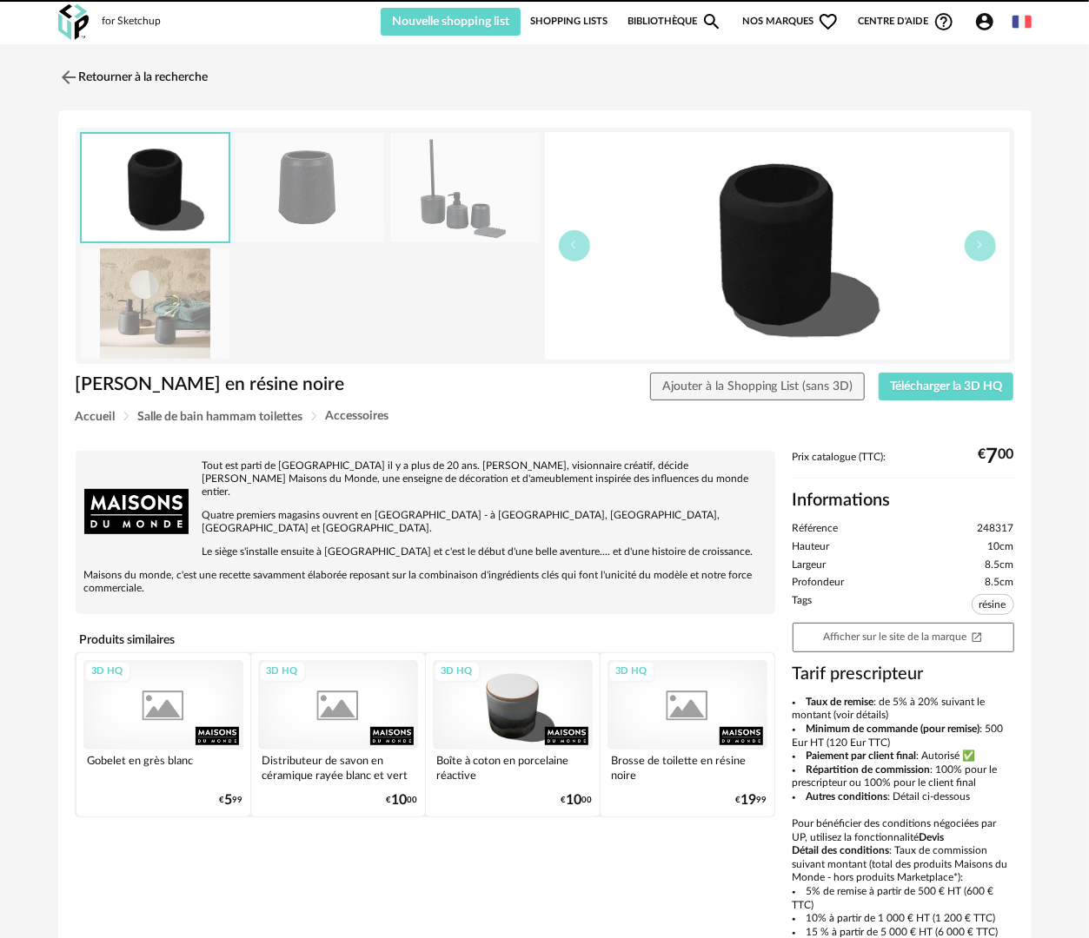
click at [568, 22] on link "Shopping Lists" at bounding box center [568, 22] width 77 height 28
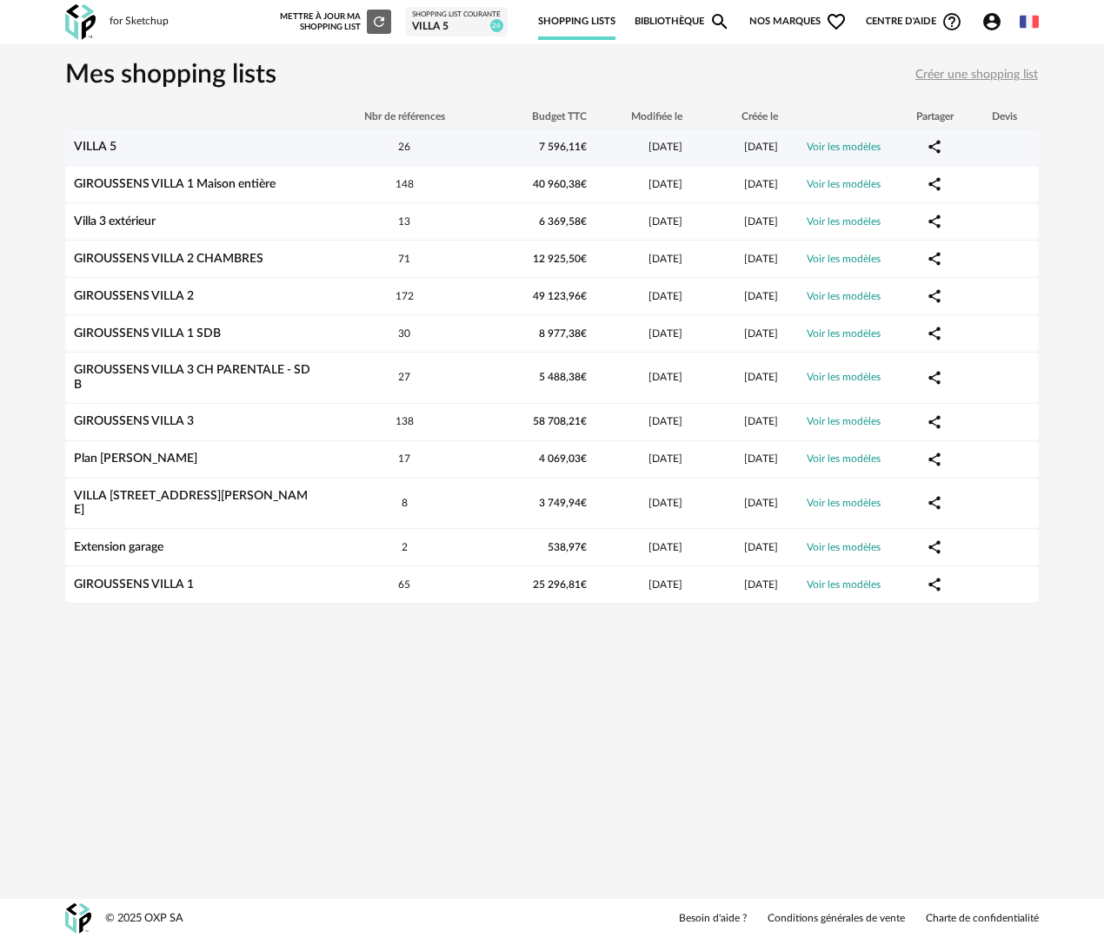
click at [109, 150] on link "VILLA 5" at bounding box center [95, 147] width 43 height 12
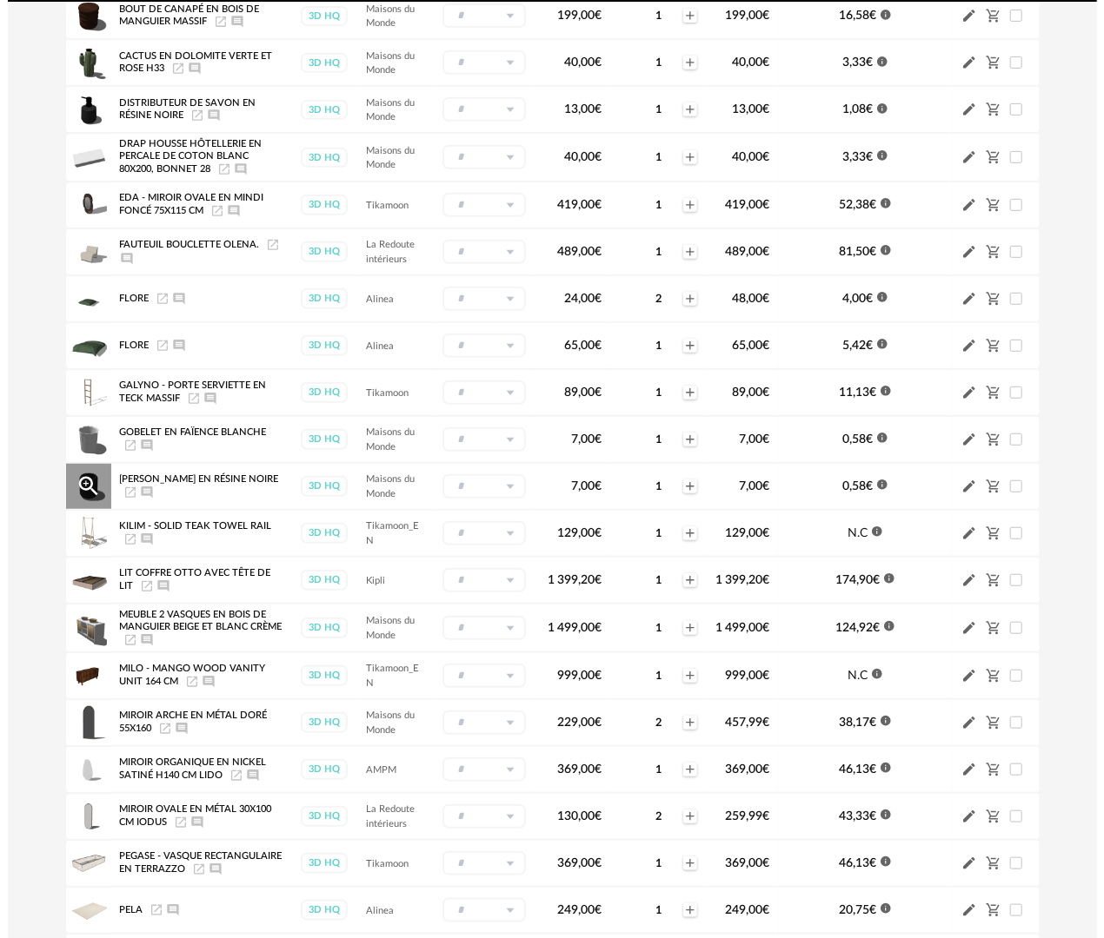
scroll to position [434, 0]
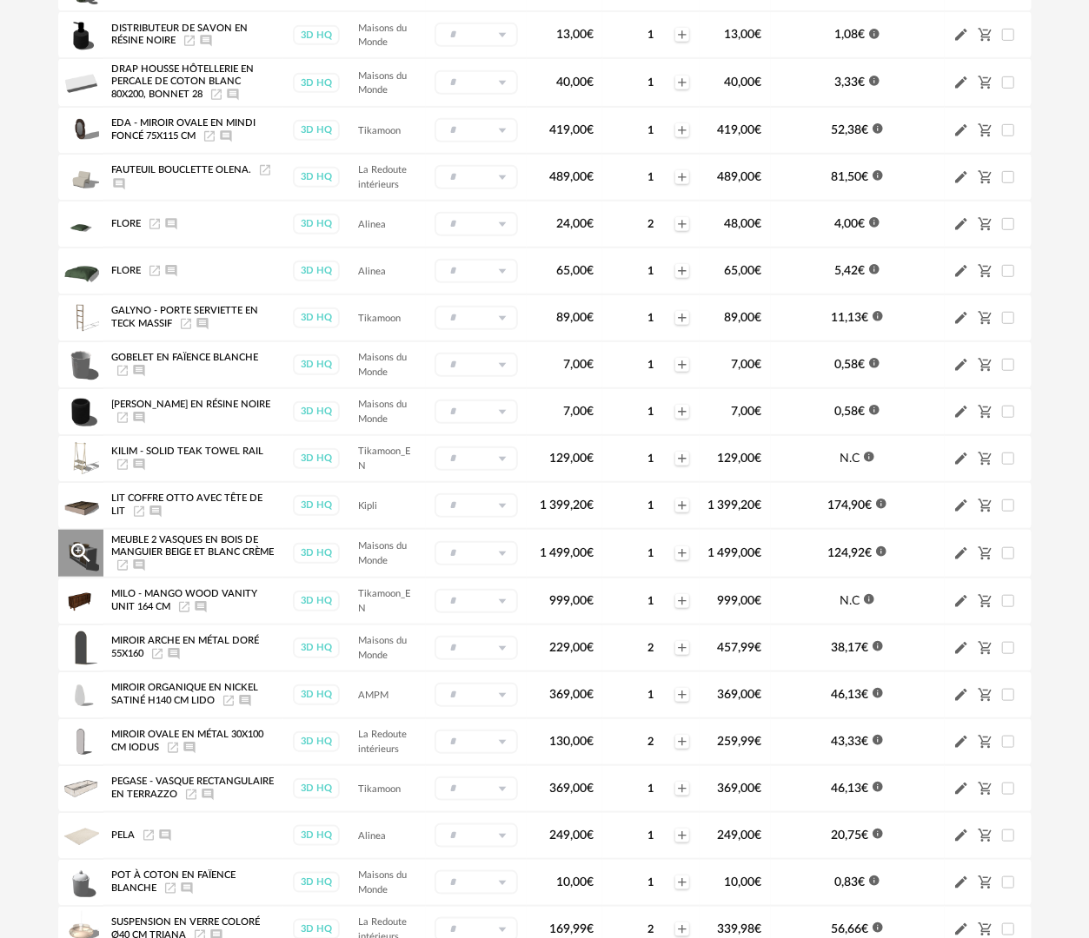
click at [80, 550] on icon "Magnify Plus Outline icon" at bounding box center [81, 553] width 26 height 26
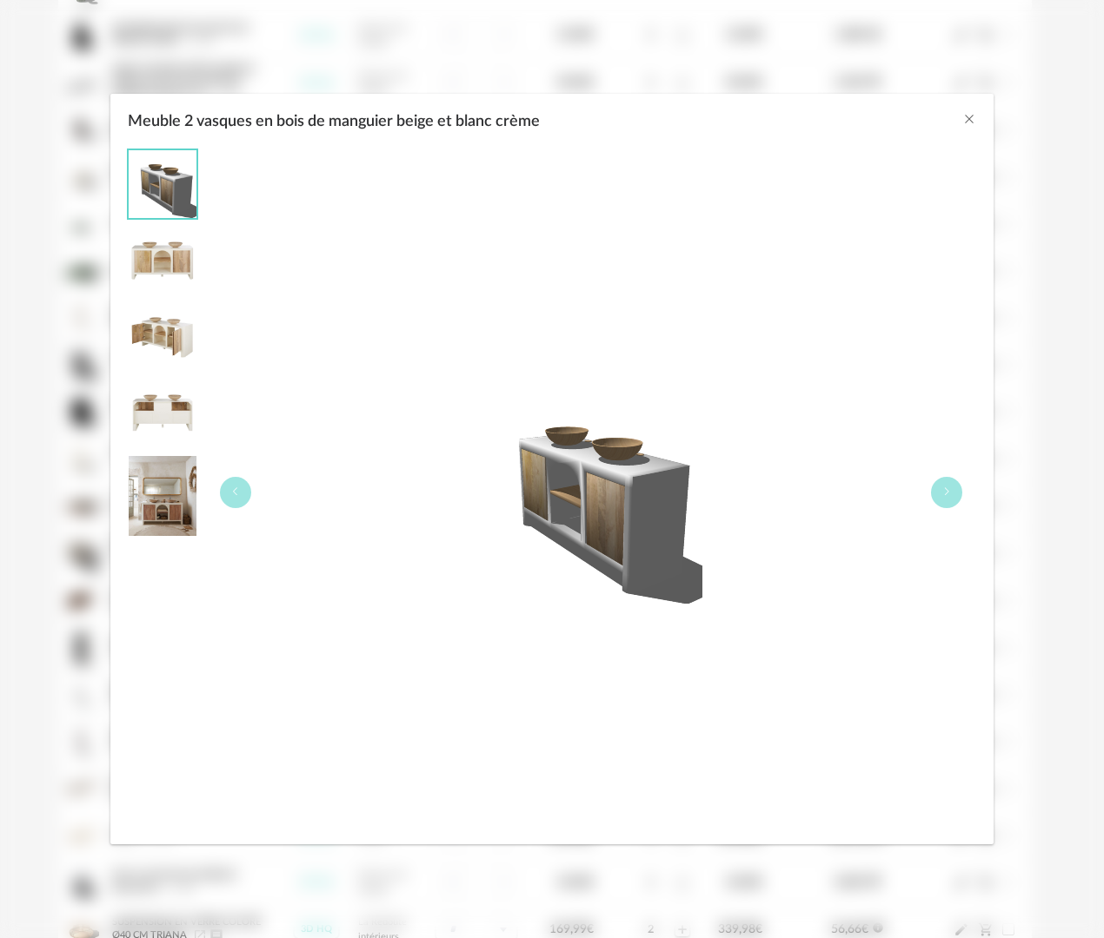
click at [157, 499] on img "Meuble 2 vasques en bois de manguier beige et blanc crème" at bounding box center [163, 496] width 68 height 80
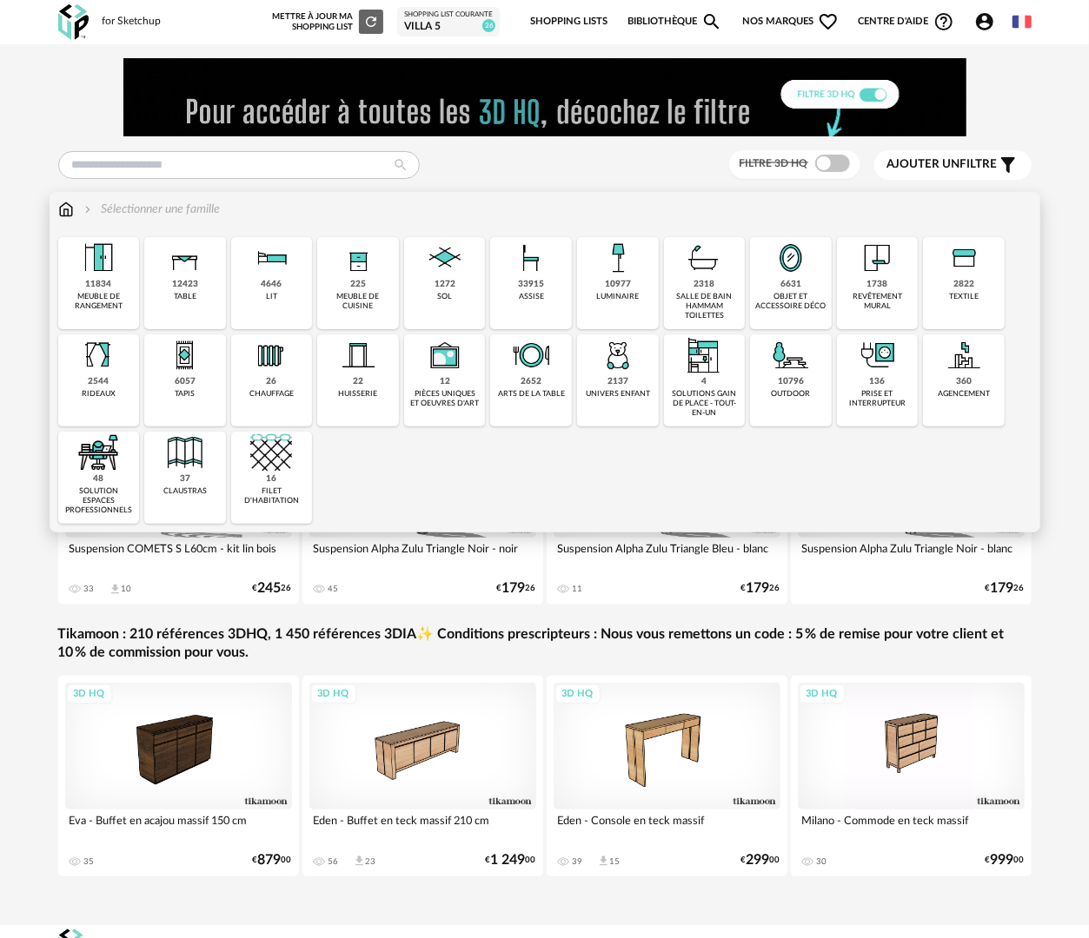
click at [892, 296] on div "revêtement mural" at bounding box center [877, 302] width 71 height 20
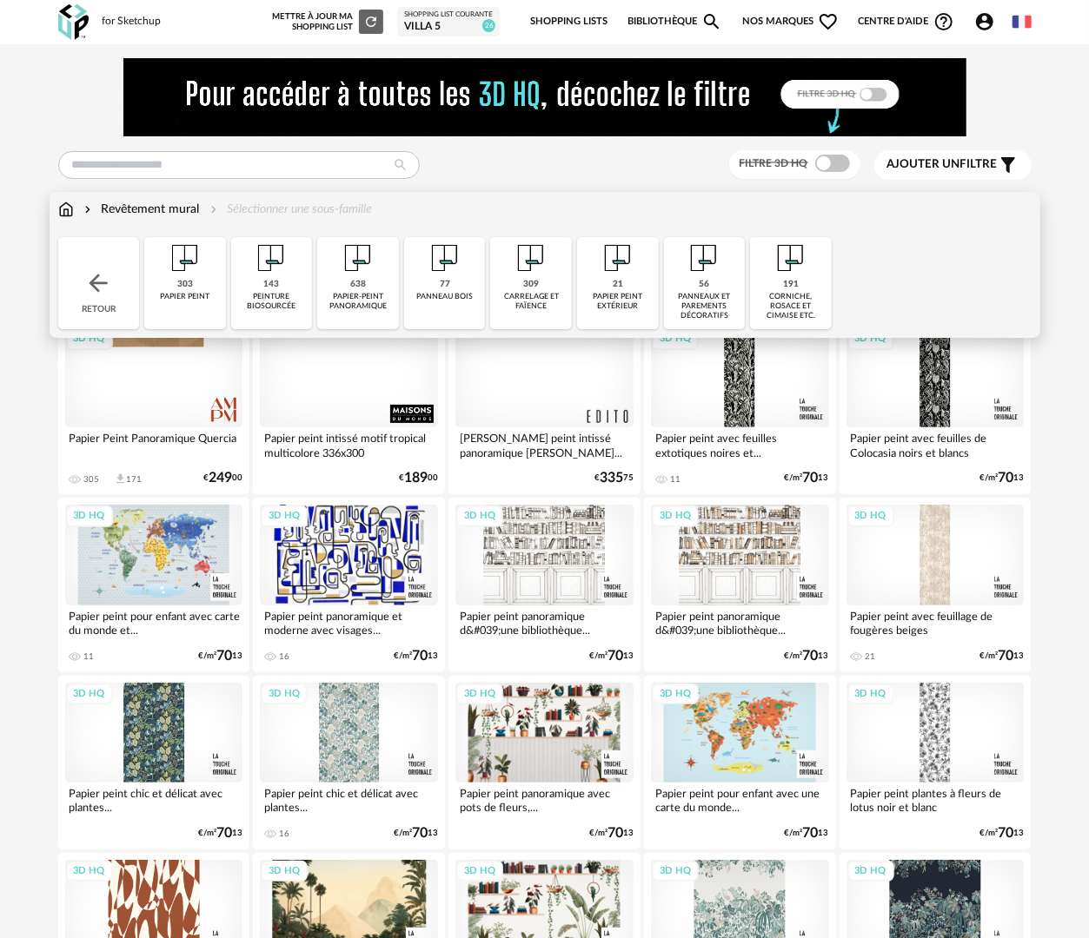
click at [132, 293] on div "Retour" at bounding box center [99, 283] width 82 height 92
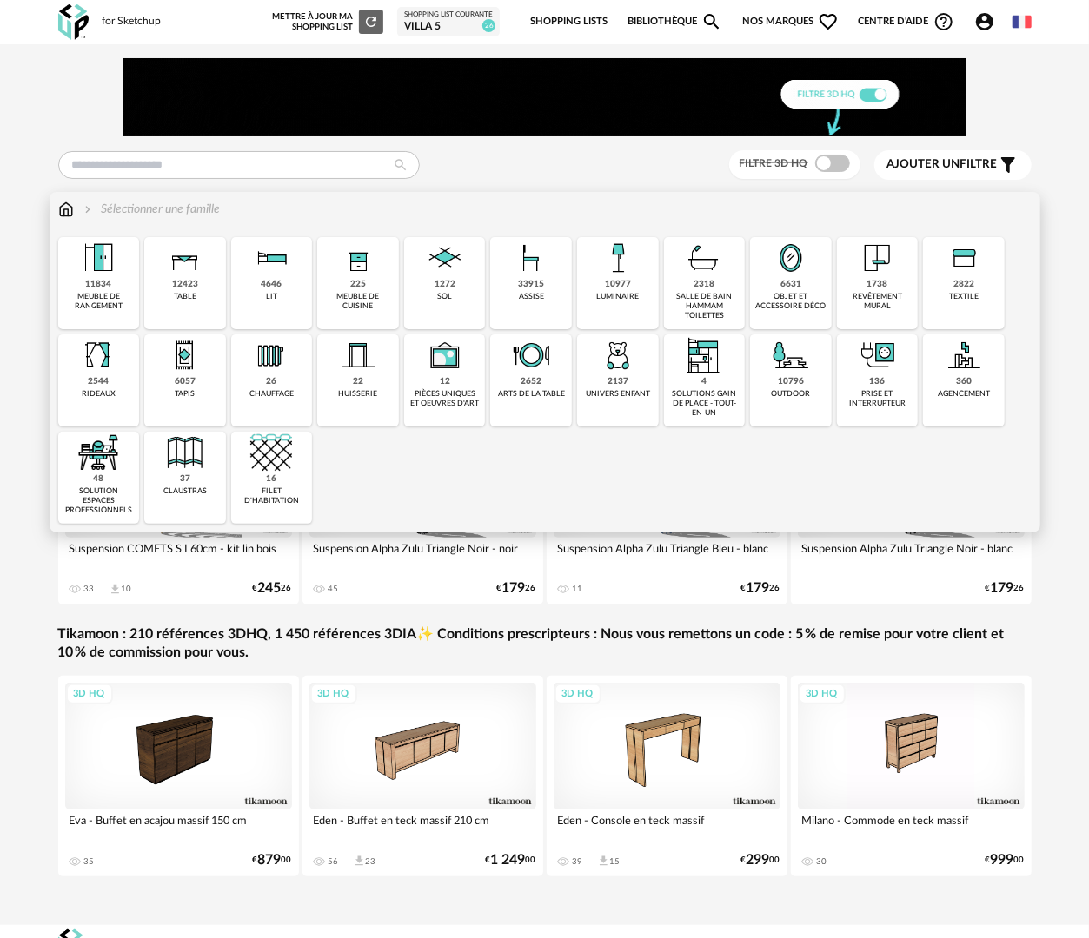
click at [968, 292] on div "textile" at bounding box center [964, 297] width 30 height 10
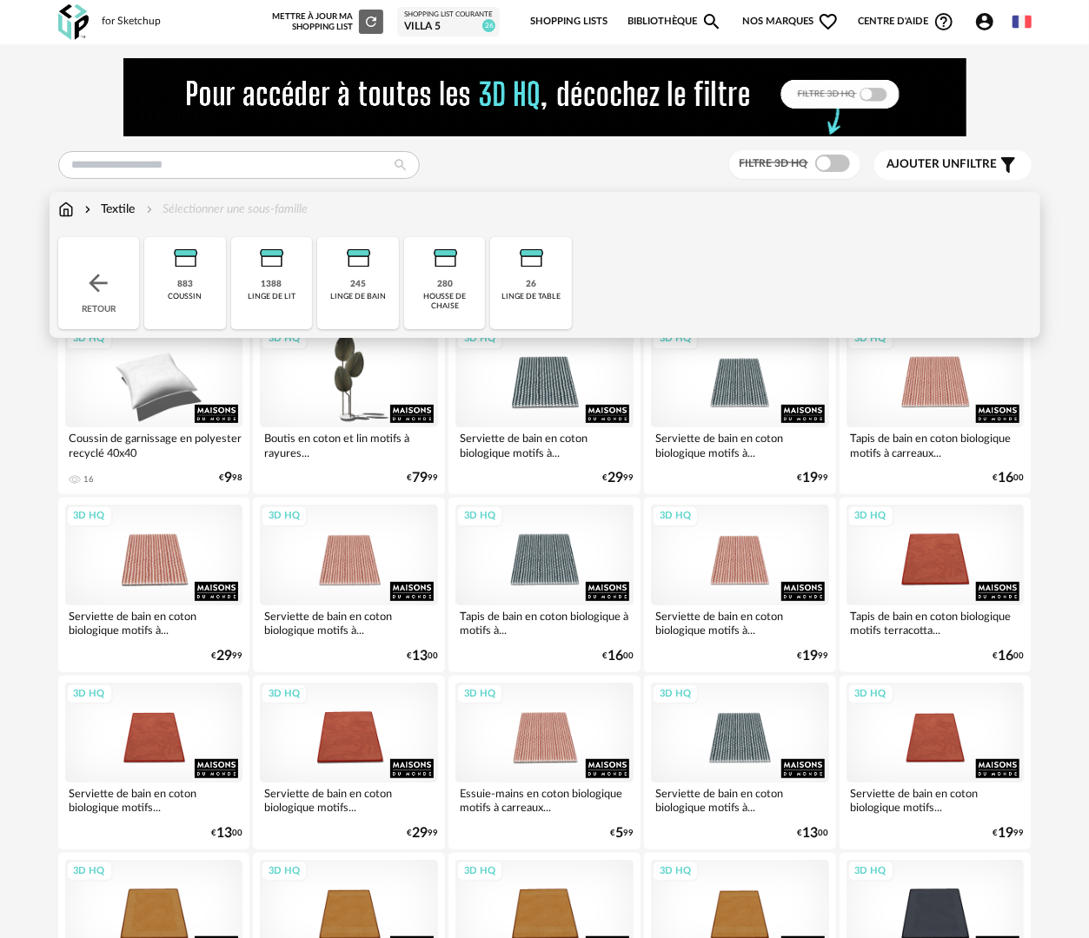
click at [372, 280] on div "245 linge de bain" at bounding box center [358, 283] width 82 height 92
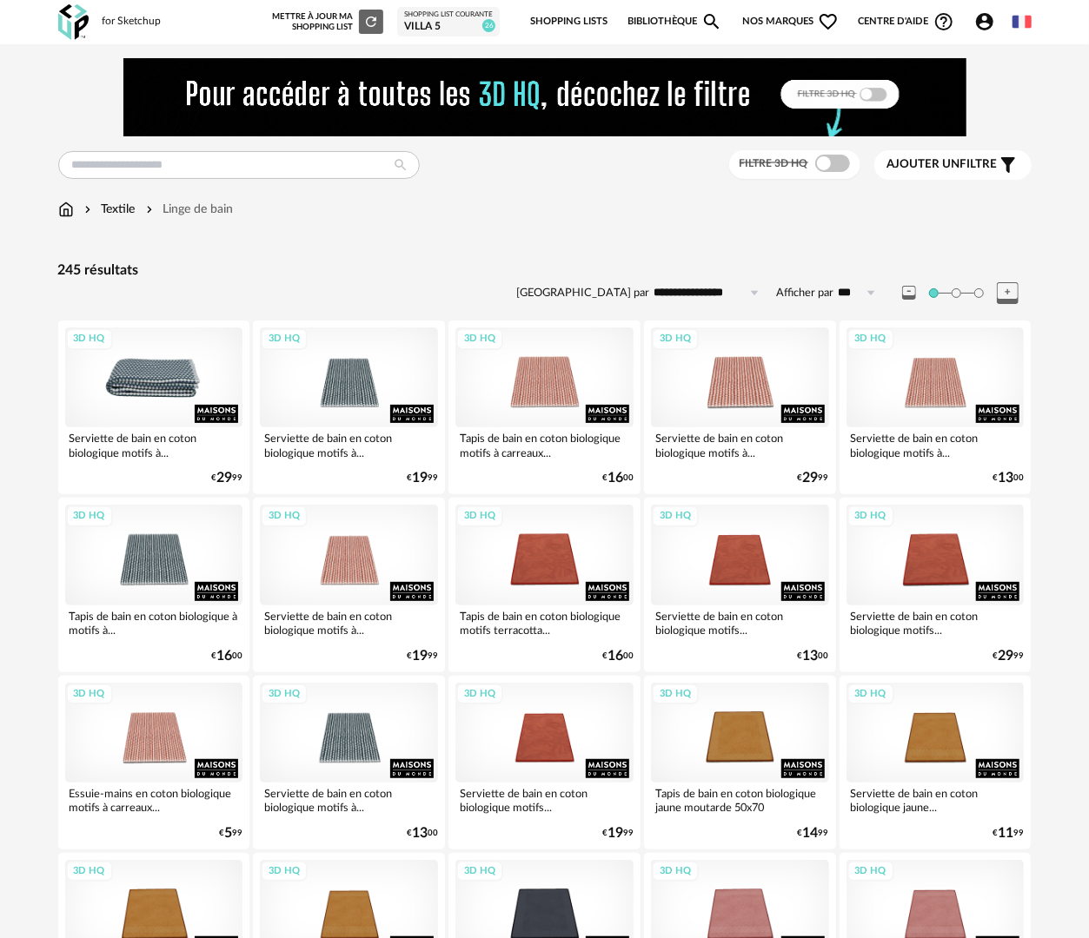
click at [137, 376] on div "3D HQ" at bounding box center [154, 378] width 178 height 100
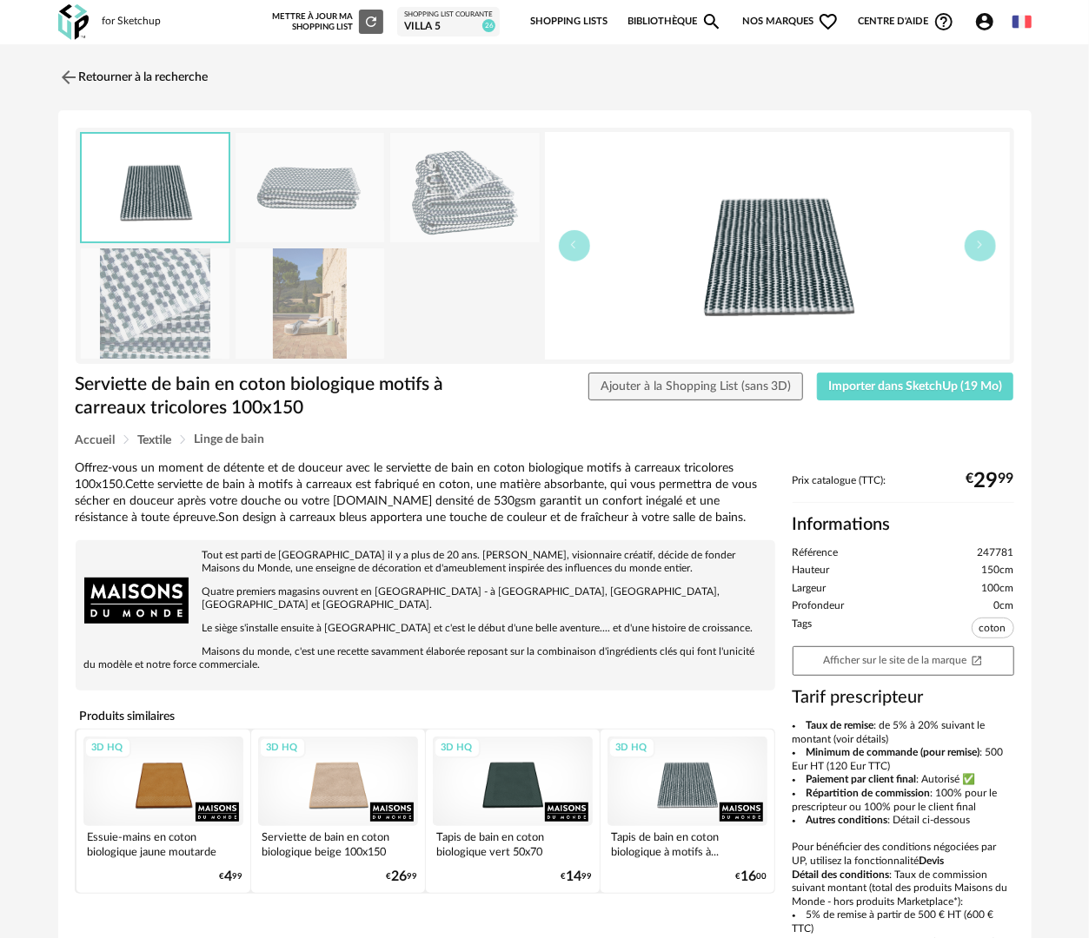
click at [315, 350] on img at bounding box center [309, 304] width 149 height 110
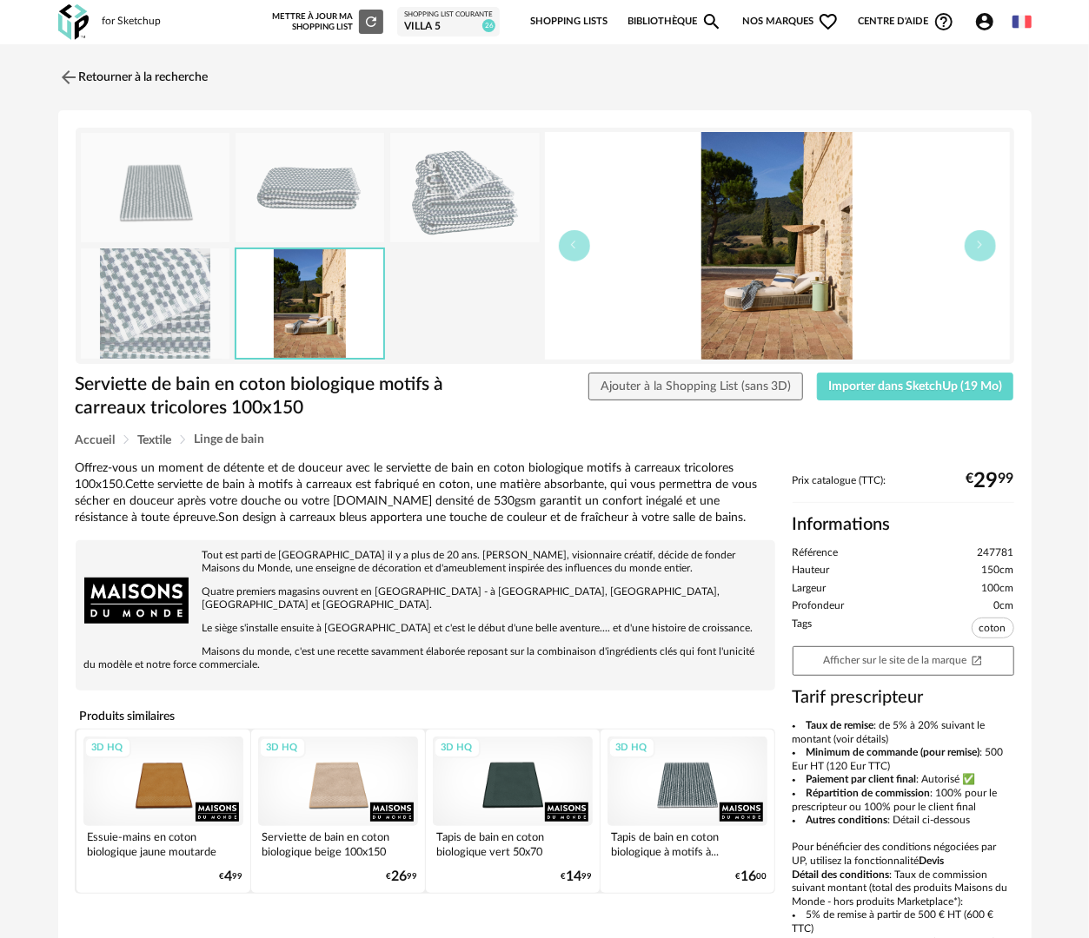
click at [158, 316] on img at bounding box center [155, 304] width 149 height 110
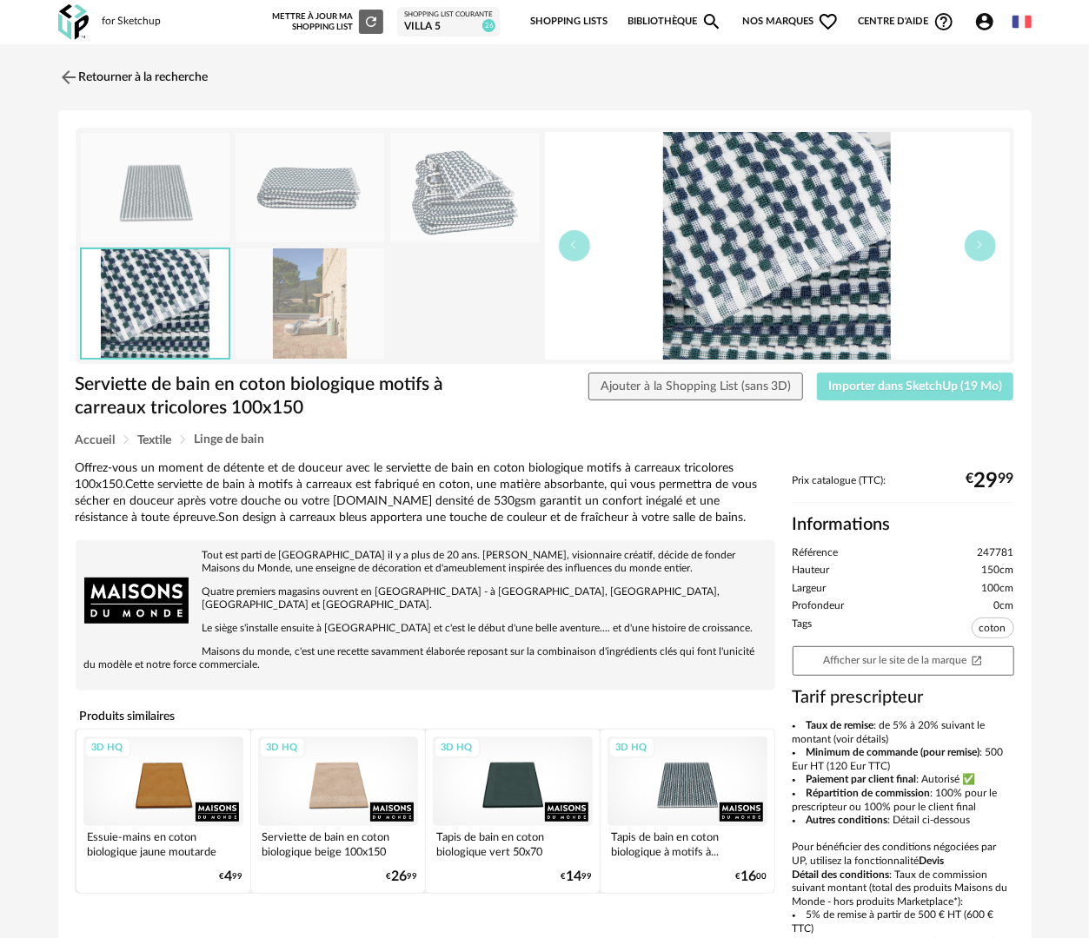
click at [958, 386] on span "Importer dans SketchUp (19 Mo)" at bounding box center [915, 387] width 174 height 12
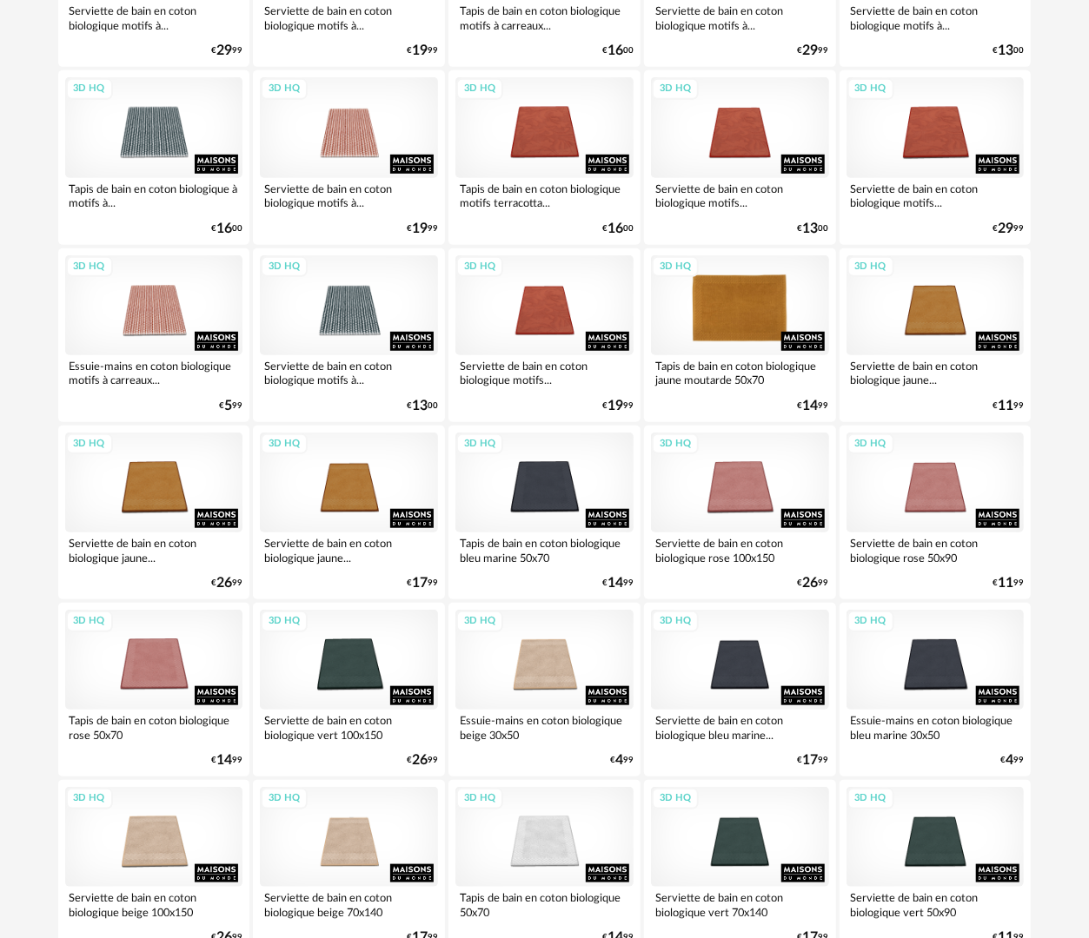
scroll to position [862, 0]
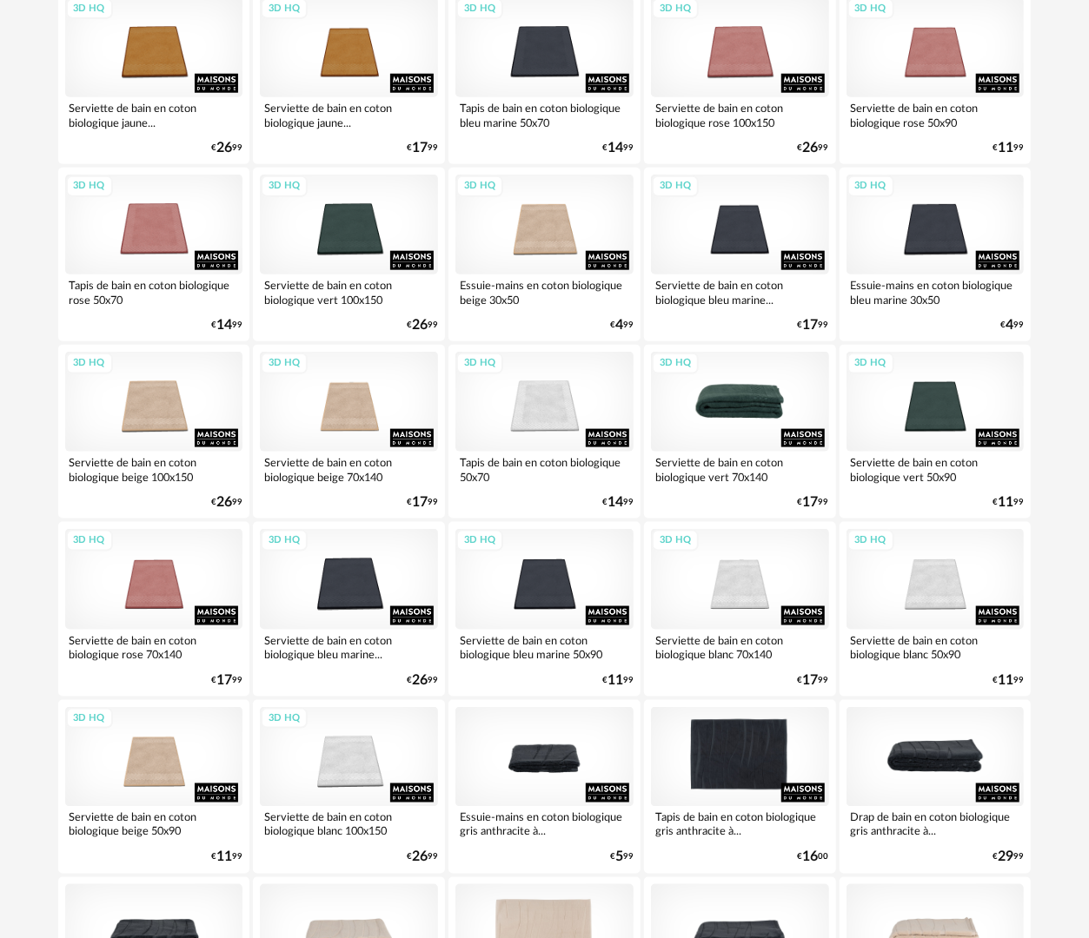
click at [747, 400] on div "3D HQ" at bounding box center [740, 402] width 178 height 100
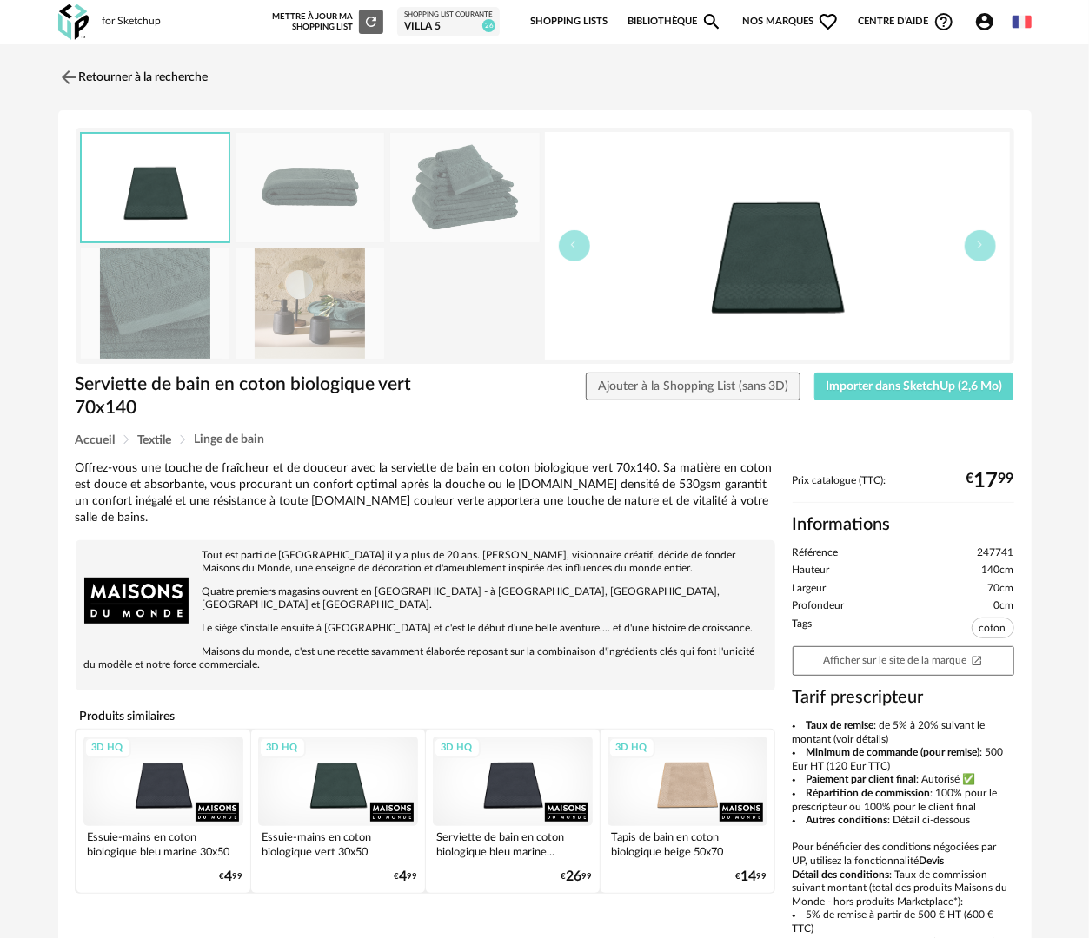
click at [322, 309] on img at bounding box center [309, 304] width 149 height 110
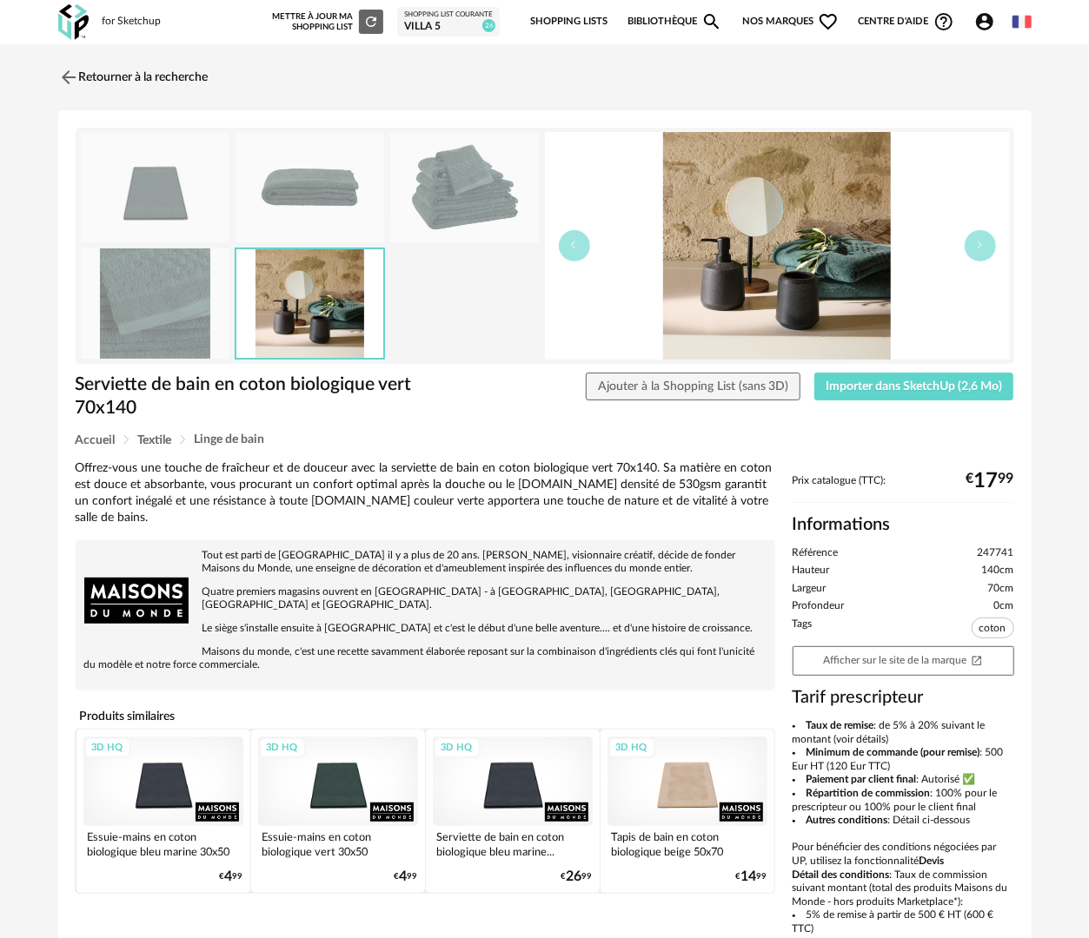
click at [322, 205] on img at bounding box center [309, 188] width 149 height 110
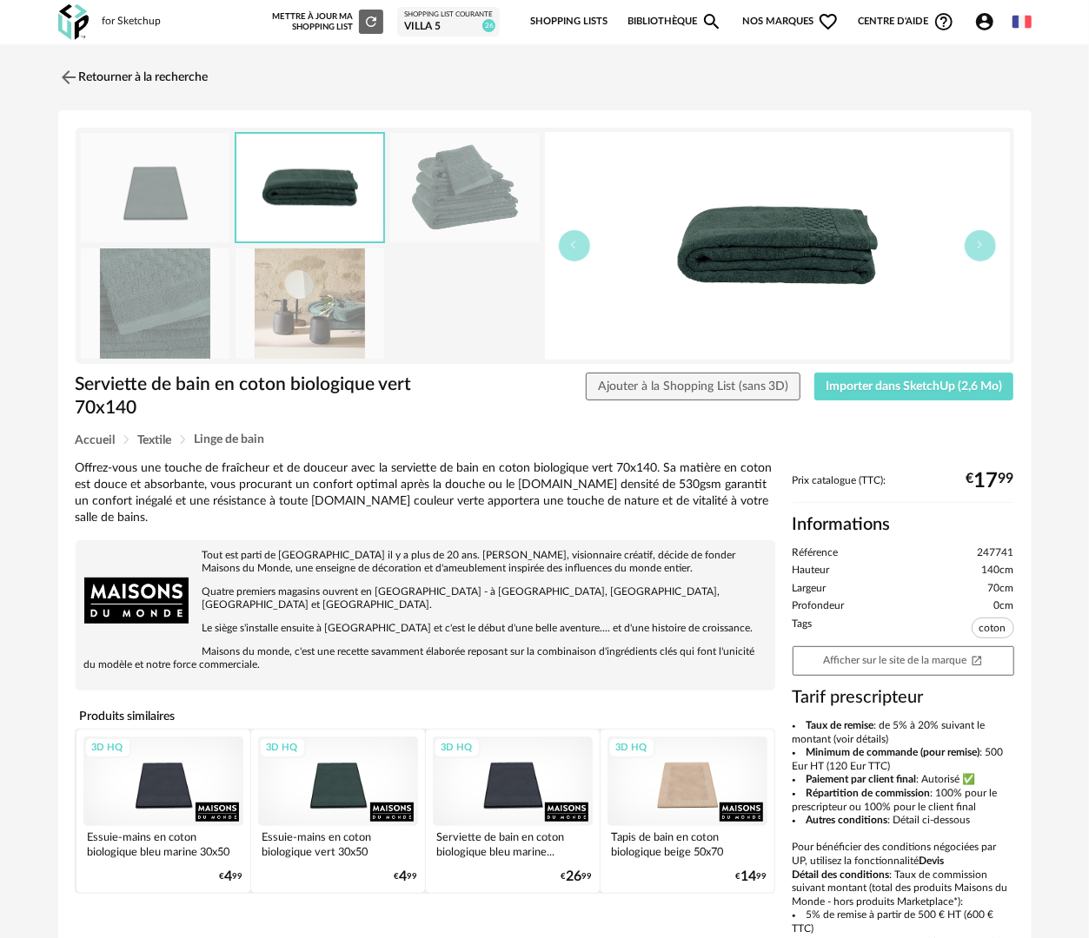
click at [163, 205] on img at bounding box center [155, 188] width 149 height 110
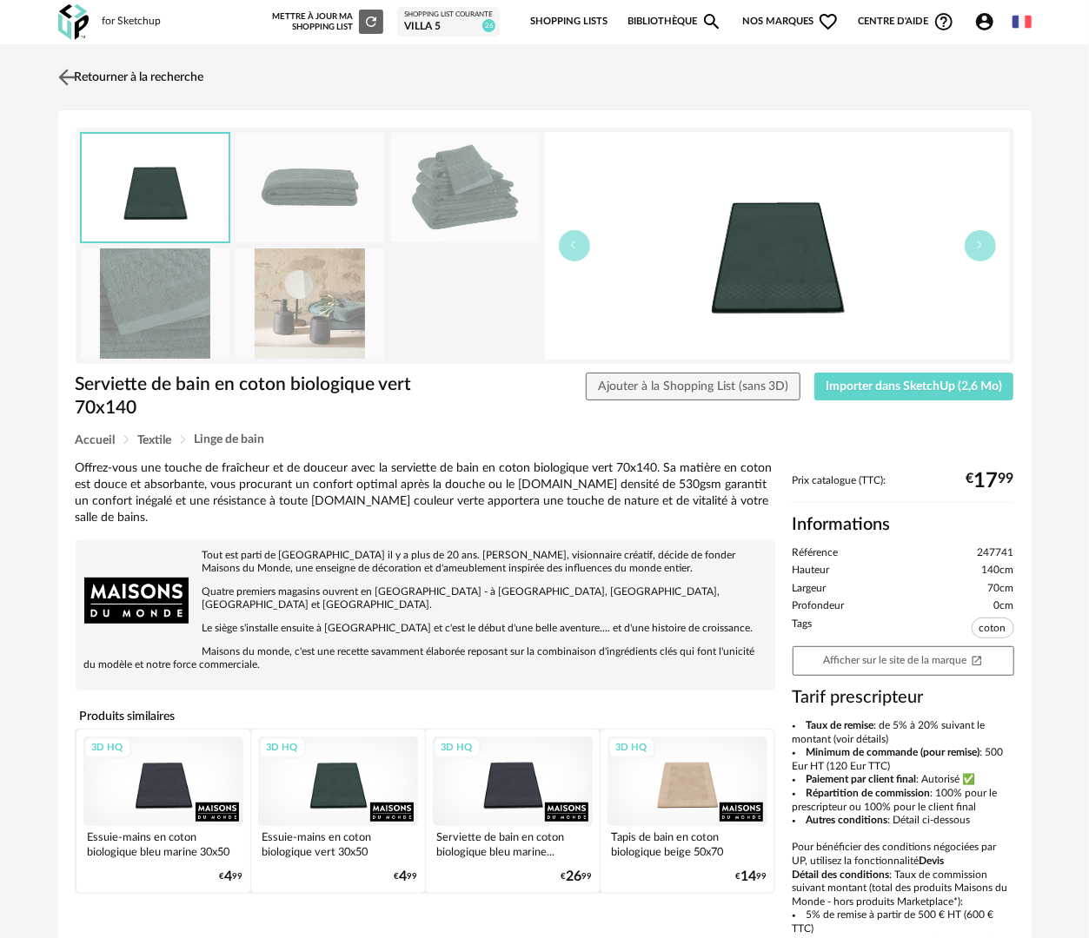
click at [106, 72] on link "Retourner à la recherche" at bounding box center [129, 77] width 150 height 38
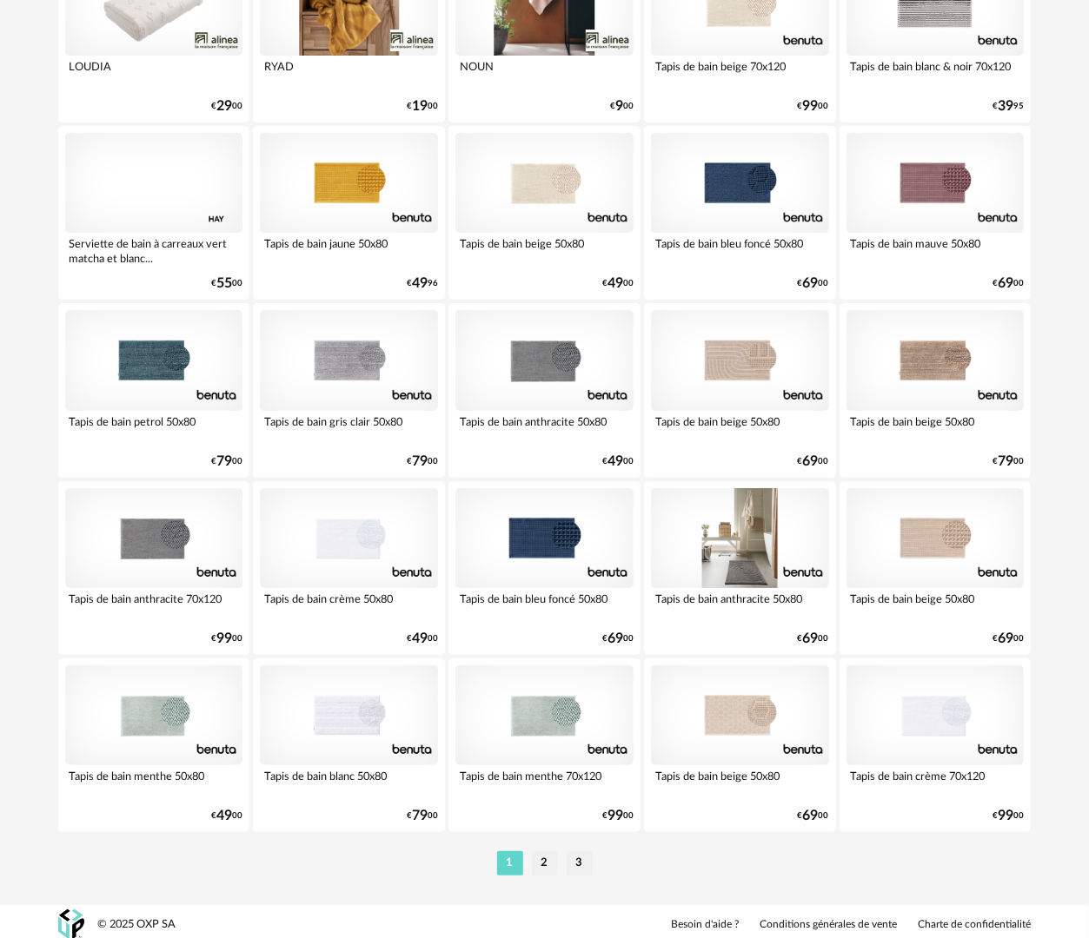
scroll to position [3038, 0]
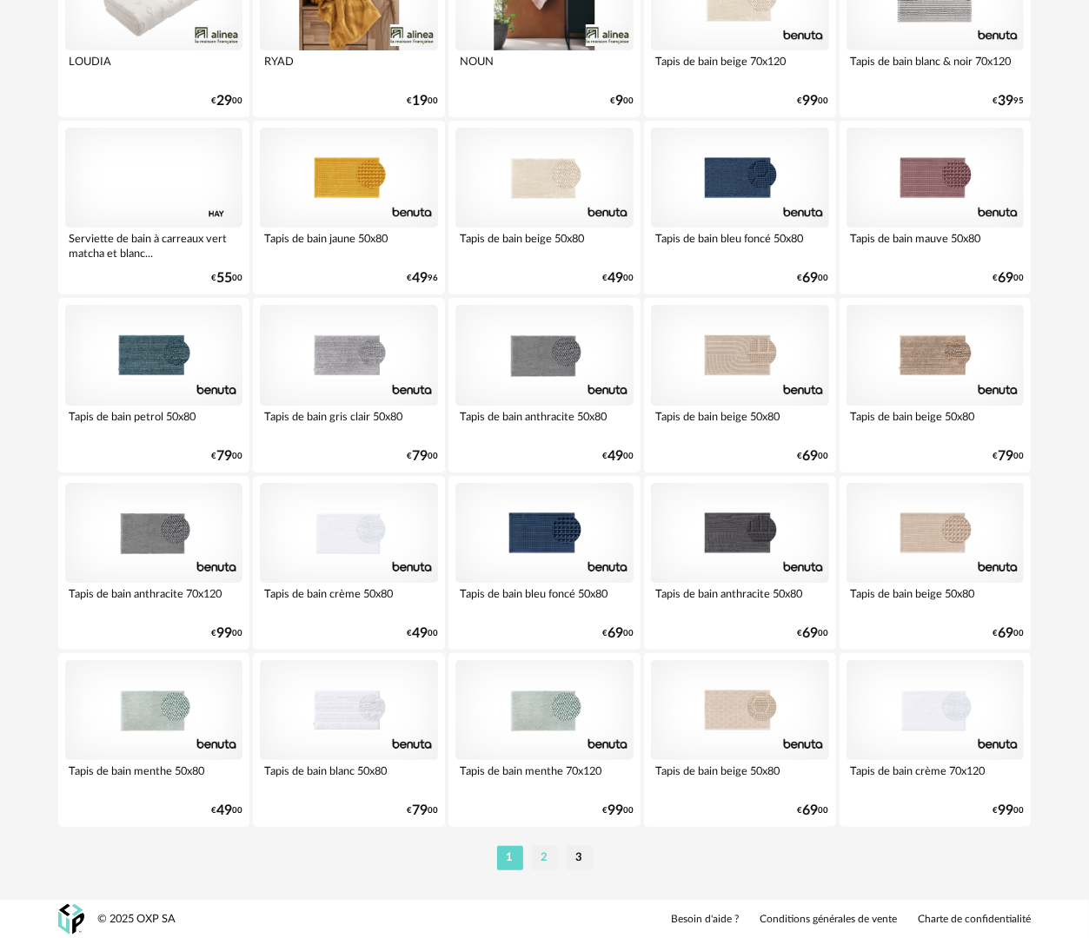
click at [540, 864] on li "2" at bounding box center [545, 858] width 26 height 24
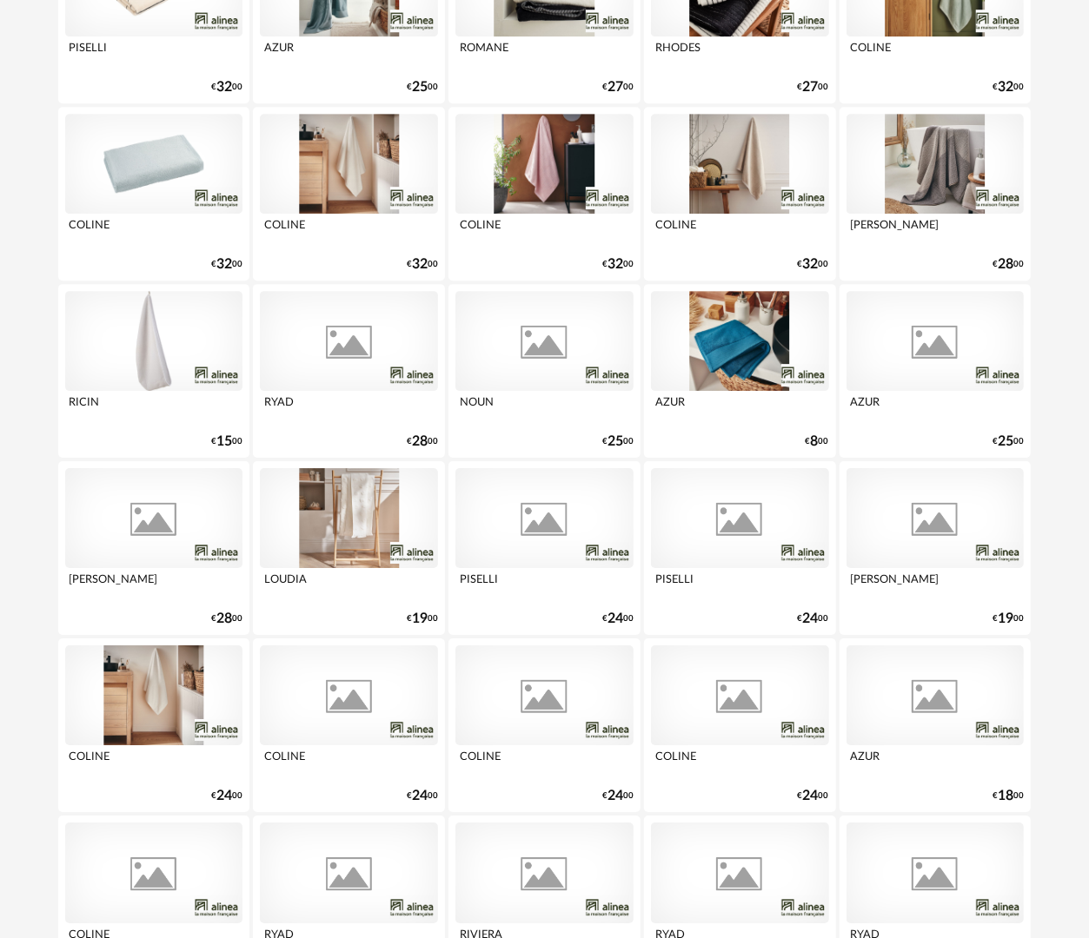
scroll to position [3038, 0]
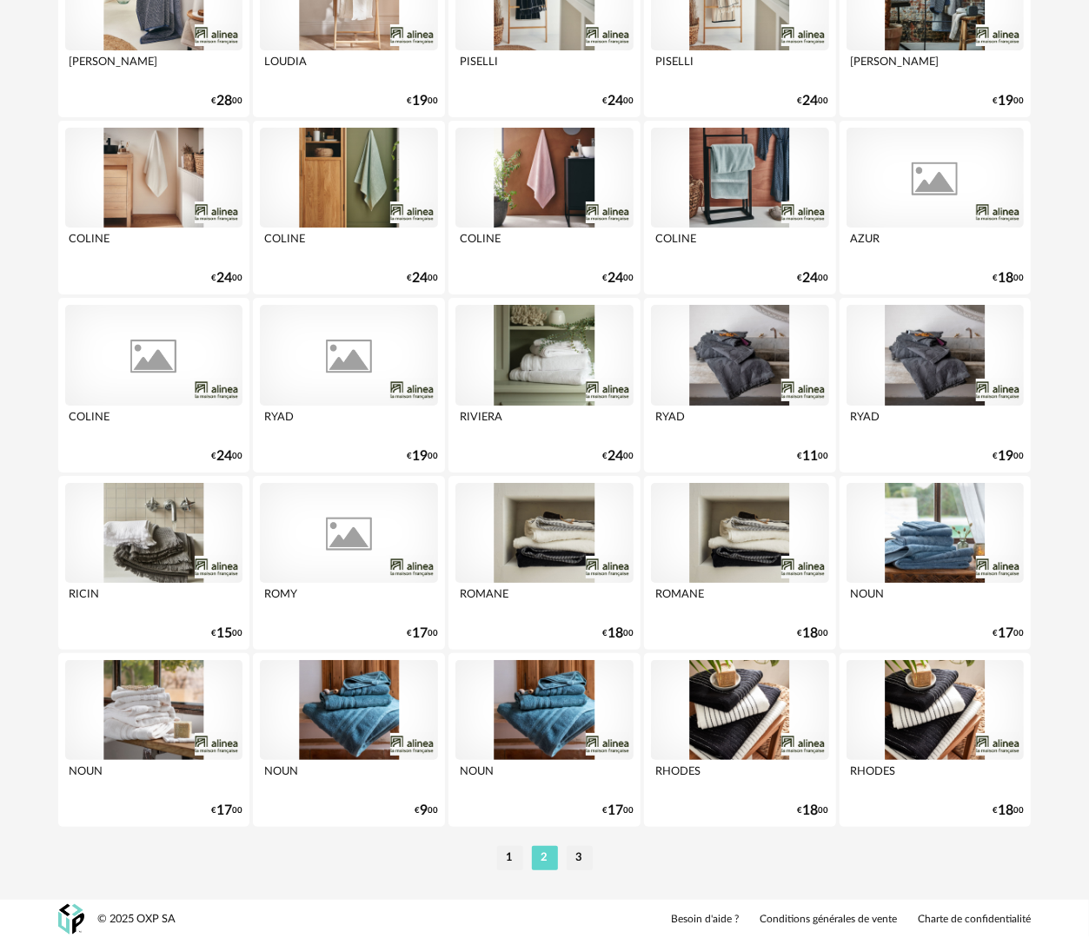
click at [577, 859] on li "3" at bounding box center [580, 858] width 26 height 24
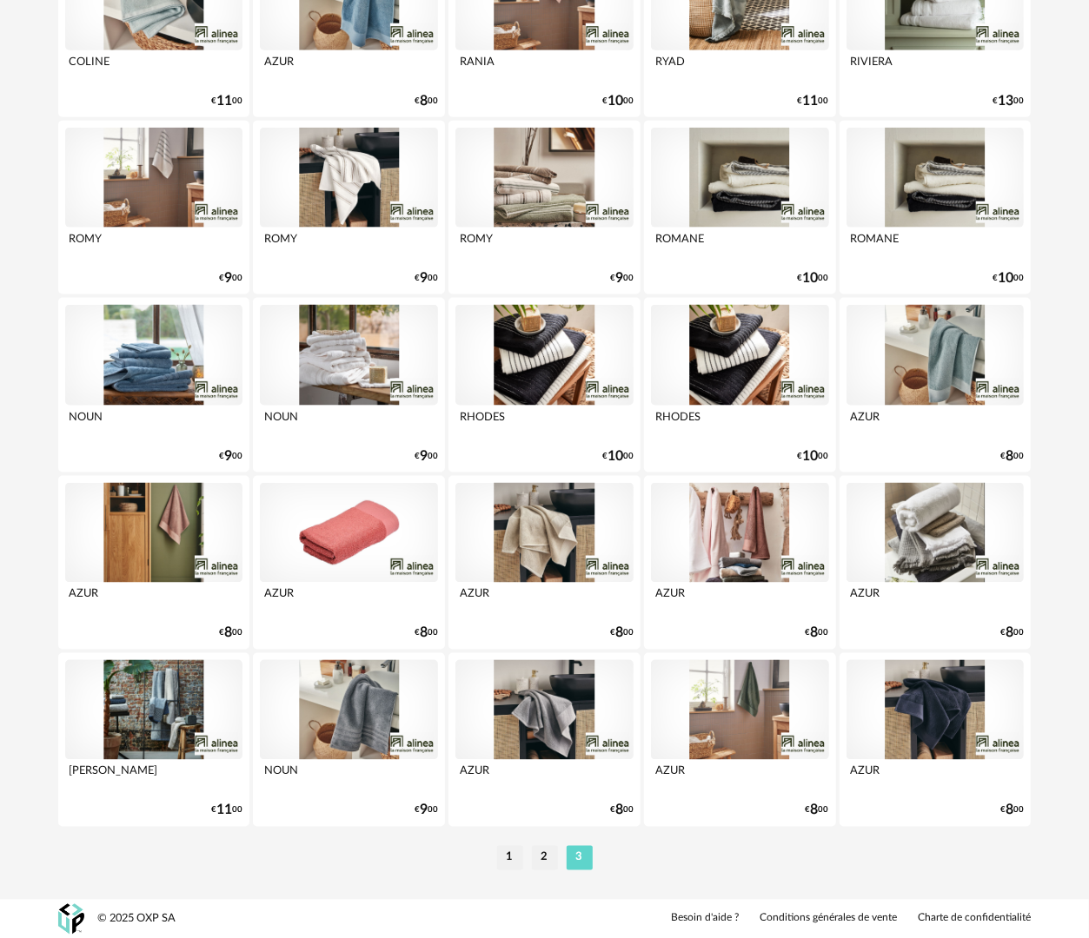
scroll to position [565, 0]
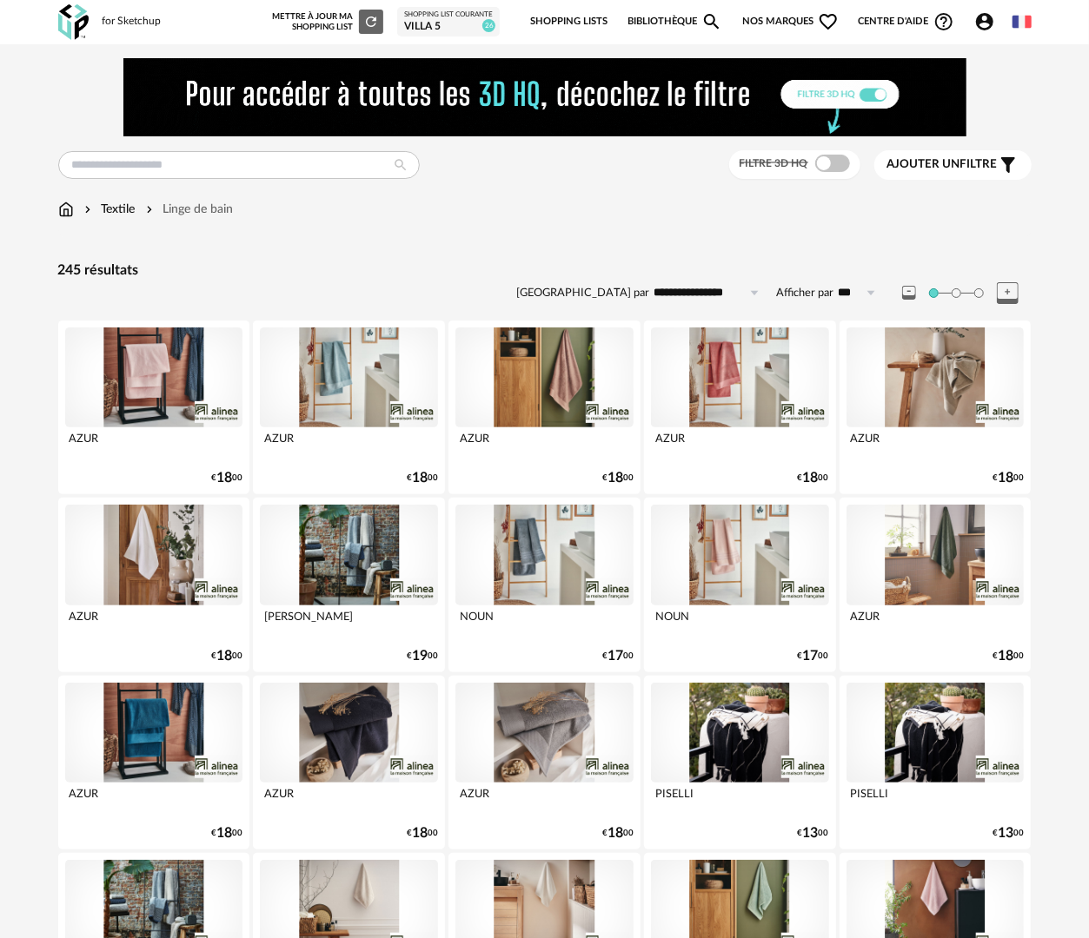
click at [63, 211] on img at bounding box center [66, 209] width 16 height 17
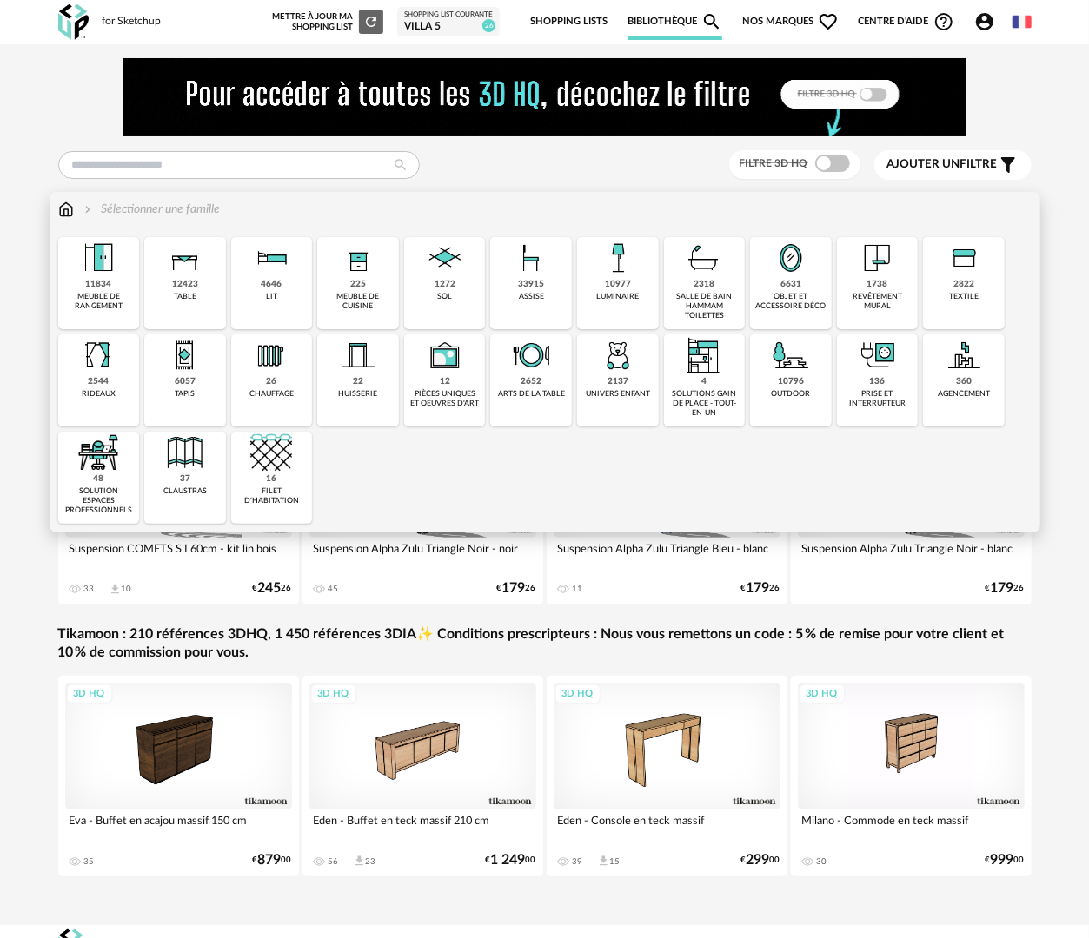
click at [803, 292] on div "objet et accessoire déco" at bounding box center [790, 302] width 71 height 20
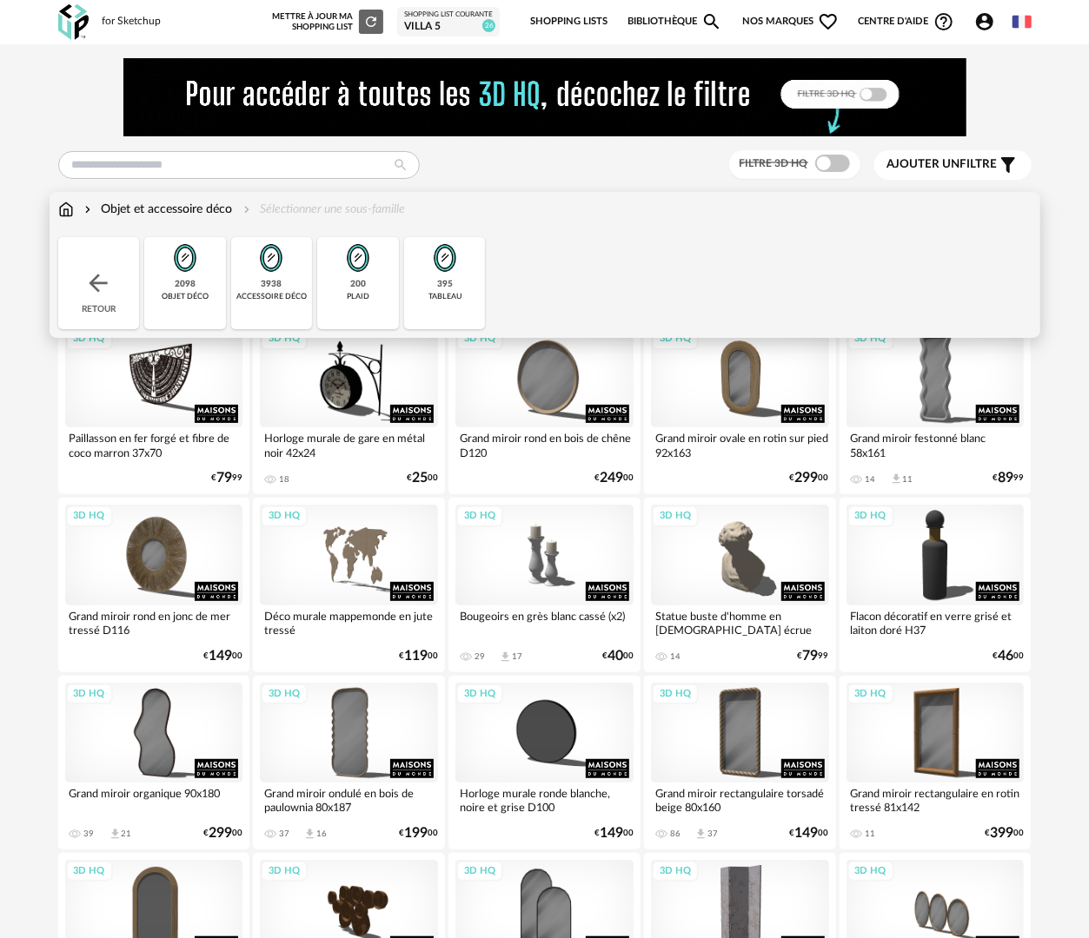
click at [198, 288] on div "2098 objet déco" at bounding box center [185, 283] width 82 height 92
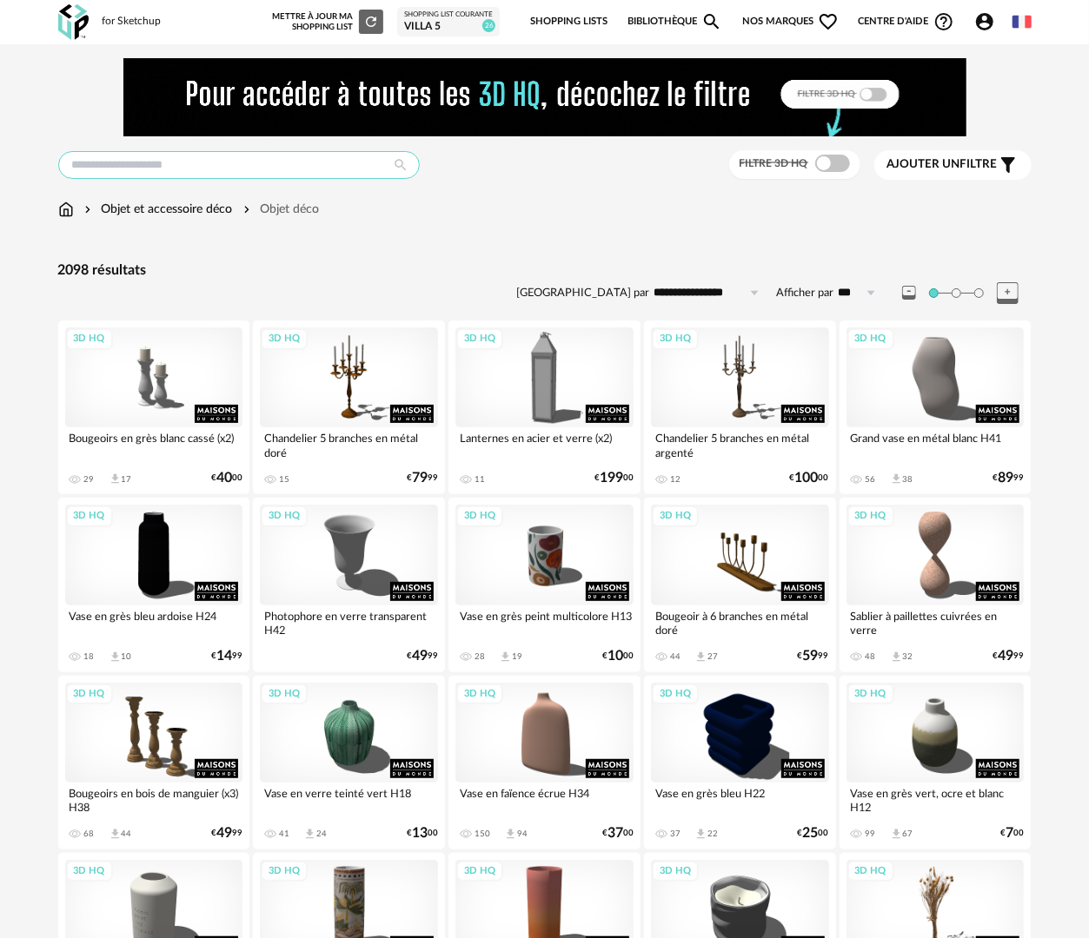
click at [258, 164] on input "text" at bounding box center [238, 165] width 361 height 28
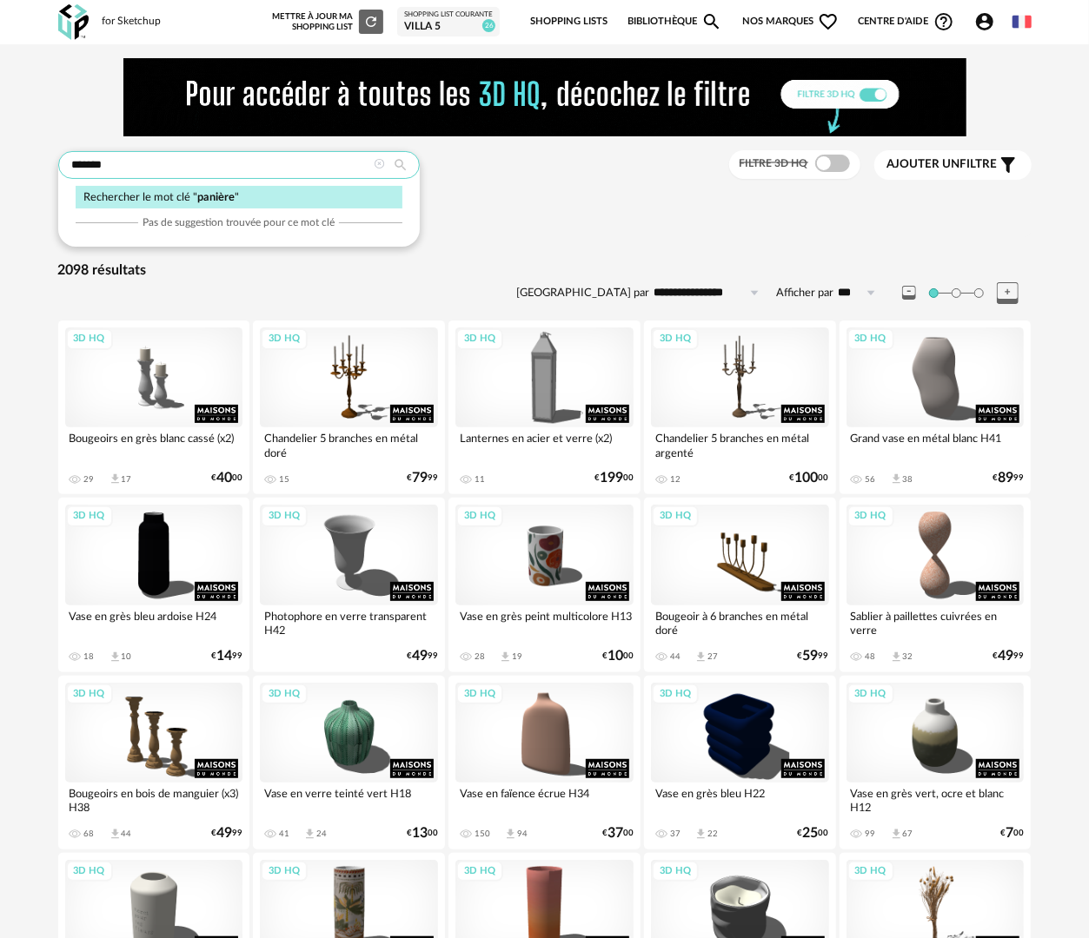
type input "*******"
type input "**********"
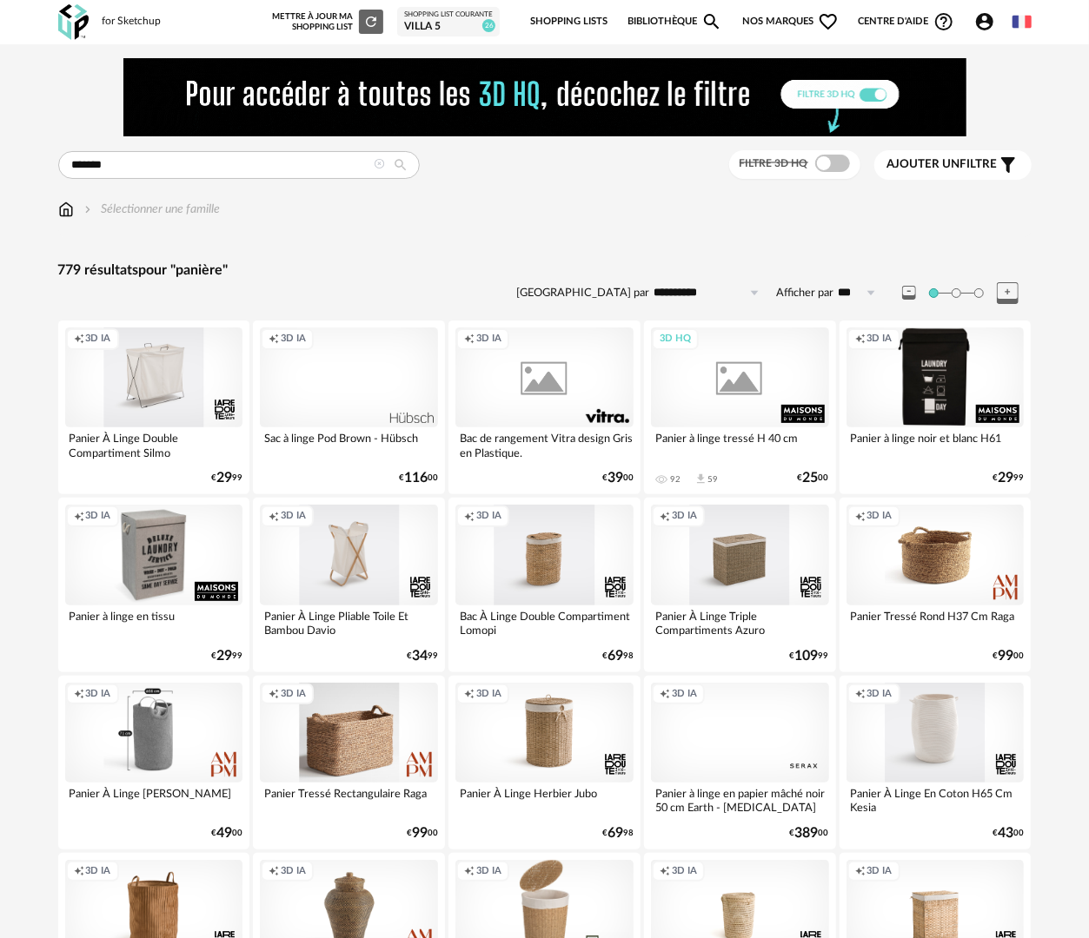
click at [841, 162] on span at bounding box center [832, 163] width 35 height 17
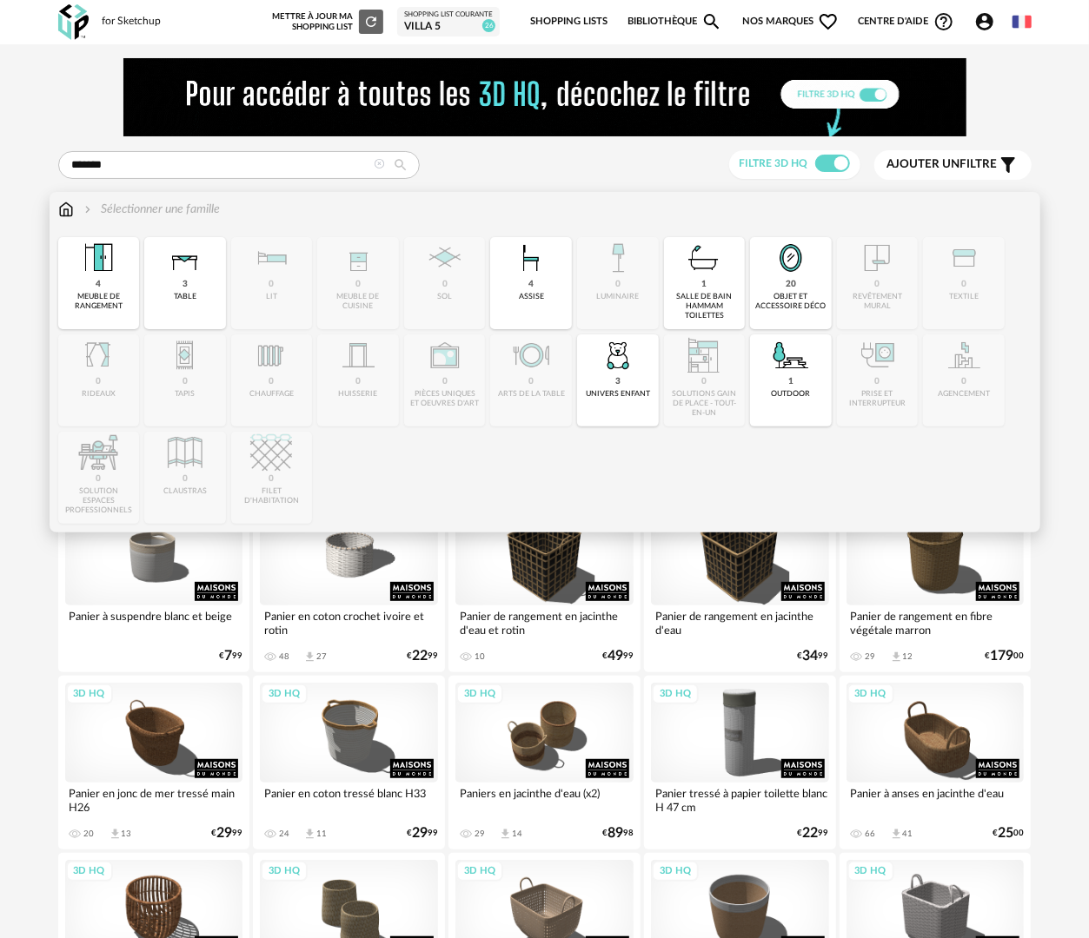
click at [65, 209] on img at bounding box center [66, 209] width 16 height 17
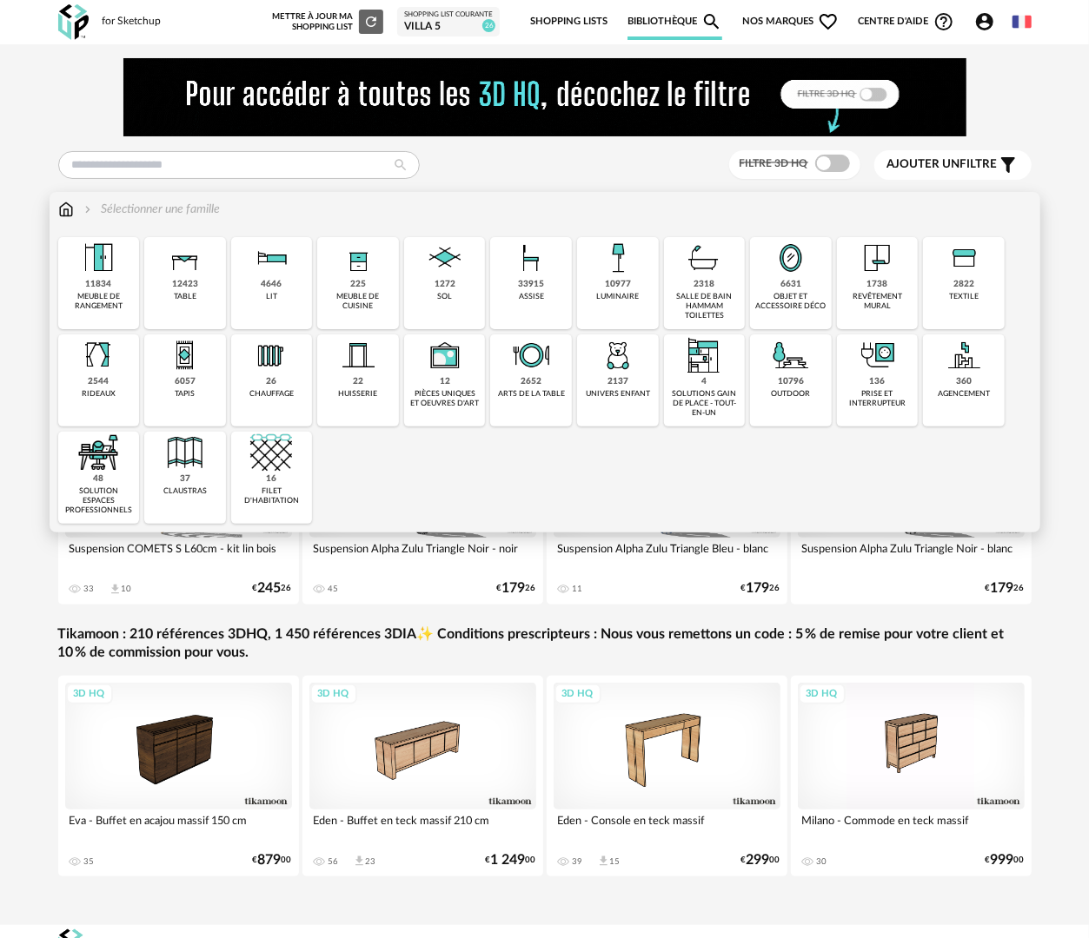
click at [812, 287] on div "6631 objet et accessoire déco" at bounding box center [791, 283] width 82 height 92
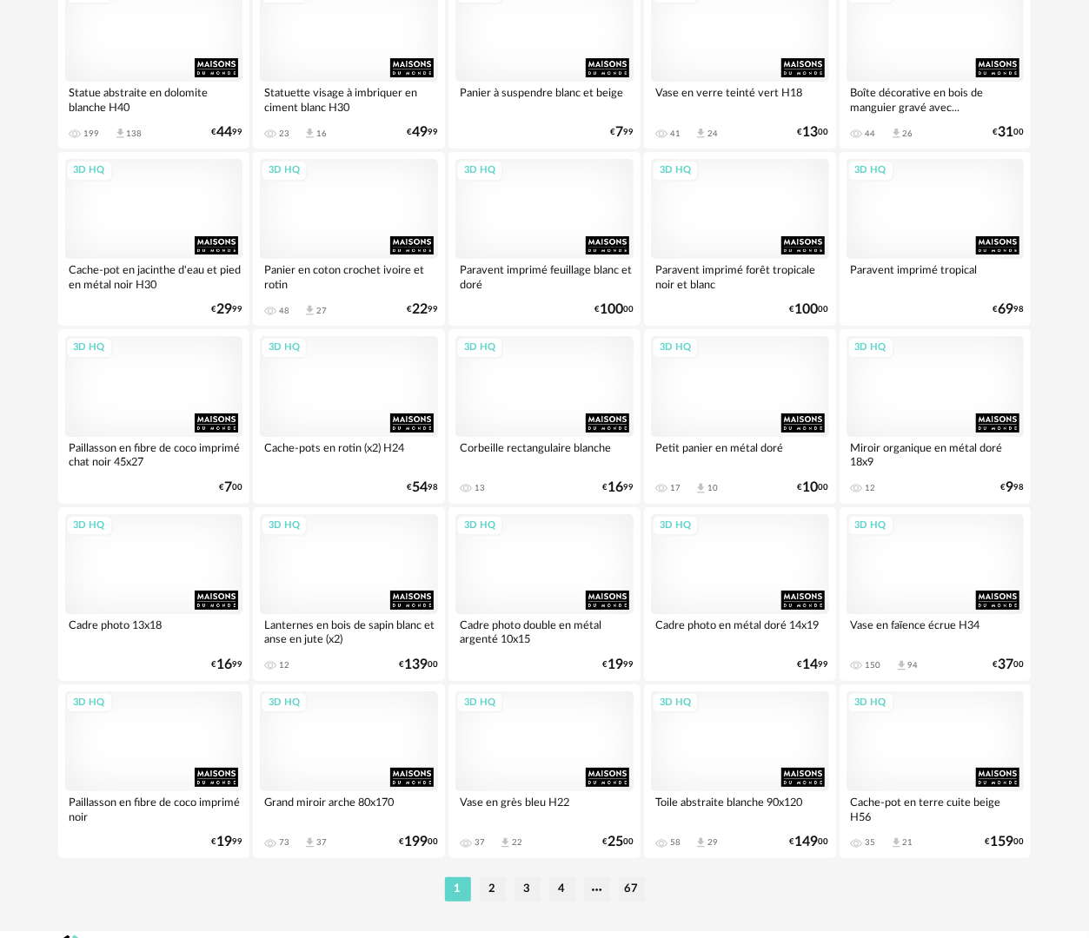
scroll to position [3040, 0]
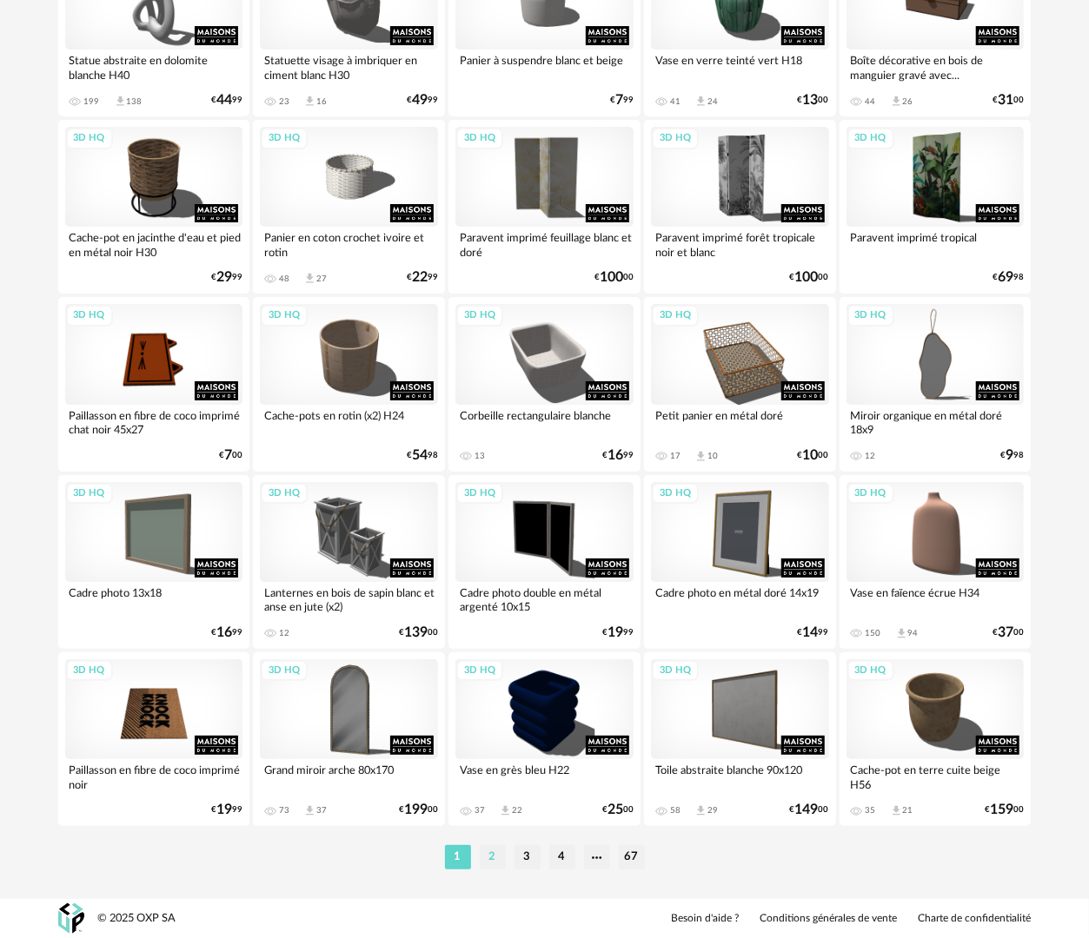
click at [494, 859] on li "2" at bounding box center [493, 858] width 26 height 24
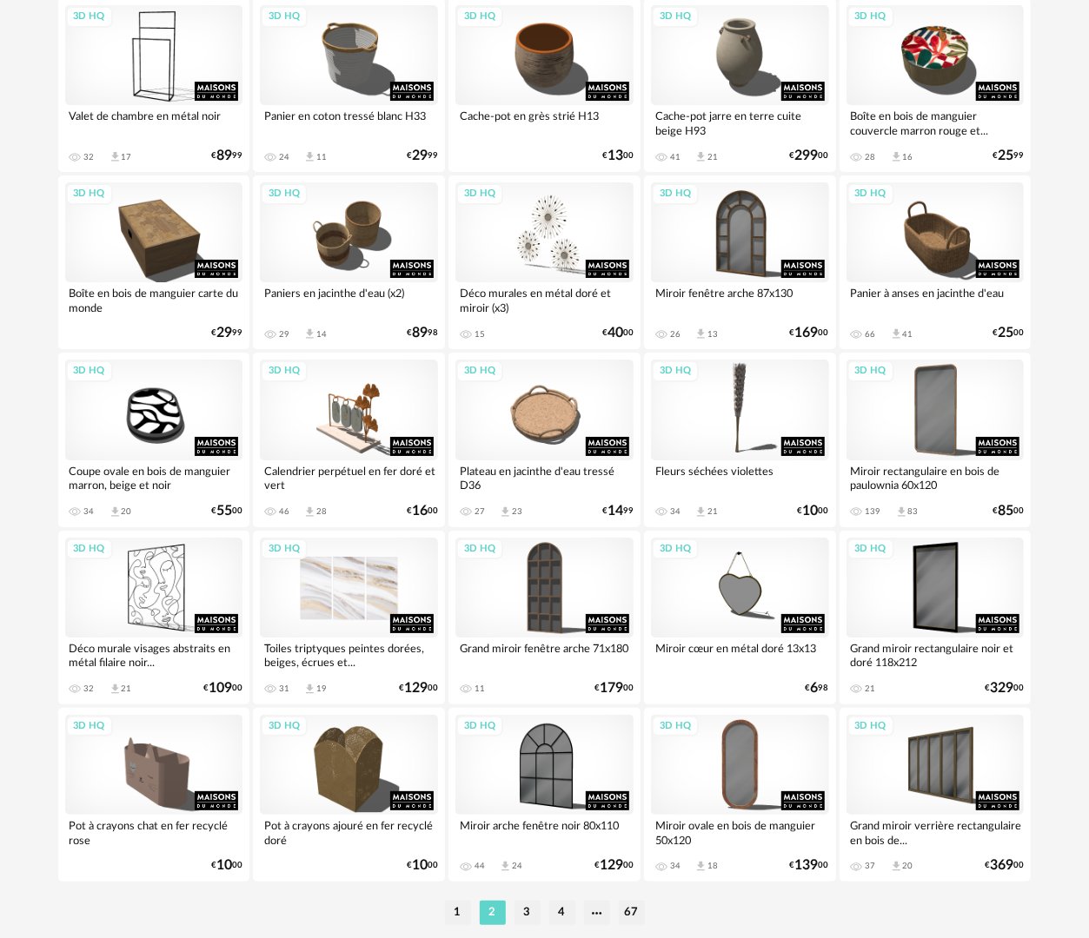
scroll to position [3040, 0]
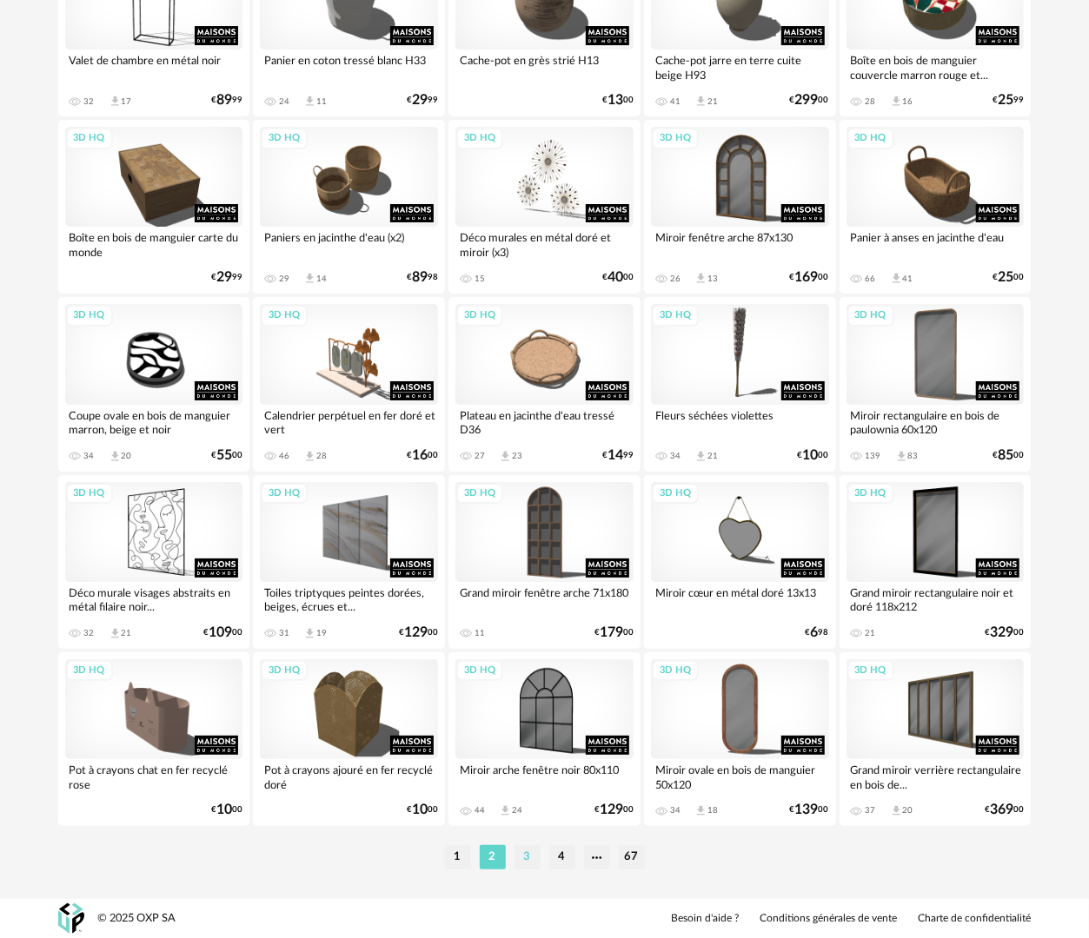
click at [519, 859] on li "3" at bounding box center [527, 858] width 26 height 24
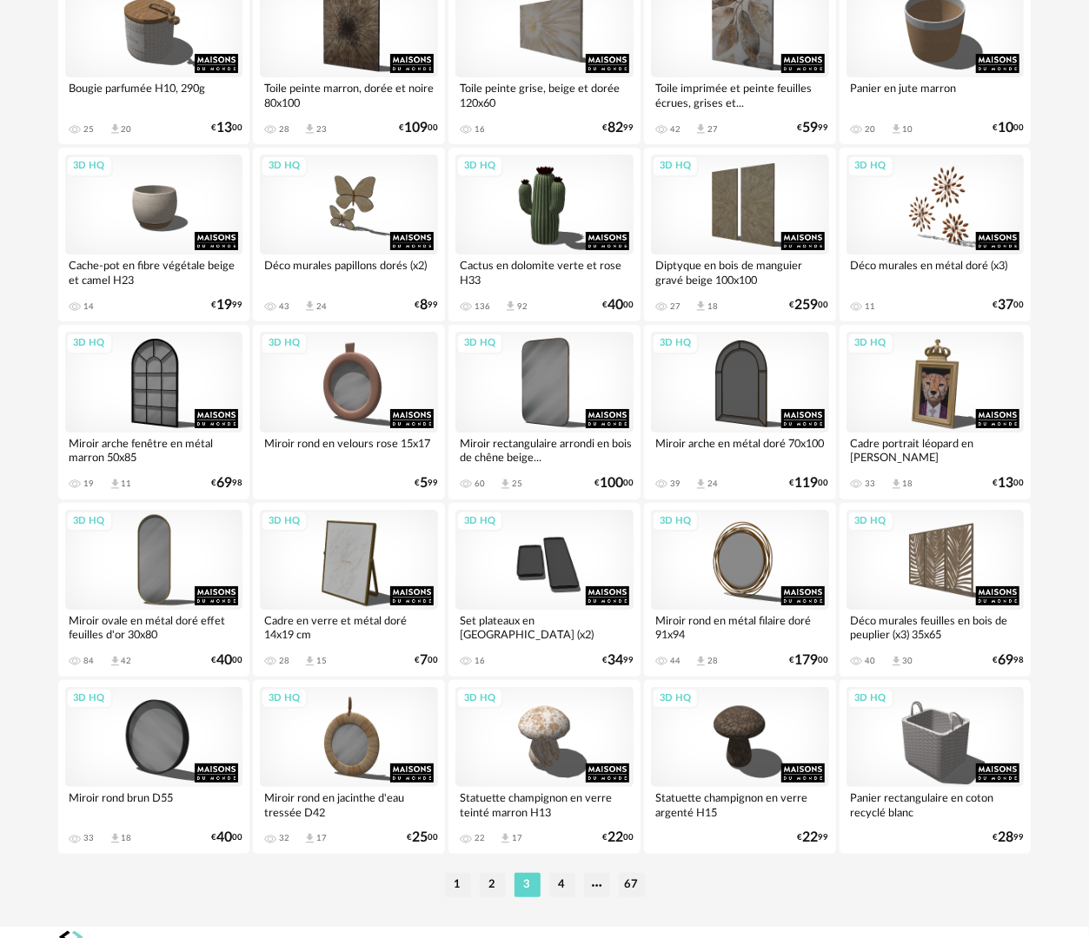
scroll to position [3040, 0]
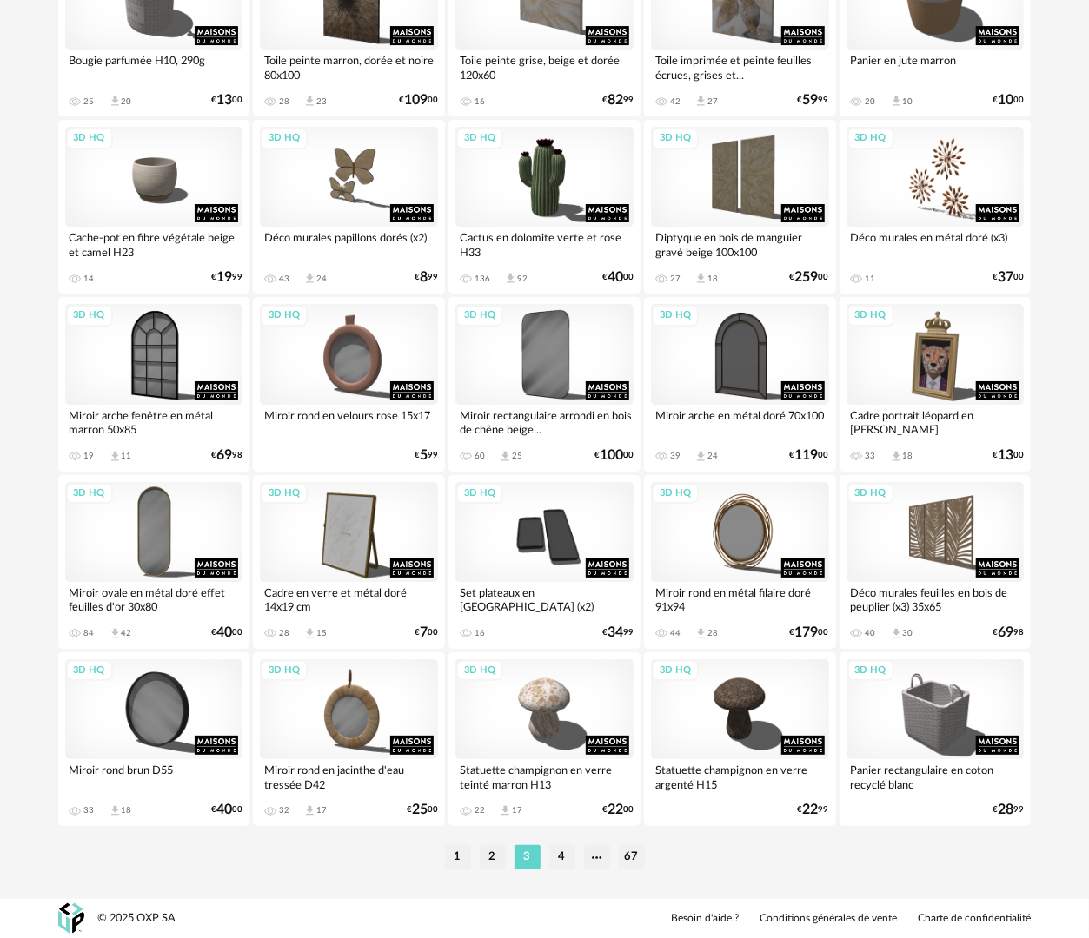
click at [561, 859] on li "4" at bounding box center [562, 858] width 26 height 24
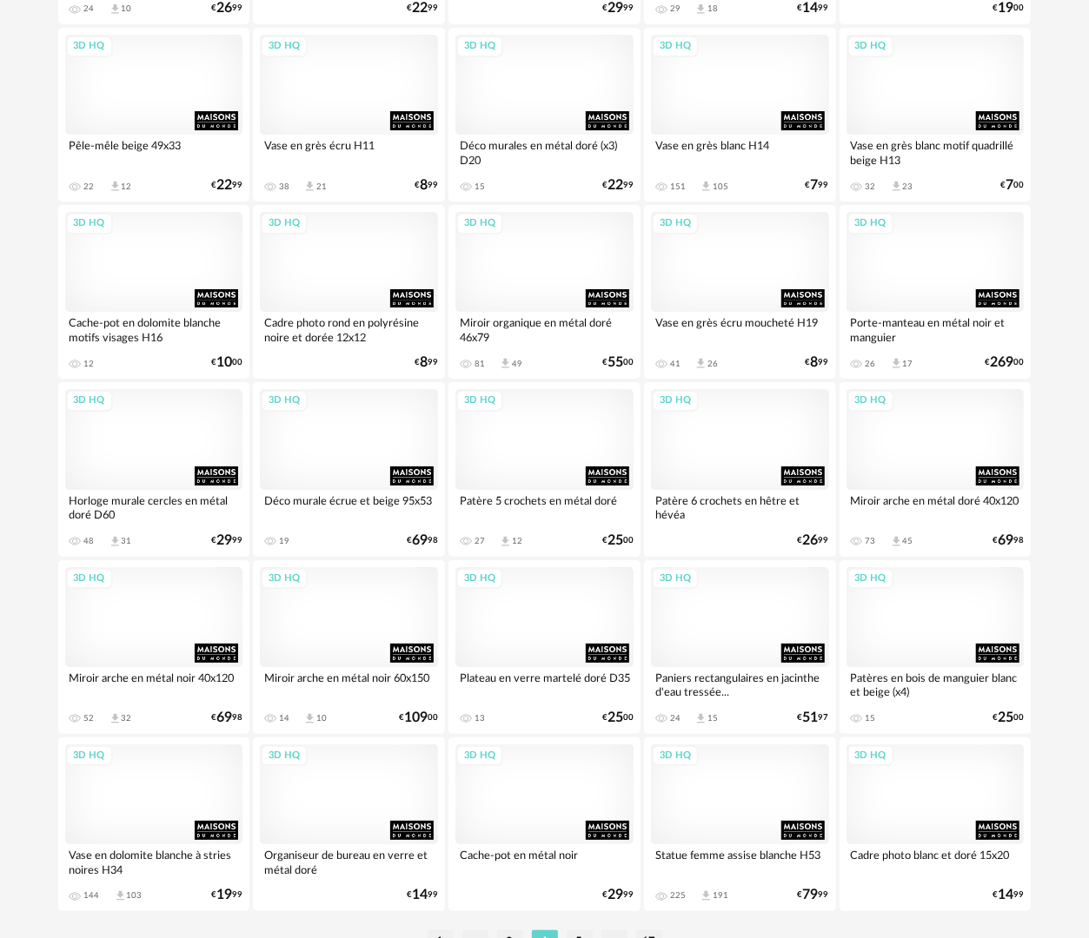
scroll to position [3040, 0]
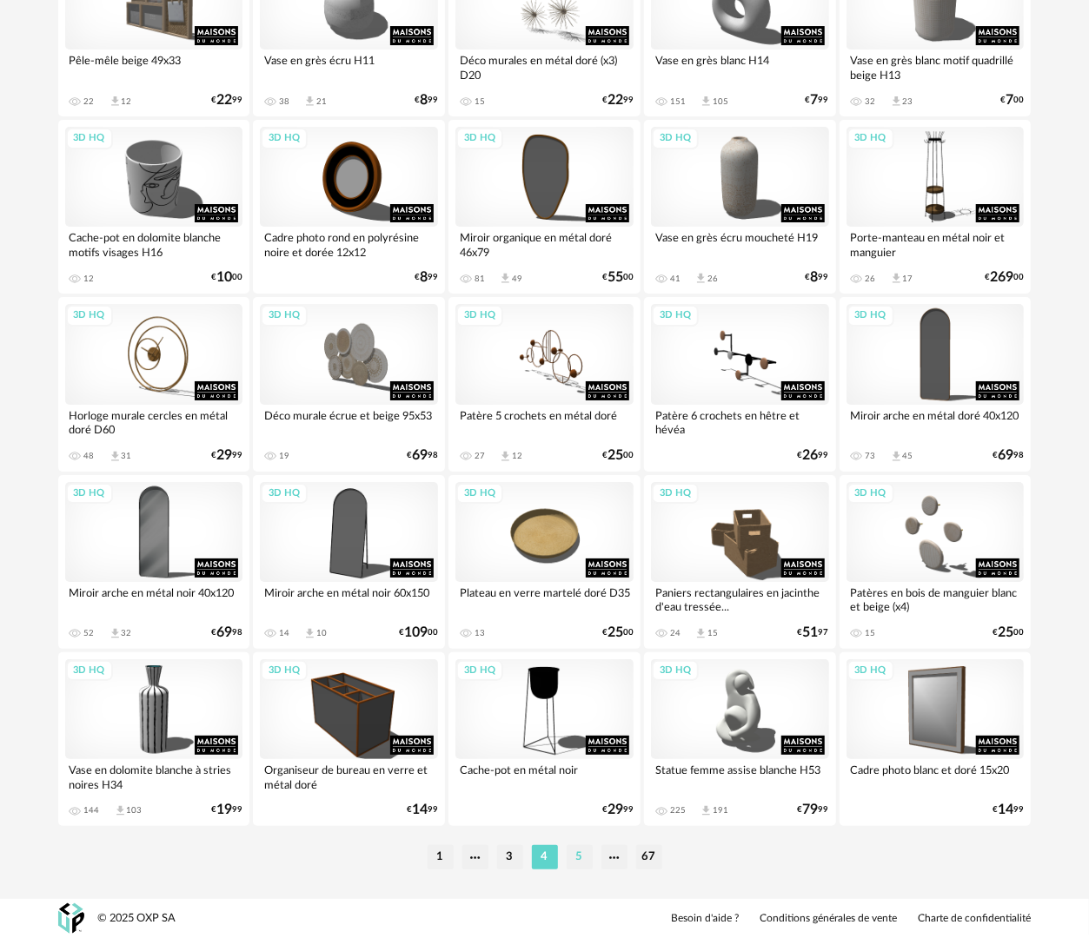
click at [586, 864] on li "5" at bounding box center [580, 858] width 26 height 24
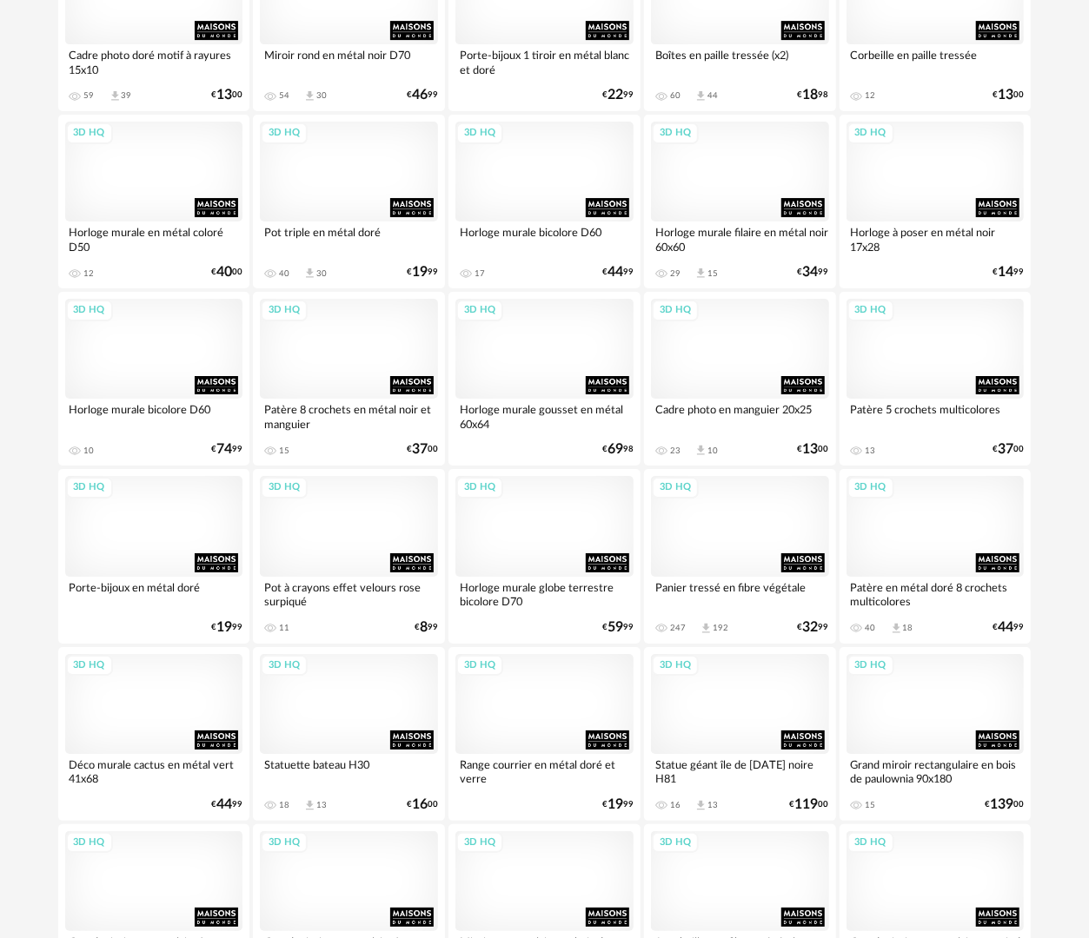
scroll to position [3040, 0]
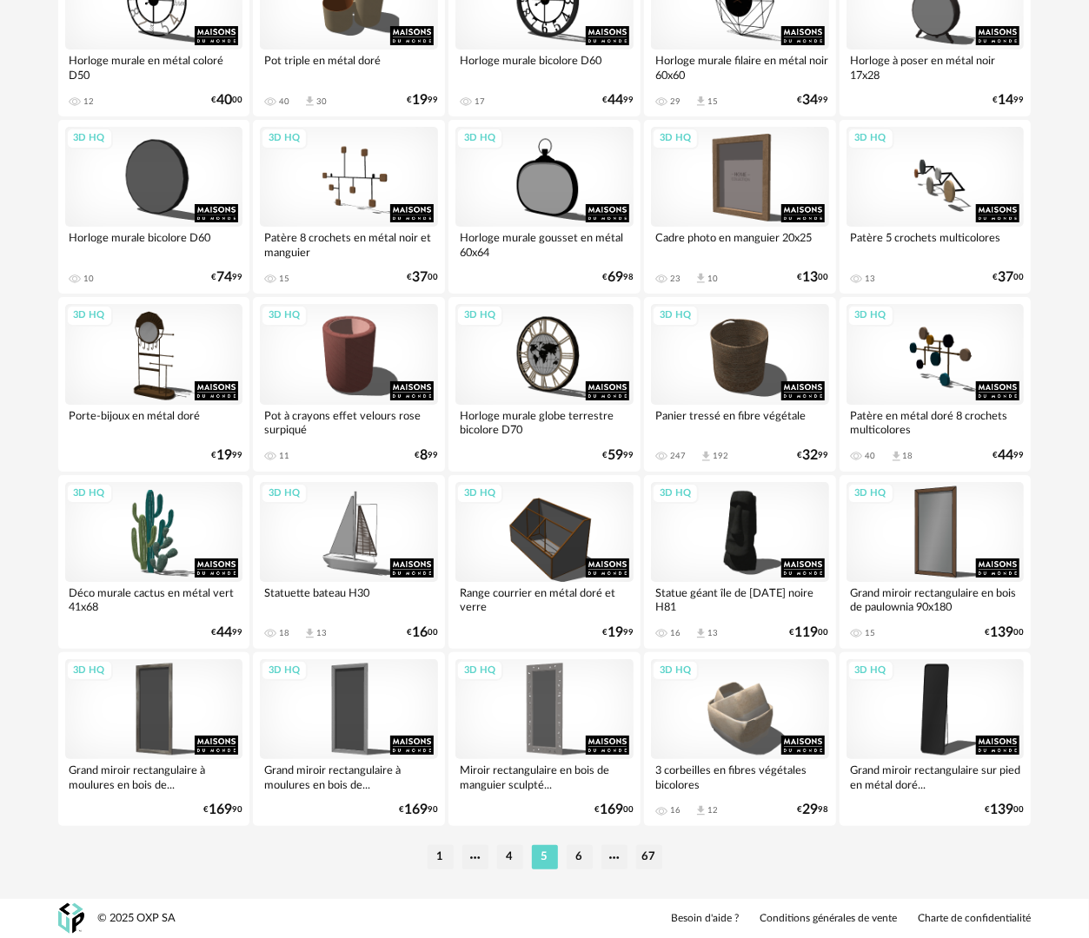
click at [576, 859] on li "6" at bounding box center [580, 858] width 26 height 24
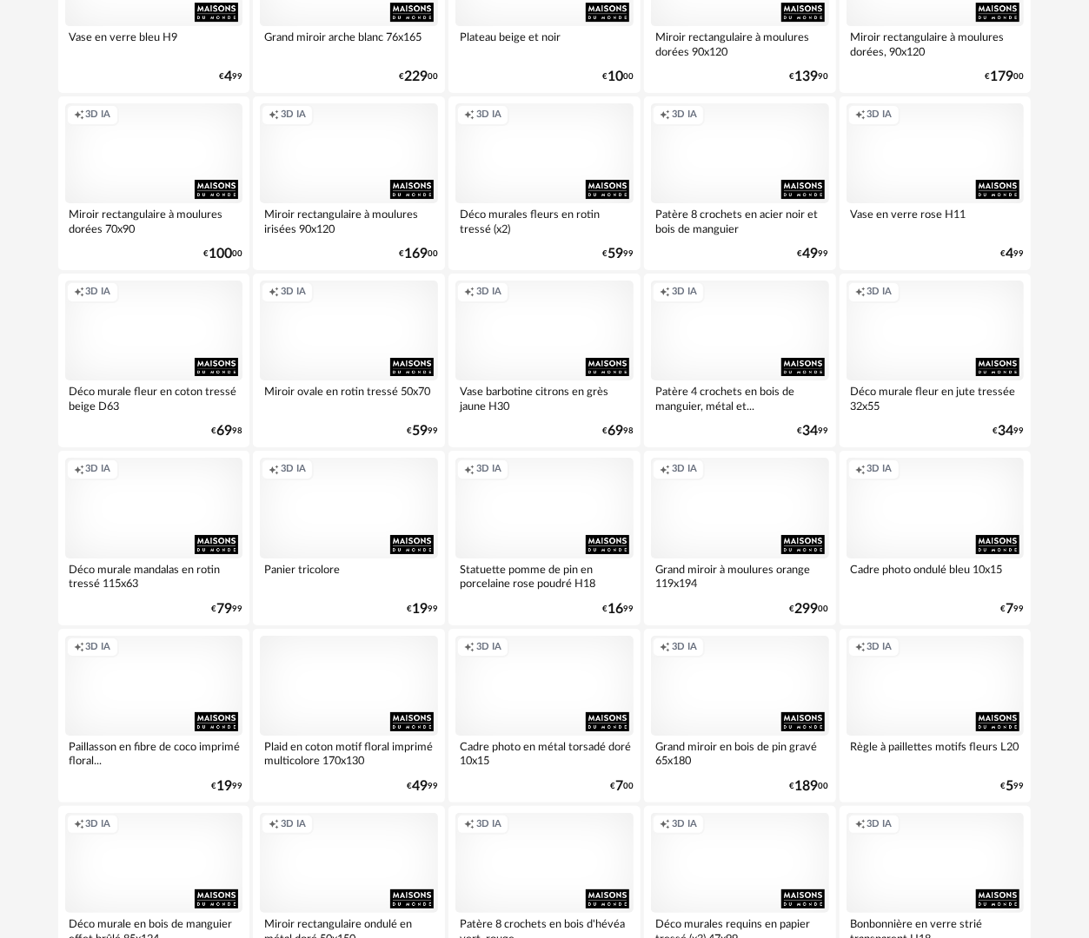
scroll to position [3040, 0]
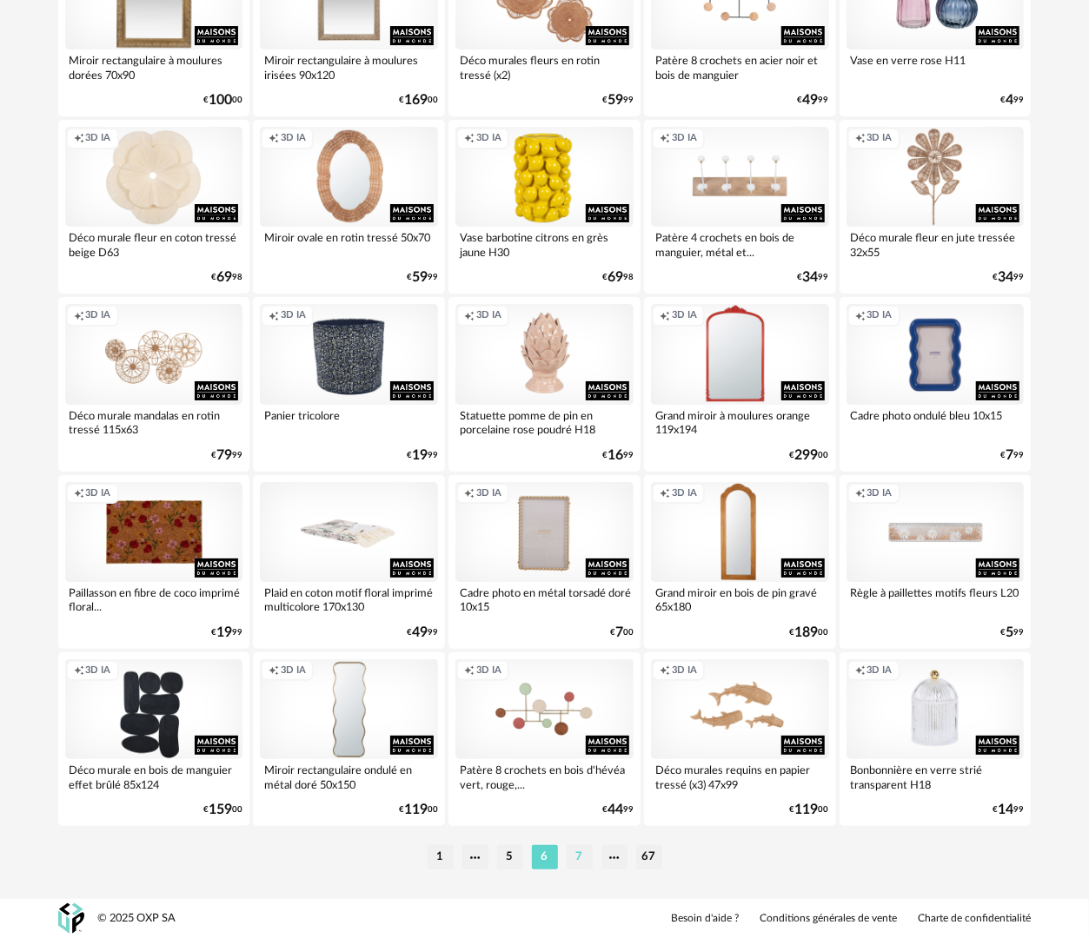
click at [575, 863] on li "7" at bounding box center [580, 858] width 26 height 24
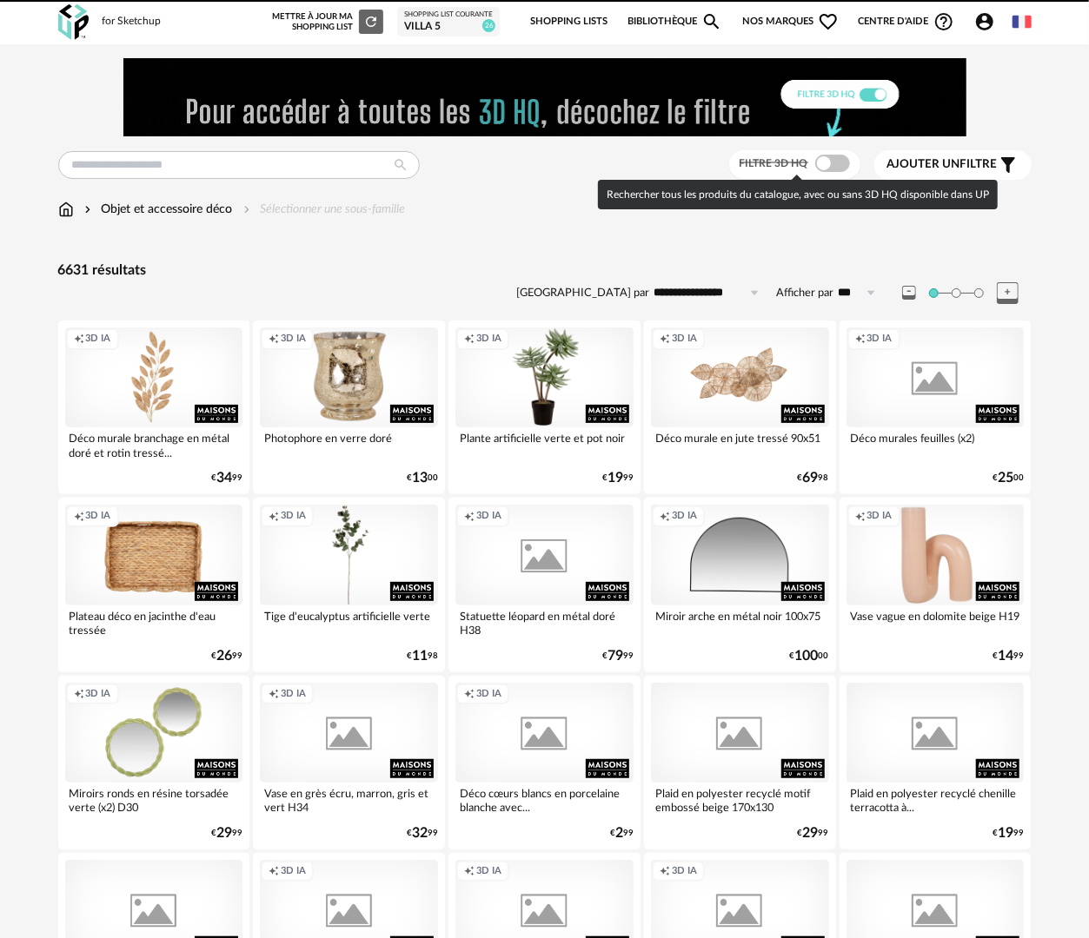
click at [826, 158] on span at bounding box center [832, 163] width 35 height 17
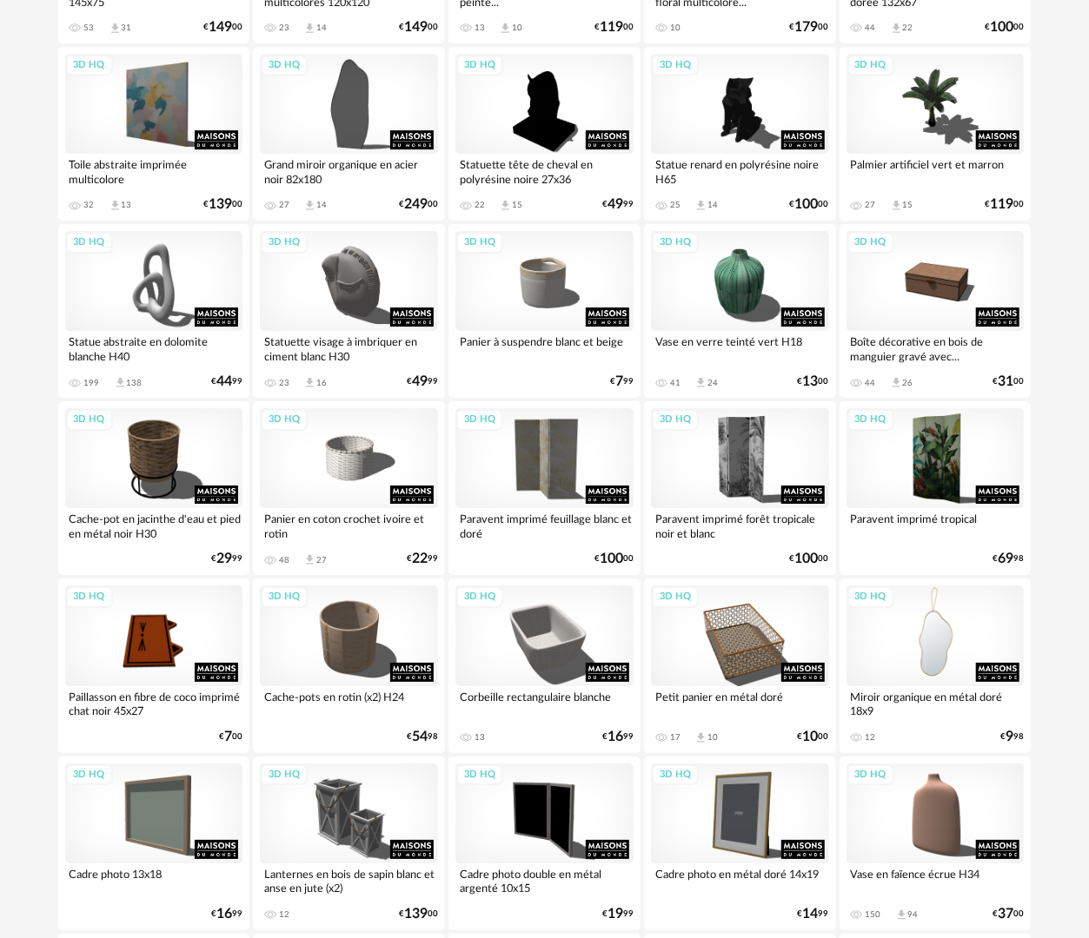
scroll to position [3040, 0]
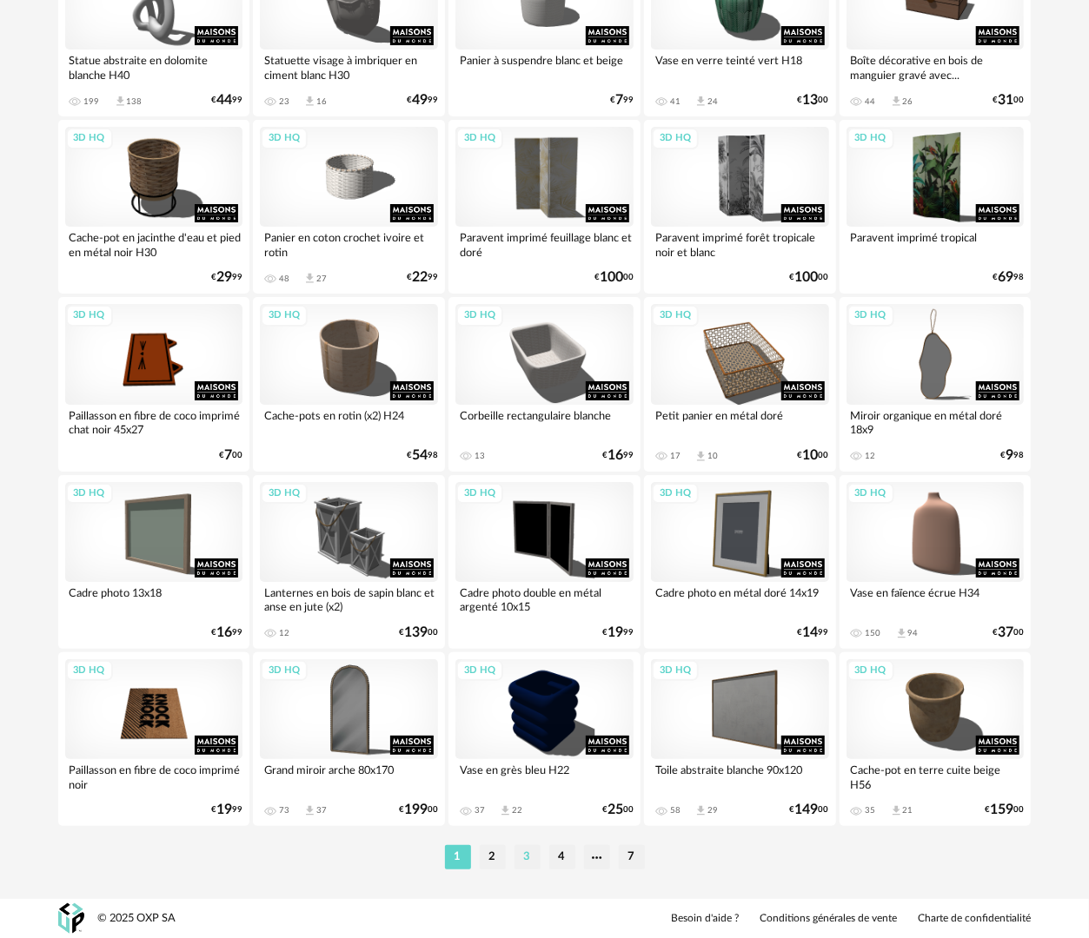
click at [534, 859] on li "3" at bounding box center [527, 858] width 26 height 24
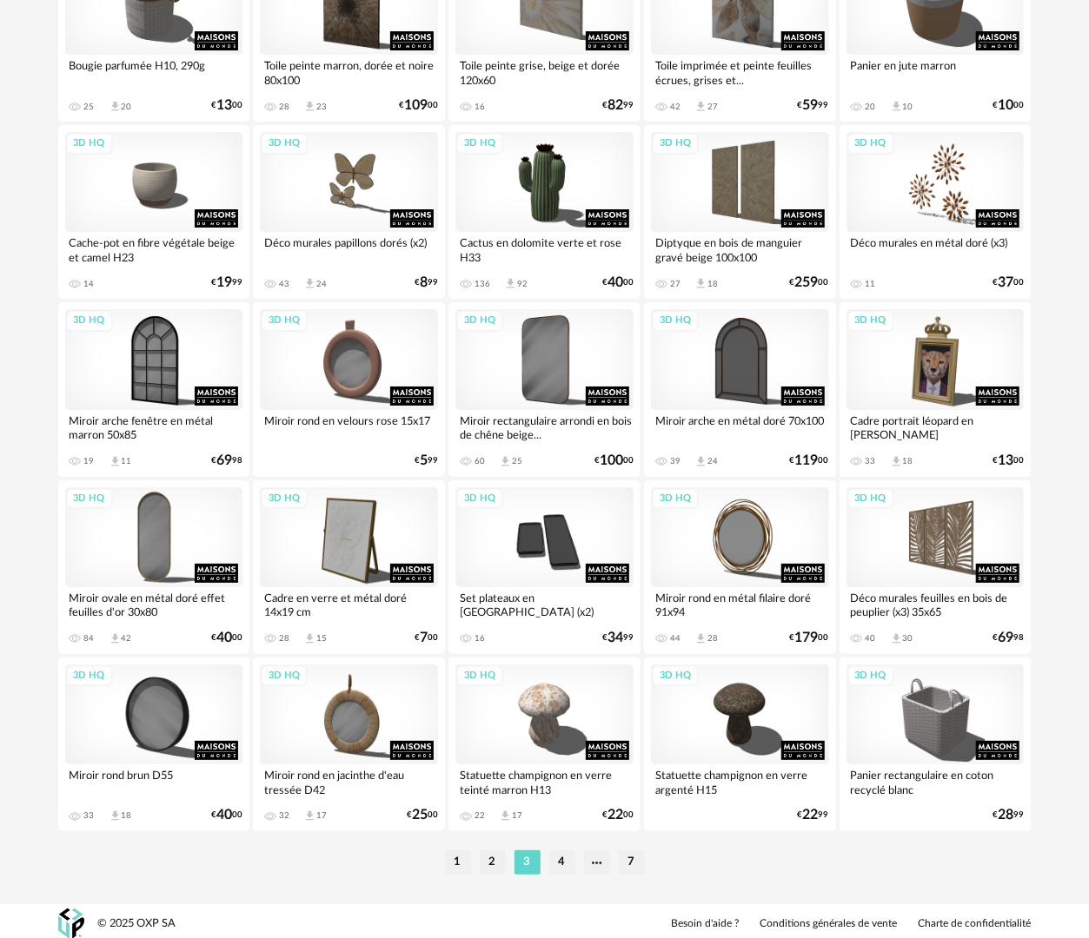
scroll to position [3040, 0]
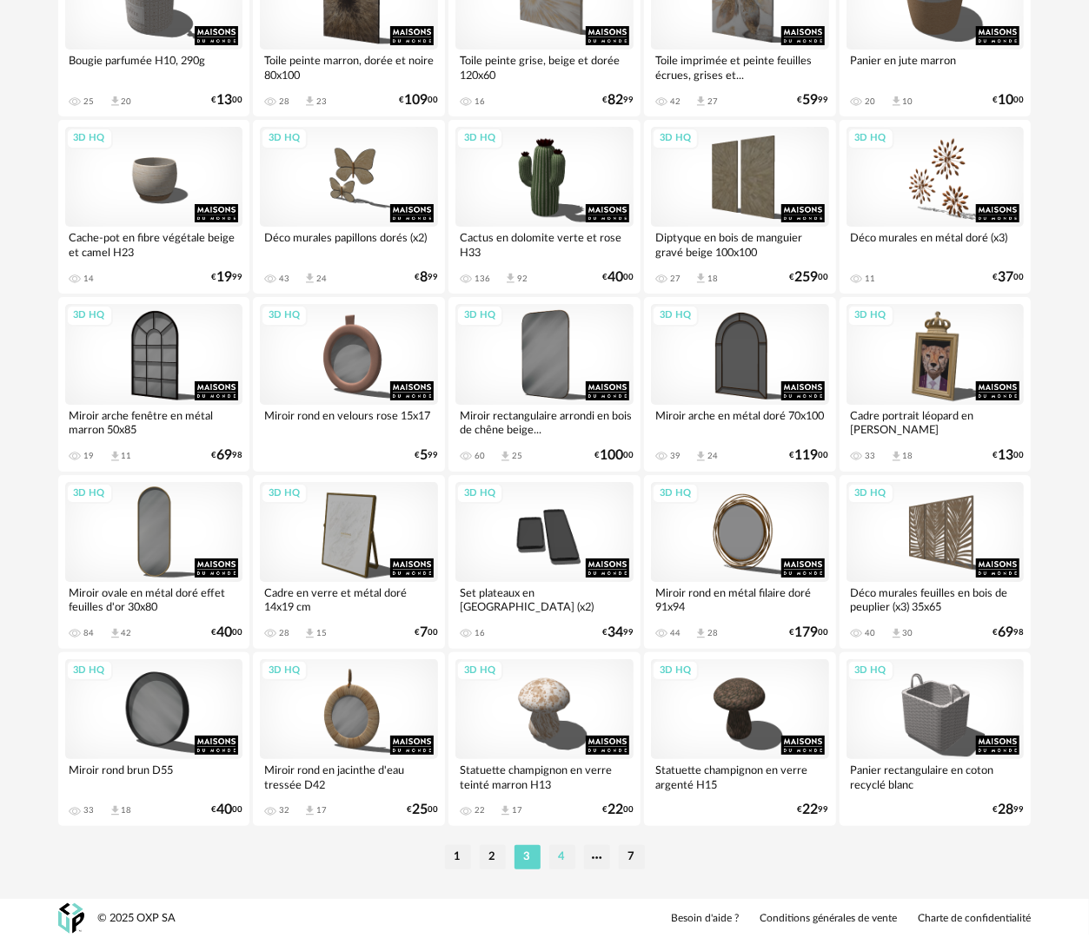
click at [561, 863] on li "4" at bounding box center [562, 858] width 26 height 24
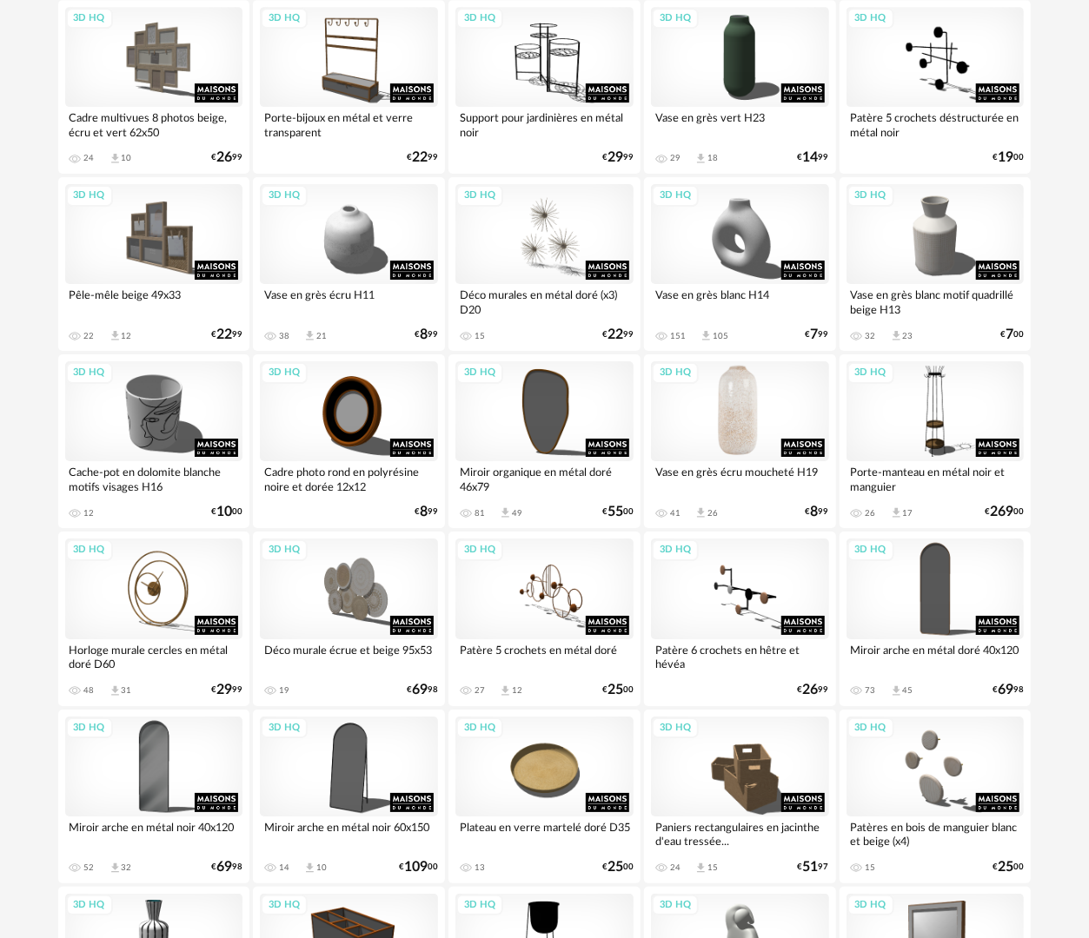
scroll to position [3040, 0]
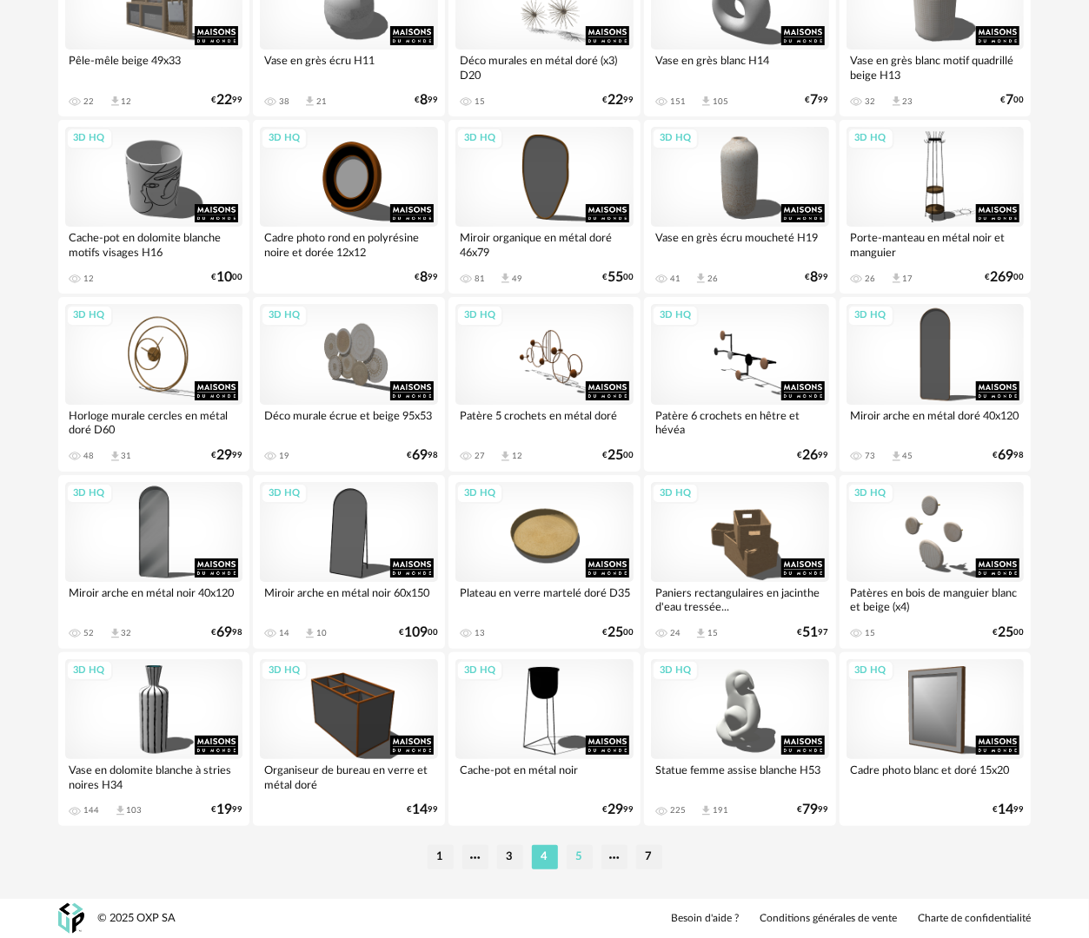
click at [572, 862] on li "5" at bounding box center [580, 858] width 26 height 24
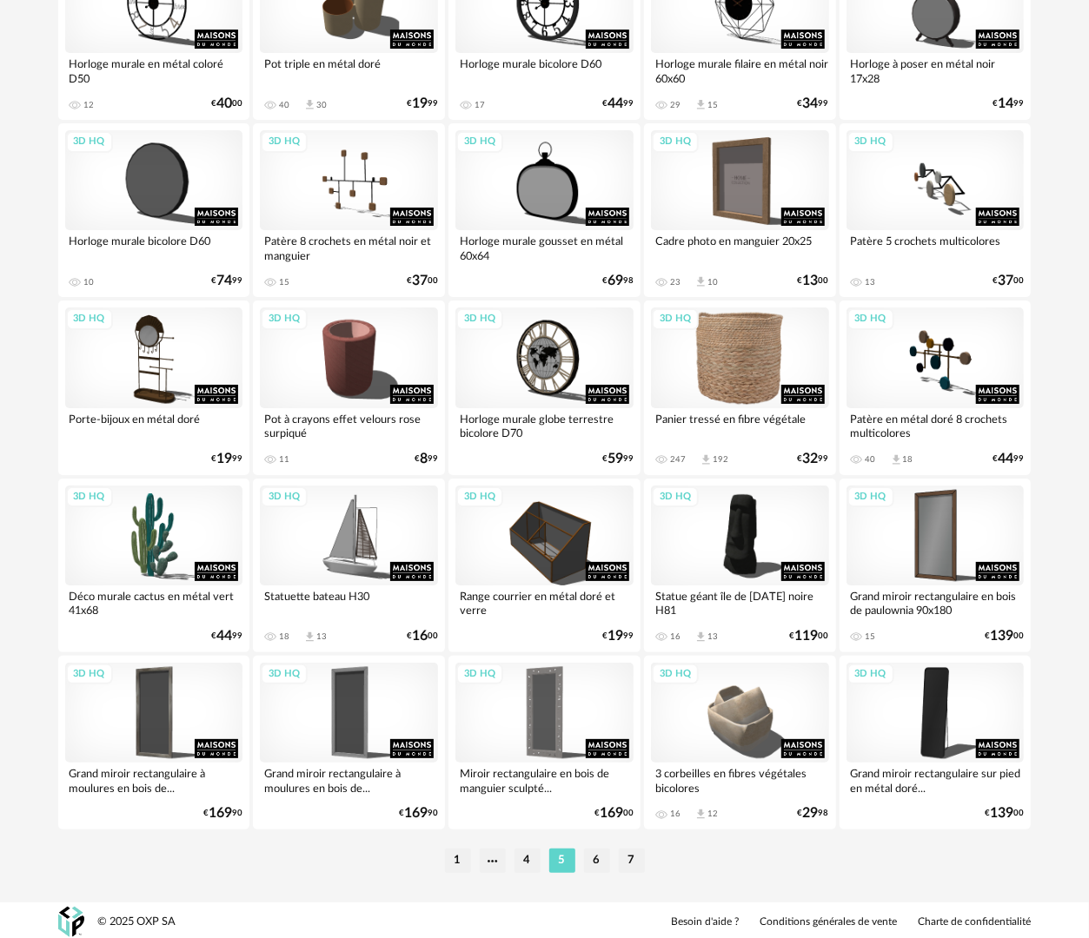
scroll to position [3040, 0]
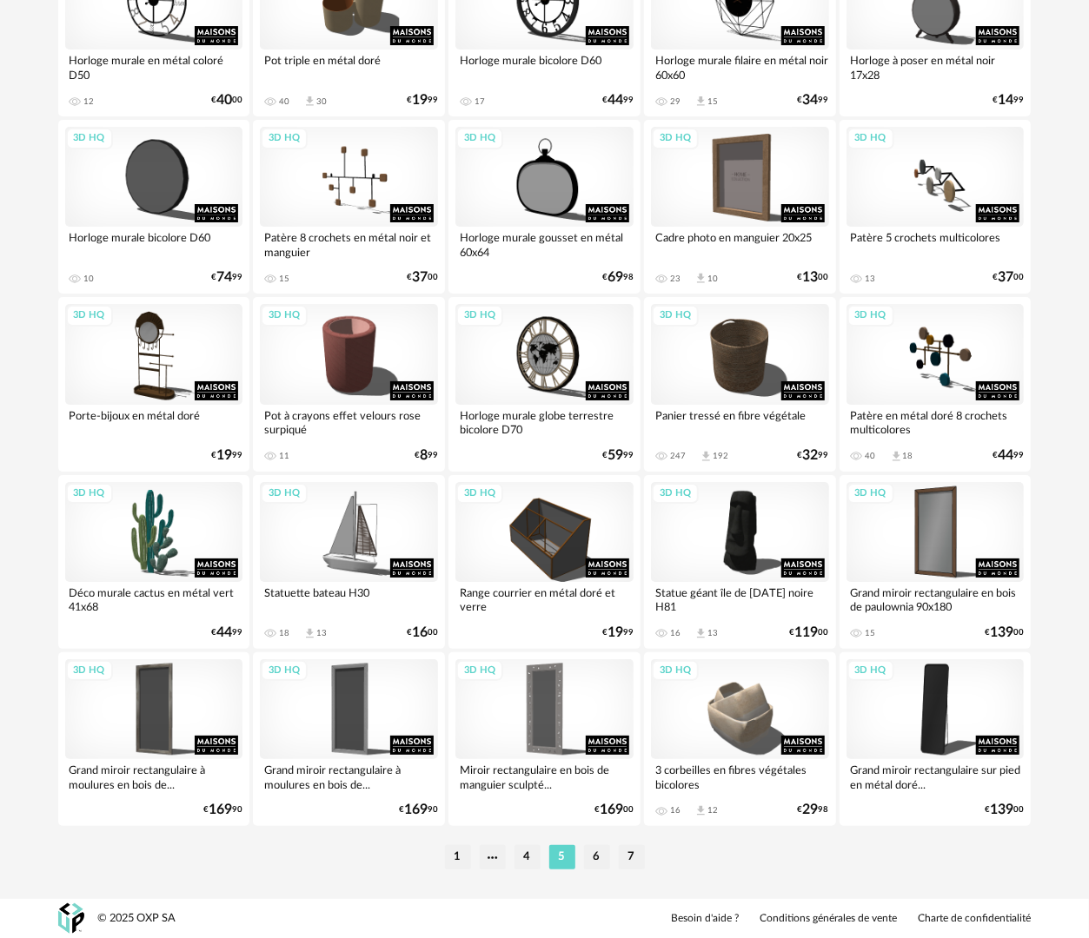
click at [596, 862] on li "6" at bounding box center [597, 858] width 26 height 24
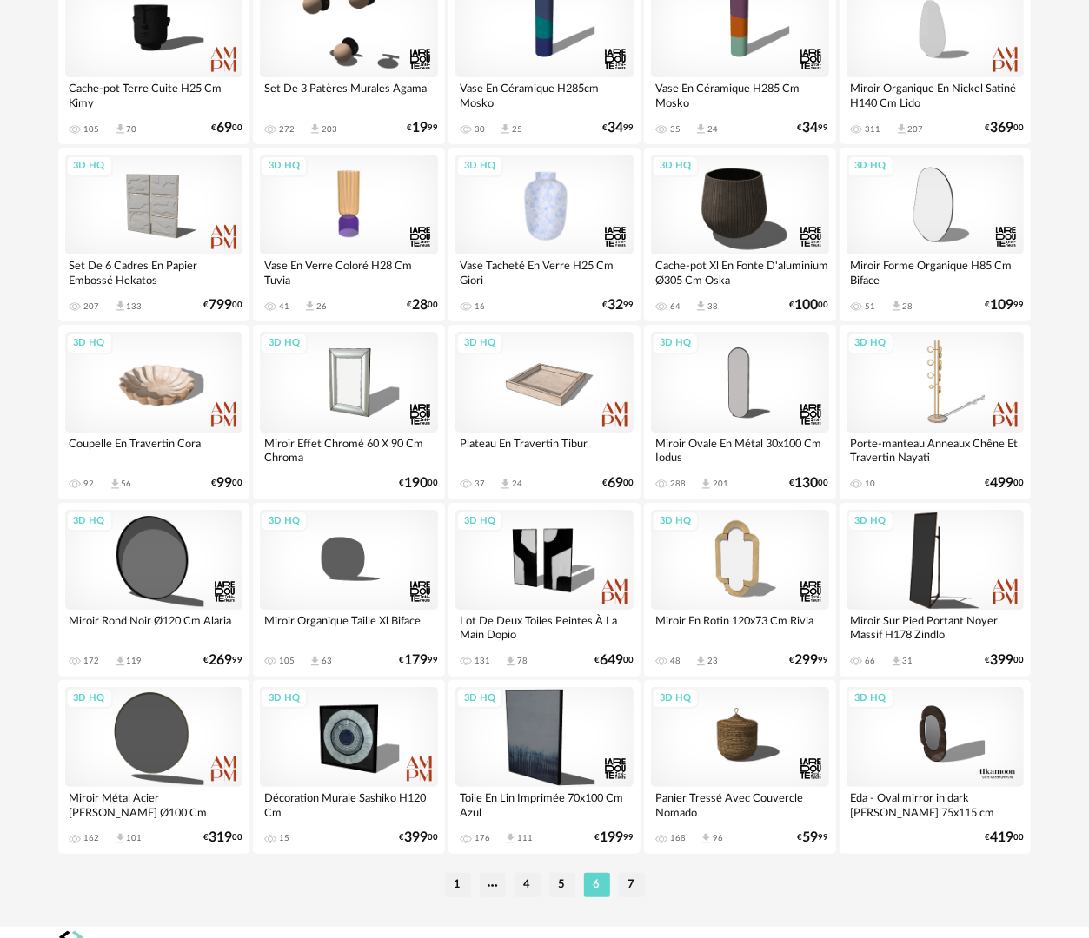
scroll to position [3040, 0]
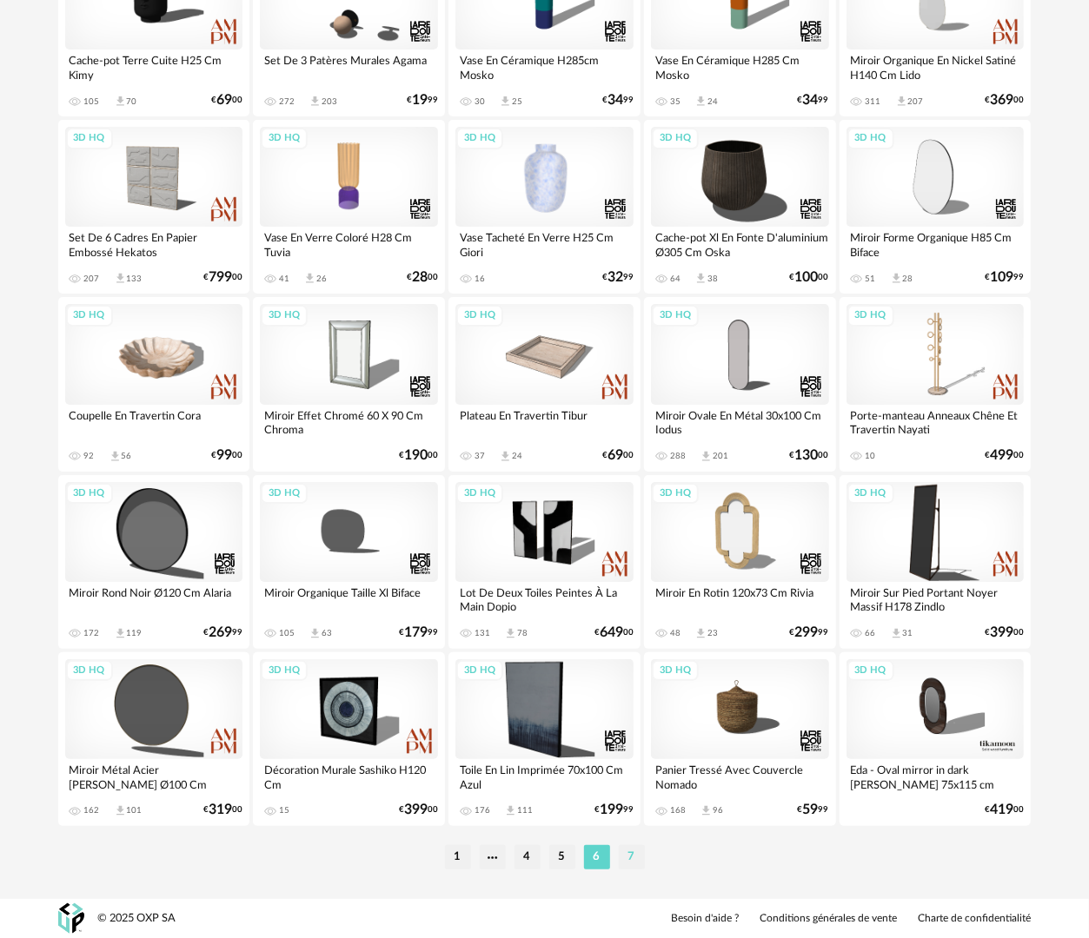
click at [632, 862] on li "7" at bounding box center [632, 858] width 26 height 24
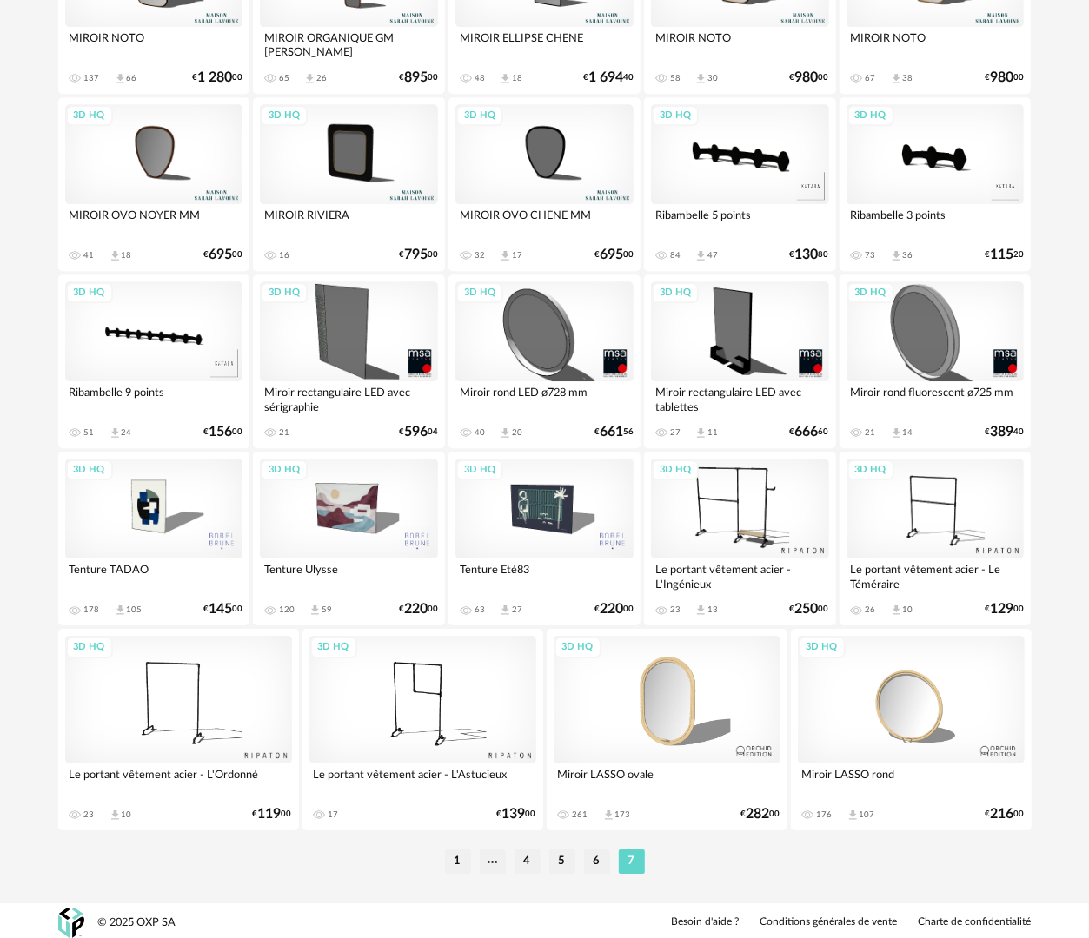
scroll to position [2357, 0]
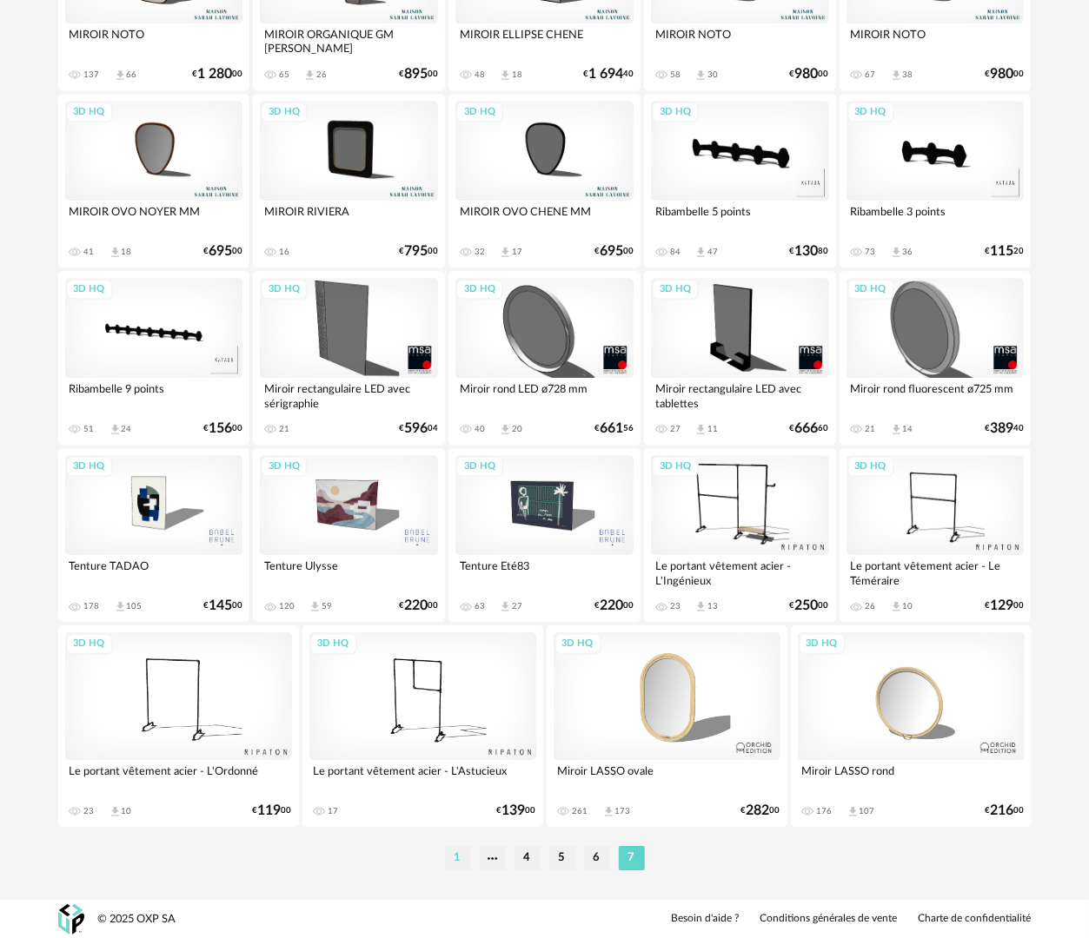
click at [459, 865] on li "1" at bounding box center [458, 858] width 26 height 24
